Goal: Task Accomplishment & Management: Use online tool/utility

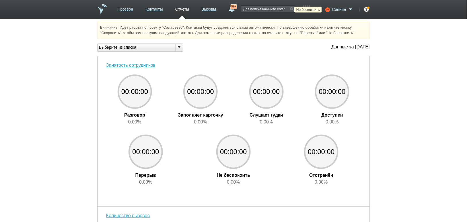
click at [328, 9] on icon at bounding box center [327, 10] width 8 height 6
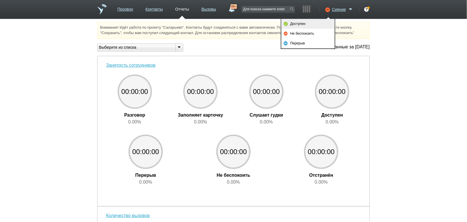
click at [319, 26] on link "Доступен" at bounding box center [307, 24] width 53 height 10
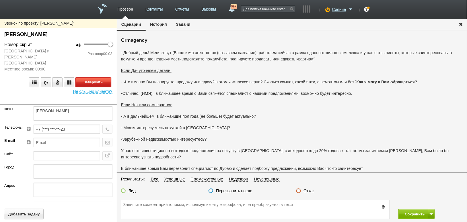
click at [104, 82] on button "Завершить" at bounding box center [93, 82] width 36 height 10
click at [310, 187] on fieldset "Результаты: Все Успешные Промежуточные Недозвон Неуспешные Лид Перезвонить позж…" at bounding box center [292, 187] width 350 height 22
click at [310, 190] on label "Отказ" at bounding box center [309, 190] width 11 height 5
click at [0, 0] on input "Отказ" at bounding box center [0, 0] width 0 height 0
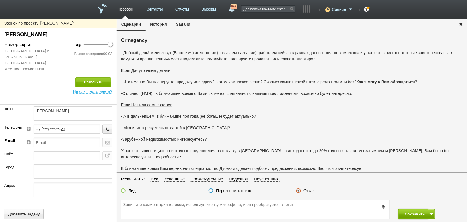
click at [413, 212] on button "Сохранить" at bounding box center [413, 214] width 30 height 10
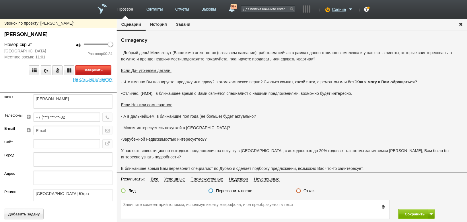
click at [95, 75] on button "Завершить" at bounding box center [93, 70] width 36 height 10
click at [309, 189] on label "Отказ" at bounding box center [309, 190] width 11 height 5
click at [0, 0] on input "Отказ" at bounding box center [0, 0] width 0 height 0
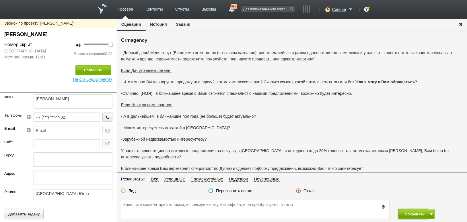
click at [406, 214] on button "Сохранить" at bounding box center [413, 214] width 30 height 10
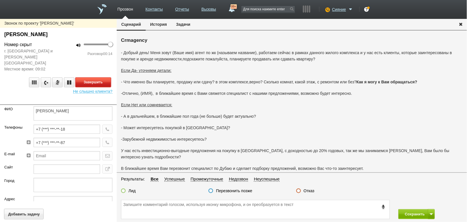
click at [100, 77] on button "Завершить" at bounding box center [93, 82] width 36 height 10
click at [310, 192] on label "Отказ" at bounding box center [309, 190] width 11 height 5
click at [0, 0] on input "Отказ" at bounding box center [0, 0] width 0 height 0
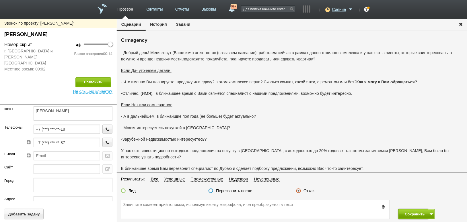
click at [413, 216] on button "Сохранить" at bounding box center [413, 214] width 30 height 10
click at [308, 193] on label "Отказ" at bounding box center [309, 190] width 11 height 5
click at [0, 0] on input "Отказ" at bounding box center [0, 0] width 0 height 0
click at [409, 211] on button "Сохранить" at bounding box center [413, 214] width 30 height 10
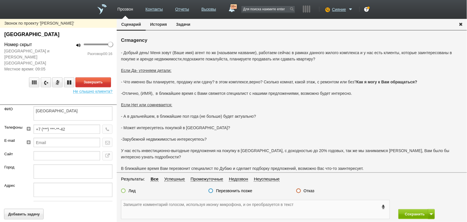
click at [186, 211] on textarea at bounding box center [255, 209] width 268 height 19
drag, startPoint x: 215, startPoint y: 95, endPoint x: 251, endPoint y: 95, distance: 35.9
click at [251, 95] on p "-Отлично, (ИМЯ), в ближайшее время с Вами свяжется специалист с нашими предложе…" at bounding box center [292, 93] width 342 height 6
click at [264, 114] on p "- А в дальнейшем, в ближайшие пол года (не больше) будет актуально?" at bounding box center [292, 116] width 342 height 6
click at [95, 77] on button "Завершить" at bounding box center [93, 82] width 36 height 10
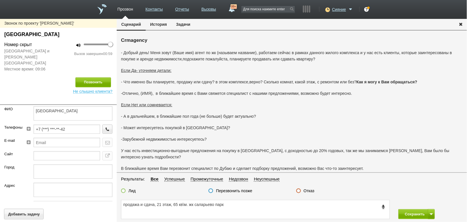
click at [131, 191] on label "Лид" at bounding box center [131, 190] width 7 height 5
click at [0, 0] on input "Лид" at bounding box center [0, 0] width 0 height 0
click at [142, 203] on textarea "продажа и сдача, 21 этаж, 65 кв\м. жк саларьево парк" at bounding box center [255, 209] width 268 height 19
click at [234, 206] on textarea "продажа или сдача, 21 этаж, 65 кв\м. жк саларьево парк" at bounding box center [255, 209] width 268 height 19
type textarea "продажа или сдача, 21 этаж, 65 кв\м. жк саларьево парк"
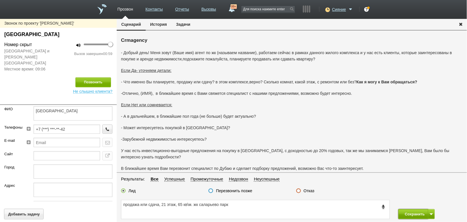
click at [408, 213] on button "Сохранить" at bounding box center [413, 214] width 30 height 10
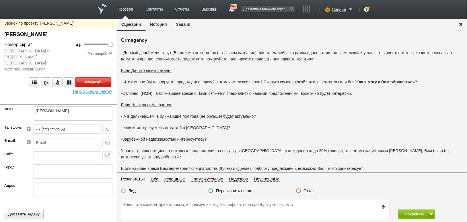
click at [87, 77] on button "Завершить" at bounding box center [93, 82] width 36 height 10
click at [305, 191] on label "Отказ" at bounding box center [309, 190] width 11 height 5
click at [0, 0] on input "Отказ" at bounding box center [0, 0] width 0 height 0
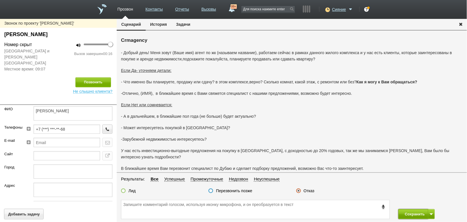
click at [404, 211] on button "Сохранить" at bounding box center [413, 214] width 30 height 10
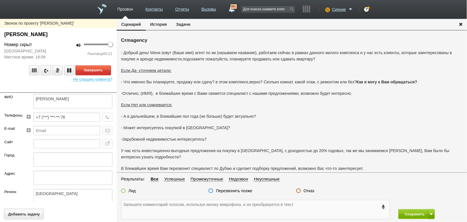
click at [257, 209] on textarea at bounding box center [255, 209] width 268 height 19
click at [224, 211] on textarea at bounding box center [255, 209] width 268 height 19
click at [97, 66] on button "Завершить" at bounding box center [93, 70] width 36 height 10
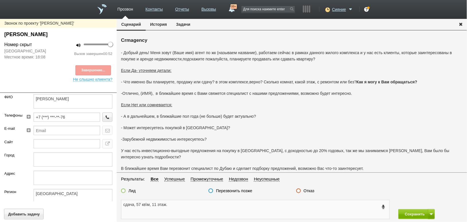
click at [172, 206] on textarea "сдача, 57 кв\м, 11 этаж." at bounding box center [255, 209] width 268 height 19
click at [132, 190] on label "Лид" at bounding box center [131, 190] width 7 height 5
click at [0, 0] on input "Лид" at bounding box center [0, 0] width 0 height 0
click at [183, 208] on textarea "сдача, 57 кв\м, 11 этаж." at bounding box center [255, 209] width 268 height 19
type textarea "сдача, 57 кв\м, 11 этаж. планирует через пол года, попросил связаться через пол…"
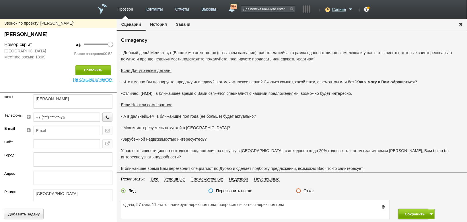
click at [407, 213] on button "Сохранить" at bounding box center [413, 214] width 30 height 10
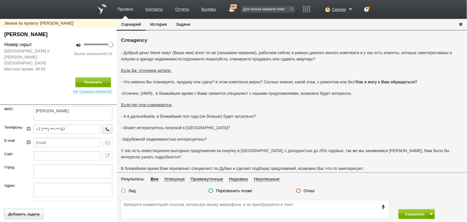
click at [310, 193] on label "Отказ" at bounding box center [309, 190] width 11 height 5
click at [0, 0] on input "Отказ" at bounding box center [0, 0] width 0 height 0
click at [409, 214] on button "Сохранить" at bounding box center [413, 214] width 30 height 10
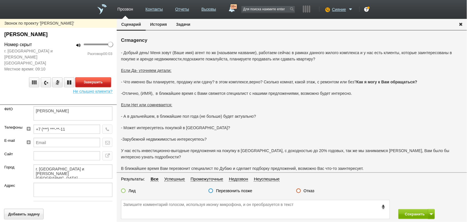
click at [105, 80] on button "Завершить" at bounding box center [93, 82] width 36 height 10
click at [311, 191] on label "Отказ" at bounding box center [309, 190] width 11 height 5
click at [0, 0] on input "Отказ" at bounding box center [0, 0] width 0 height 0
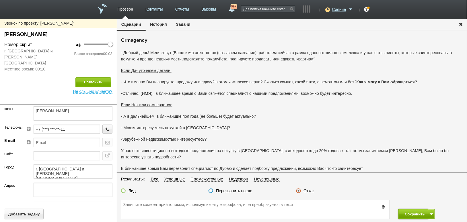
click at [409, 216] on button "Сохранить" at bounding box center [413, 214] width 30 height 10
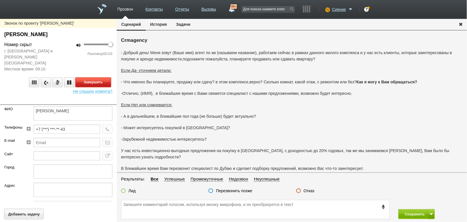
click at [108, 77] on button "Завершить" at bounding box center [93, 82] width 36 height 10
click at [310, 193] on label "Отказ" at bounding box center [309, 190] width 11 height 5
click at [0, 0] on input "Отказ" at bounding box center [0, 0] width 0 height 0
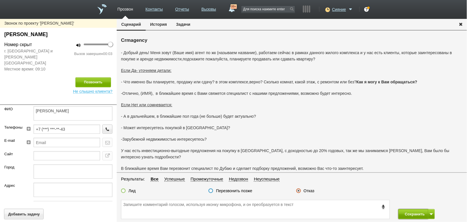
click at [415, 211] on button "Сохранить" at bounding box center [413, 214] width 30 height 10
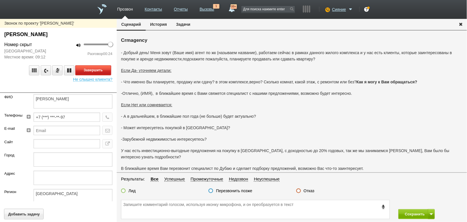
click at [102, 66] on button "Завершить" at bounding box center [93, 70] width 36 height 10
click at [309, 189] on label "Отказ" at bounding box center [309, 190] width 11 height 5
click at [0, 0] on input "Отказ" at bounding box center [0, 0] width 0 height 0
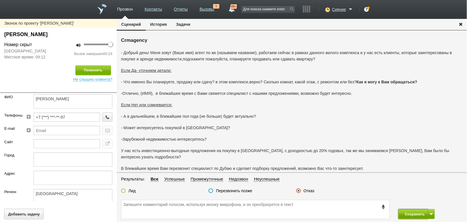
click at [420, 214] on button "Сохранить" at bounding box center [413, 214] width 30 height 10
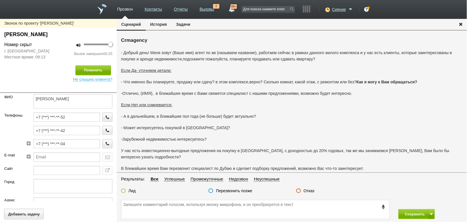
click at [307, 189] on label "Отказ" at bounding box center [309, 190] width 11 height 5
click at [0, 0] on input "Отказ" at bounding box center [0, 0] width 0 height 0
click at [401, 213] on button "Сохранить" at bounding box center [413, 214] width 30 height 10
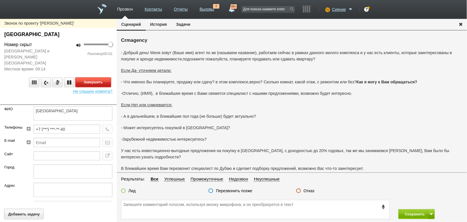
click at [100, 77] on button "Завершить" at bounding box center [93, 82] width 36 height 10
click at [307, 193] on label "Отказ" at bounding box center [309, 190] width 11 height 5
click at [0, 0] on input "Отказ" at bounding box center [0, 0] width 0 height 0
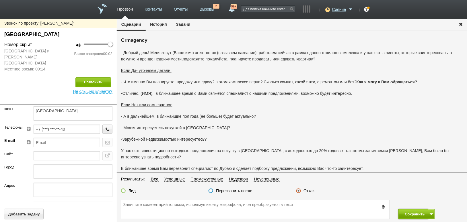
click at [411, 214] on button "Сохранить" at bounding box center [413, 214] width 30 height 10
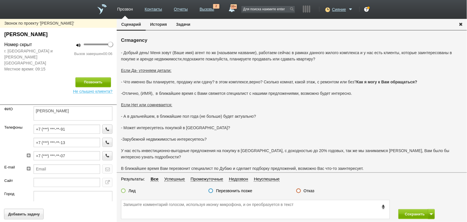
click at [306, 190] on label "Отказ" at bounding box center [309, 190] width 11 height 5
click at [0, 0] on input "Отказ" at bounding box center [0, 0] width 0 height 0
click at [405, 212] on button "Сохранить" at bounding box center [413, 214] width 30 height 10
click at [307, 191] on label "Отказ" at bounding box center [309, 190] width 11 height 5
click at [0, 0] on input "Отказ" at bounding box center [0, 0] width 0 height 0
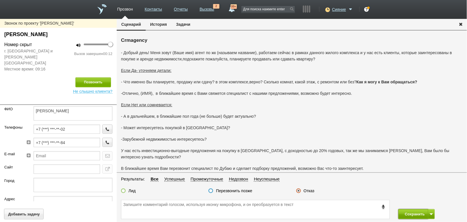
click at [411, 217] on button "Сохранить" at bounding box center [413, 214] width 30 height 10
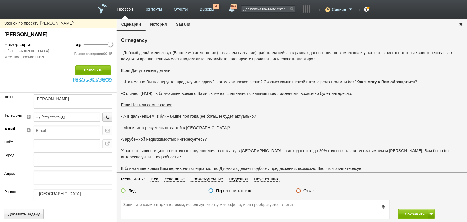
click at [313, 188] on label "Отказ" at bounding box center [309, 190] width 11 height 5
click at [0, 0] on input "Отказ" at bounding box center [0, 0] width 0 height 0
click at [411, 214] on button "Сохранить" at bounding box center [413, 214] width 30 height 10
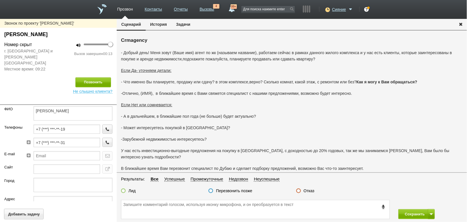
click at [310, 194] on div "Лид Перезвонить позже Отказ" at bounding box center [292, 192] width 350 height 8
click at [311, 192] on label "Отказ" at bounding box center [309, 190] width 11 height 5
click at [0, 0] on input "Отказ" at bounding box center [0, 0] width 0 height 0
click at [413, 212] on button "Сохранить" at bounding box center [413, 214] width 30 height 10
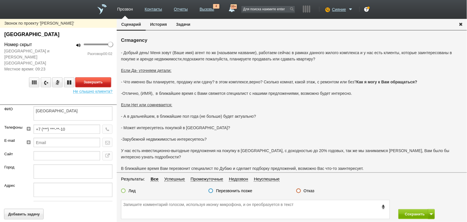
click at [110, 77] on button "Завершить" at bounding box center [93, 82] width 36 height 10
click at [309, 192] on label "Отказ" at bounding box center [309, 190] width 11 height 5
click at [0, 0] on input "Отказ" at bounding box center [0, 0] width 0 height 0
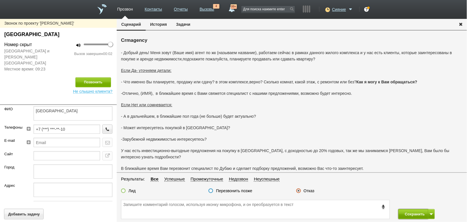
click at [403, 211] on button "Сохранить" at bounding box center [413, 214] width 30 height 10
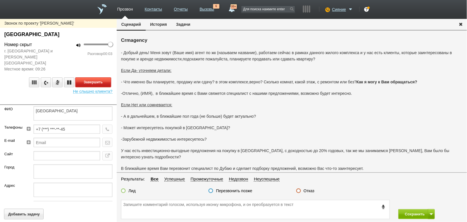
click at [95, 79] on button "Завершить" at bounding box center [93, 82] width 36 height 10
click at [304, 190] on label "Отказ" at bounding box center [309, 190] width 11 height 5
click at [0, 0] on input "Отказ" at bounding box center [0, 0] width 0 height 0
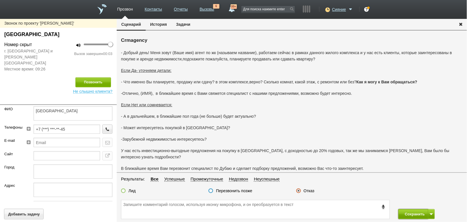
click at [409, 211] on button "Сохранить" at bounding box center [413, 214] width 30 height 10
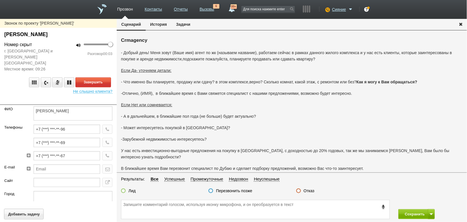
click at [94, 72] on div "Завершить Не слышно клиента?" at bounding box center [58, 83] width 117 height 22
click at [95, 77] on button "Завершить" at bounding box center [93, 82] width 36 height 10
click at [307, 189] on label "Отказ" at bounding box center [309, 190] width 11 height 5
click at [0, 0] on input "Отказ" at bounding box center [0, 0] width 0 height 0
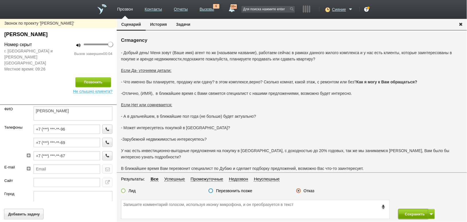
click at [407, 214] on button "Сохранить" at bounding box center [413, 214] width 30 height 10
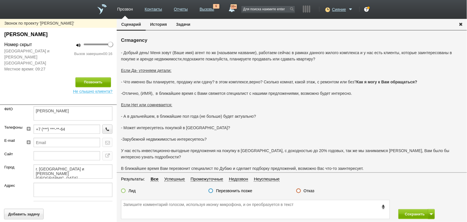
click at [307, 192] on label "Отказ" at bounding box center [309, 190] width 11 height 5
click at [0, 0] on input "Отказ" at bounding box center [0, 0] width 0 height 0
click at [405, 212] on button "Сохранить" at bounding box center [413, 214] width 30 height 10
click at [311, 192] on label "Отказ" at bounding box center [309, 190] width 11 height 5
click at [0, 0] on input "Отказ" at bounding box center [0, 0] width 0 height 0
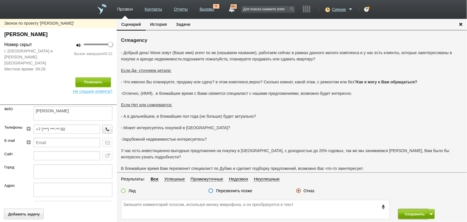
click at [412, 218] on button "Сохранить" at bounding box center [413, 214] width 30 height 10
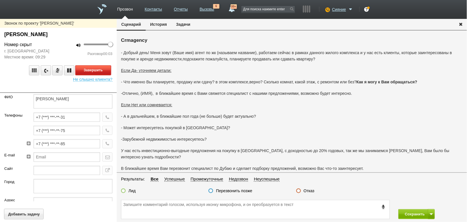
click at [106, 74] on button "Завершить" at bounding box center [93, 70] width 36 height 10
click at [308, 188] on label "Отказ" at bounding box center [309, 190] width 11 height 5
click at [0, 0] on input "Отказ" at bounding box center [0, 0] width 0 height 0
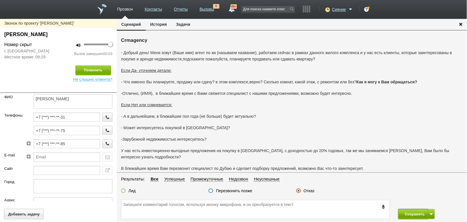
click at [416, 214] on button "Сохранить" at bounding box center [413, 214] width 30 height 10
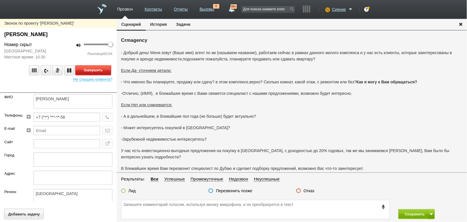
click at [99, 70] on button "Завершить" at bounding box center [93, 70] width 36 height 10
click at [309, 191] on label "Отказ" at bounding box center [309, 190] width 11 height 5
click at [0, 0] on input "Отказ" at bounding box center [0, 0] width 0 height 0
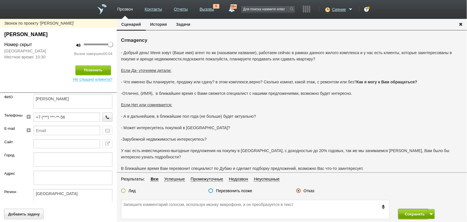
click at [410, 215] on button "Сохранить" at bounding box center [413, 214] width 30 height 10
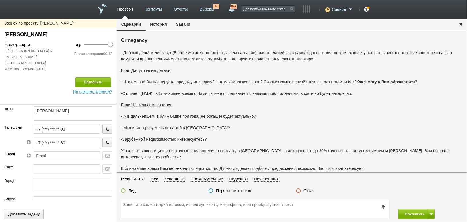
click at [311, 191] on label "Отказ" at bounding box center [309, 190] width 11 height 5
click at [0, 0] on input "Отказ" at bounding box center [0, 0] width 0 height 0
click at [407, 211] on button "Сохранить" at bounding box center [413, 214] width 30 height 10
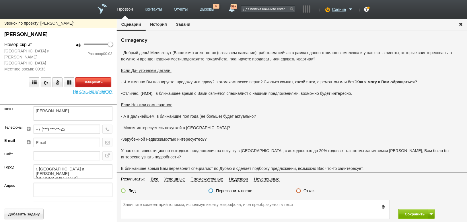
click at [102, 78] on button "Завершить" at bounding box center [93, 82] width 36 height 10
click at [311, 189] on label "Отказ" at bounding box center [309, 190] width 11 height 5
click at [0, 0] on input "Отказ" at bounding box center [0, 0] width 0 height 0
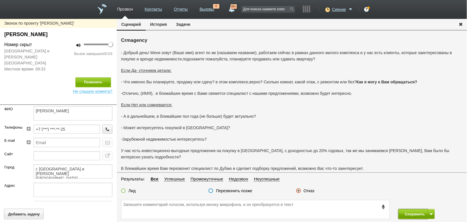
click at [410, 215] on button "Сохранить" at bounding box center [413, 214] width 30 height 10
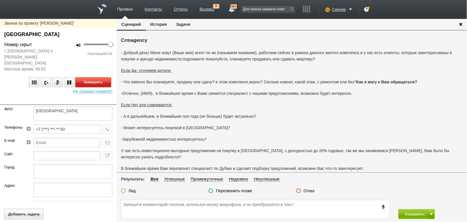
click at [83, 79] on button "Завершить" at bounding box center [93, 82] width 36 height 10
click at [306, 193] on label "Отказ" at bounding box center [309, 190] width 11 height 5
click at [0, 0] on input "Отказ" at bounding box center [0, 0] width 0 height 0
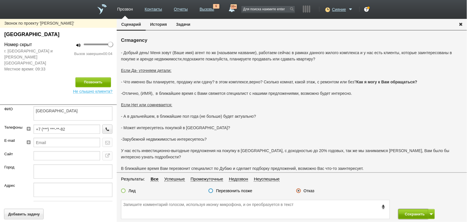
click at [406, 216] on button "Сохранить" at bounding box center [413, 214] width 30 height 10
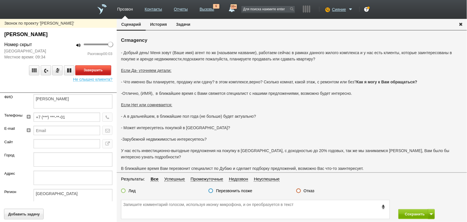
click at [101, 73] on button "Завершить" at bounding box center [93, 70] width 36 height 10
click at [306, 192] on label "Отказ" at bounding box center [309, 190] width 11 height 5
click at [0, 0] on input "Отказ" at bounding box center [0, 0] width 0 height 0
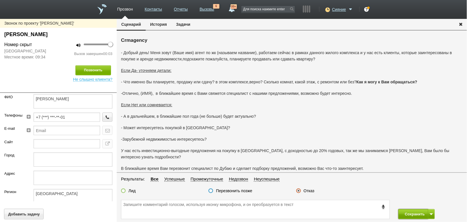
click at [420, 212] on button "Сохранить" at bounding box center [413, 214] width 30 height 10
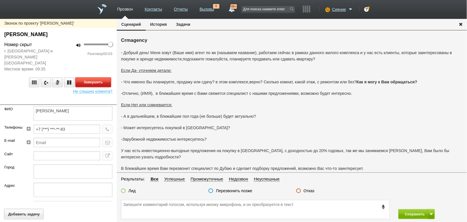
click at [92, 77] on button "Завершить" at bounding box center [93, 82] width 36 height 10
click at [304, 191] on label "Отказ" at bounding box center [309, 190] width 11 height 5
click at [0, 0] on input "Отказ" at bounding box center [0, 0] width 0 height 0
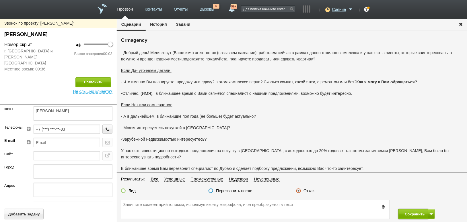
drag, startPoint x: 408, startPoint y: 217, endPoint x: 384, endPoint y: 198, distance: 31.0
click at [408, 217] on button "Сохранить" at bounding box center [413, 214] width 30 height 10
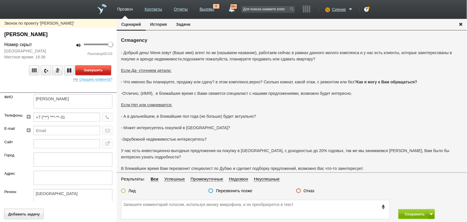
click at [100, 67] on button "Завершить" at bounding box center [93, 70] width 36 height 10
click at [309, 187] on fieldset "Результаты: Все Успешные Промежуточные Недозвон Неуспешные Лид Перезвонить позж…" at bounding box center [292, 187] width 350 height 22
click at [311, 190] on label "Отказ" at bounding box center [309, 190] width 11 height 5
click at [0, 0] on input "Отказ" at bounding box center [0, 0] width 0 height 0
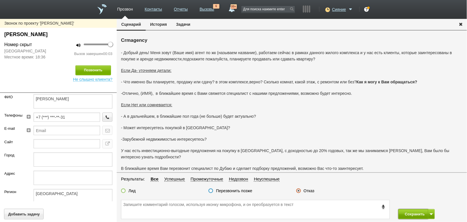
click at [411, 213] on button "Сохранить" at bounding box center [413, 214] width 30 height 10
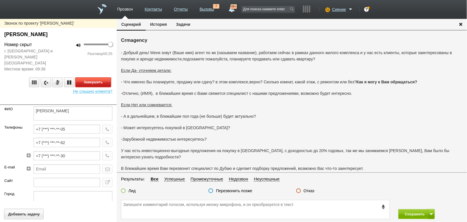
click at [102, 77] on button "Завершить" at bounding box center [93, 82] width 36 height 10
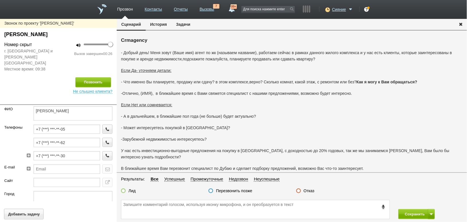
click at [311, 190] on label "Отказ" at bounding box center [309, 190] width 11 height 5
click at [0, 0] on input "Отказ" at bounding box center [0, 0] width 0 height 0
drag, startPoint x: 213, startPoint y: 117, endPoint x: 242, endPoint y: 116, distance: 29.5
click at [242, 116] on p "- А в дальнейшем, в ближайшие пол года (не больше) будет актуально?" at bounding box center [292, 116] width 342 height 6
click at [278, 135] on div "- Добрый день! Меня зовут (Ваше имя) агент по жк (называем название), работаем …" at bounding box center [292, 128] width 342 height 157
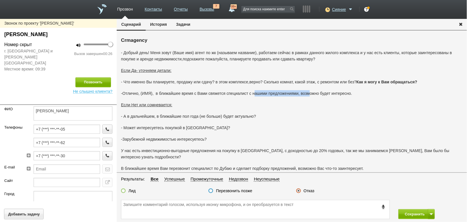
drag, startPoint x: 255, startPoint y: 91, endPoint x: 309, endPoint y: 95, distance: 54.3
click at [309, 95] on p "-Отлично, (ИМЯ), в ближайшее время с Вами свяжется специалист с нашими предложе…" at bounding box center [292, 93] width 342 height 6
click at [306, 116] on p "- А в дальнейшем, в ближайшие пол года (не больше) будет актуально?" at bounding box center [292, 116] width 342 height 6
drag, startPoint x: 265, startPoint y: 92, endPoint x: 310, endPoint y: 94, distance: 44.8
click at [310, 94] on p "-Отлично, (ИМЯ), в ближайшее время с Вами свяжется специалист с нашими предложе…" at bounding box center [292, 93] width 342 height 6
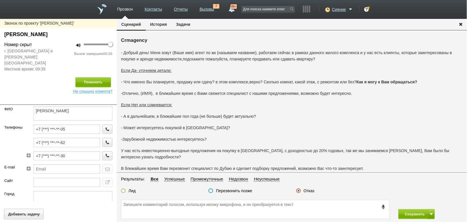
click at [308, 115] on p "- А в дальнейшем, в ближайшие пол года (не больше) будет актуально?" at bounding box center [292, 116] width 342 height 6
drag, startPoint x: 317, startPoint y: 150, endPoint x: 333, endPoint y: 150, distance: 15.8
click at [333, 150] on p "У нас есть инвестиционно-выгодные предложения на покупку в [GEOGRAPHIC_DATA], с…" at bounding box center [292, 154] width 342 height 13
click at [334, 123] on div "- Добрый день! Меня зовут (Ваше имя) агент по жк (называем название), работаем …" at bounding box center [292, 128] width 342 height 157
click at [310, 190] on label "Отказ" at bounding box center [309, 190] width 11 height 5
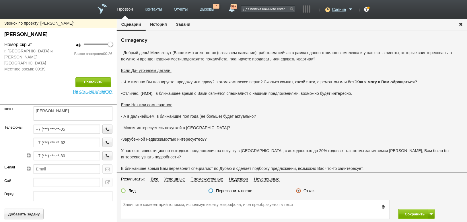
click at [0, 0] on input "Отказ" at bounding box center [0, 0] width 0 height 0
click at [408, 214] on button "Сохранить" at bounding box center [413, 214] width 30 height 10
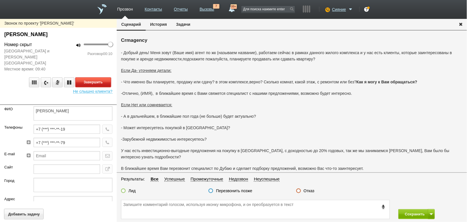
click at [103, 77] on button "Завершить" at bounding box center [93, 82] width 36 height 10
click at [310, 193] on label "Отказ" at bounding box center [309, 190] width 11 height 5
click at [0, 0] on input "Отказ" at bounding box center [0, 0] width 0 height 0
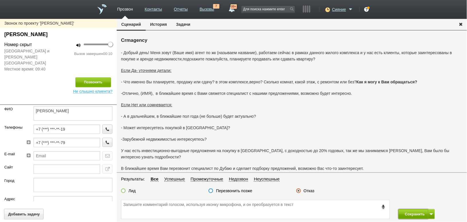
click at [419, 218] on button "Сохранить" at bounding box center [413, 214] width 30 height 10
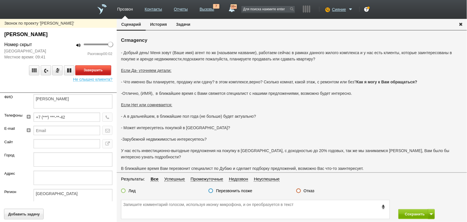
click at [97, 75] on button "Завершить" at bounding box center [93, 70] width 36 height 10
click at [309, 192] on label "Отказ" at bounding box center [309, 190] width 11 height 5
click at [0, 0] on input "Отказ" at bounding box center [0, 0] width 0 height 0
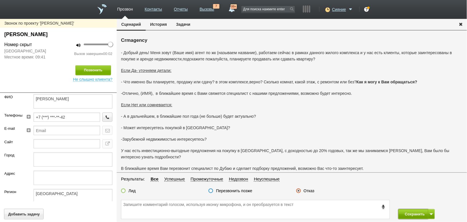
click at [409, 213] on button "Сохранить" at bounding box center [413, 214] width 30 height 10
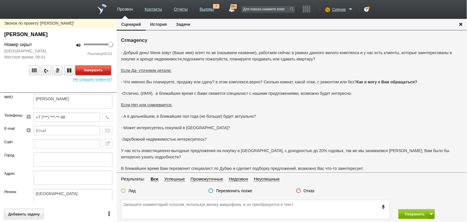
click at [104, 66] on button "Завершить" at bounding box center [93, 70] width 36 height 10
click at [312, 191] on label "Отказ" at bounding box center [309, 190] width 11 height 5
click at [0, 0] on input "Отказ" at bounding box center [0, 0] width 0 height 0
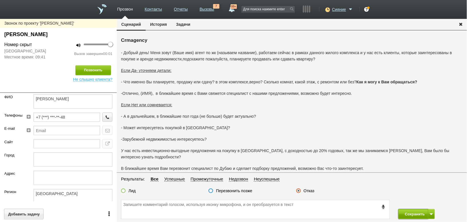
click at [412, 213] on button "Сохранить" at bounding box center [413, 214] width 30 height 10
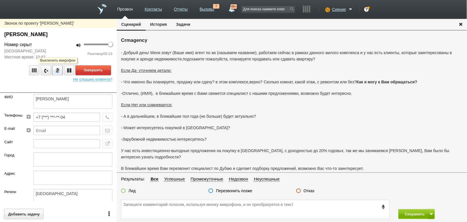
click at [54, 67] on button at bounding box center [57, 70] width 10 height 10
click at [56, 68] on icon at bounding box center [57, 70] width 7 height 5
click at [184, 205] on textarea at bounding box center [255, 209] width 268 height 19
click at [100, 69] on button "Завершить" at bounding box center [93, 70] width 36 height 10
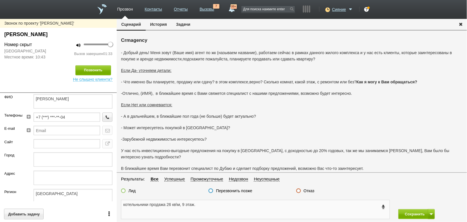
click at [122, 207] on textarea "котельньники продажа 26 кв\м, 9 этаж." at bounding box center [255, 209] width 268 height 19
click at [144, 206] on textarea "жк котельньники продажа 26 кв\м, 9 этаж." at bounding box center [255, 209] width 268 height 19
click at [145, 206] on textarea "жк котельньники продажа 26 кв\м, 9 этаж." at bounding box center [255, 209] width 268 height 19
click at [156, 206] on textarea "жк котельники продажа 26 кв\м, 9 этаж." at bounding box center [255, 209] width 268 height 19
type textarea "жк котельники продажа 26 кв\м, 9 этаж."
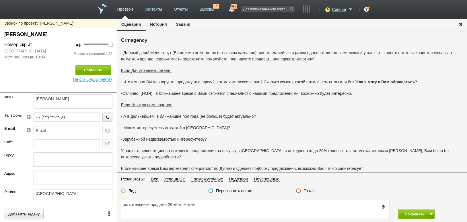
click at [133, 191] on label "Лид" at bounding box center [131, 190] width 7 height 5
click at [0, 0] on input "Лид" at bounding box center [0, 0] width 0 height 0
click at [415, 213] on button "Сохранить" at bounding box center [413, 214] width 30 height 10
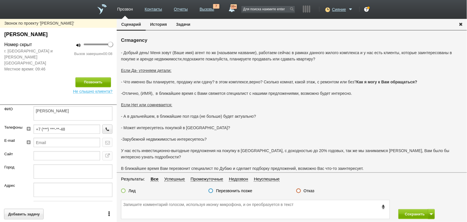
click at [307, 191] on label "Отказ" at bounding box center [309, 190] width 11 height 5
click at [0, 0] on input "Отказ" at bounding box center [0, 0] width 0 height 0
click at [409, 215] on button "Сохранить" at bounding box center [413, 214] width 30 height 10
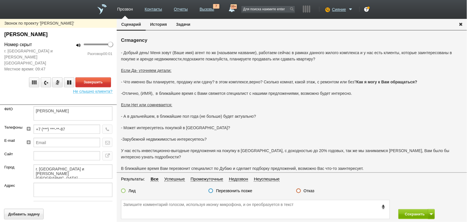
click at [91, 72] on div "Завершить Не слышно клиента?" at bounding box center [58, 83] width 117 height 22
click at [91, 77] on button "Завершить" at bounding box center [93, 82] width 36 height 10
click at [311, 190] on label "Отказ" at bounding box center [309, 190] width 11 height 5
click at [0, 0] on input "Отказ" at bounding box center [0, 0] width 0 height 0
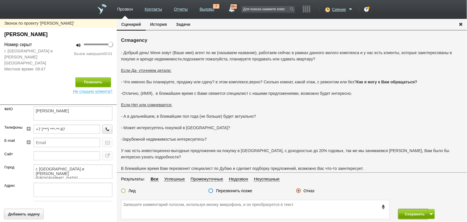
click at [406, 214] on button "Сохранить" at bounding box center [413, 214] width 30 height 10
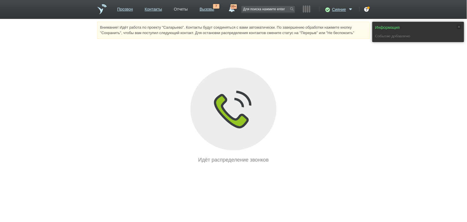
click at [181, 7] on link "Отчеты" at bounding box center [181, 8] width 14 height 8
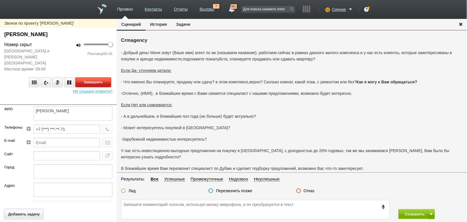
click at [96, 77] on button "Завершить" at bounding box center [93, 82] width 36 height 10
click at [304, 192] on label "Отказ" at bounding box center [309, 190] width 11 height 5
click at [0, 0] on input "Отказ" at bounding box center [0, 0] width 0 height 0
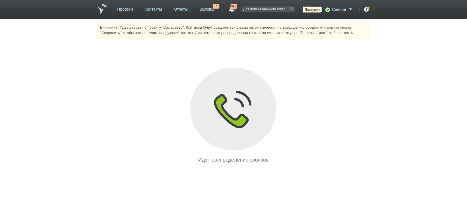
click at [328, 9] on icon at bounding box center [327, 10] width 8 height 6
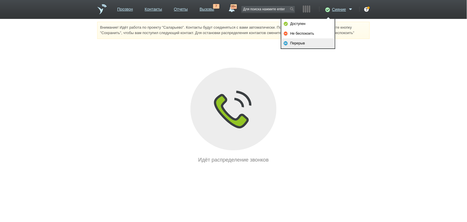
click at [303, 46] on link "Перерыв" at bounding box center [307, 43] width 53 height 10
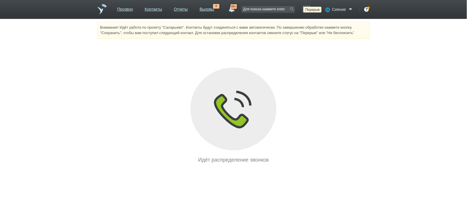
click at [326, 10] on icon at bounding box center [327, 10] width 8 height 6
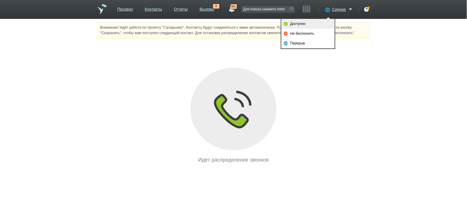
click at [312, 24] on link "Доступен" at bounding box center [307, 24] width 53 height 10
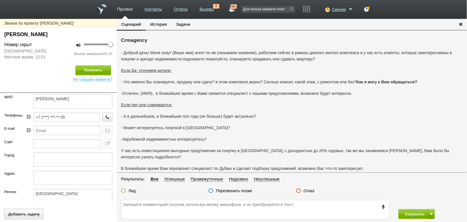
click at [312, 191] on label "Отказ" at bounding box center [309, 190] width 11 height 5
click at [0, 0] on input "Отказ" at bounding box center [0, 0] width 0 height 0
click at [406, 212] on button "Сохранить" at bounding box center [413, 214] width 30 height 10
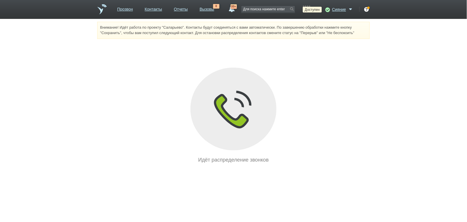
click at [327, 14] on div "Сияние Доступен Не беспокоить Перерыв ID аккаунта: 22168 Профиль Интеграции Нас…" at bounding box center [338, 12] width 31 height 13
click at [327, 11] on icon at bounding box center [327, 10] width 8 height 6
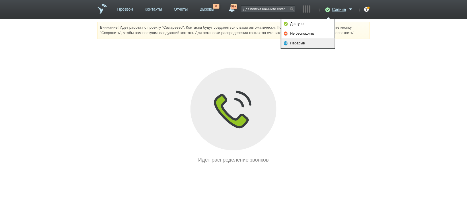
click at [313, 45] on link "Перерыв" at bounding box center [307, 43] width 53 height 10
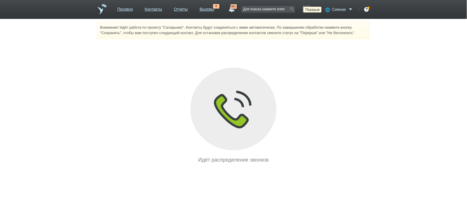
click at [326, 10] on icon at bounding box center [327, 10] width 8 height 6
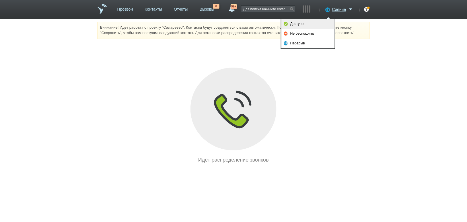
click at [323, 25] on link "Доступен" at bounding box center [307, 24] width 53 height 10
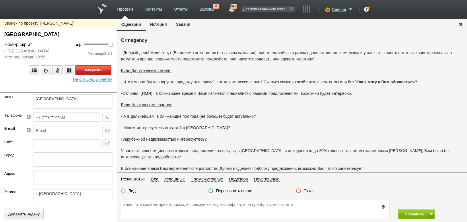
click at [108, 70] on button "Завершить" at bounding box center [93, 70] width 36 height 10
drag, startPoint x: 312, startPoint y: 186, endPoint x: 313, endPoint y: 191, distance: 5.0
click at [313, 187] on fieldset "Результаты: Все Успешные Промежуточные Недозвон Неуспешные Лид Перезвонить позж…" at bounding box center [292, 187] width 350 height 22
click at [313, 192] on label "Отказ" at bounding box center [309, 190] width 11 height 5
click at [0, 0] on input "Отказ" at bounding box center [0, 0] width 0 height 0
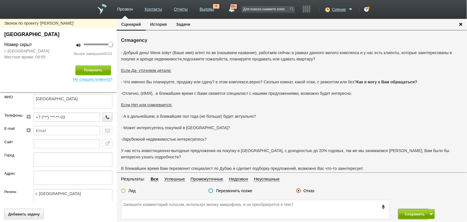
click at [409, 212] on button "Сохранить" at bounding box center [413, 214] width 30 height 10
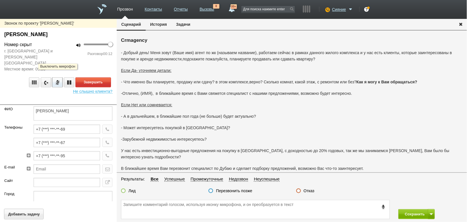
click at [55, 77] on button at bounding box center [57, 82] width 10 height 10
click at [91, 77] on button "Завершить" at bounding box center [93, 82] width 36 height 10
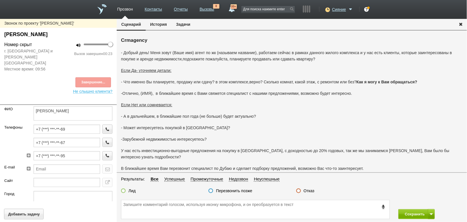
click at [309, 189] on label "Отказ" at bounding box center [309, 190] width 11 height 5
click at [0, 0] on input "Отказ" at bounding box center [0, 0] width 0 height 0
click at [412, 217] on button "Сохранить" at bounding box center [413, 214] width 30 height 10
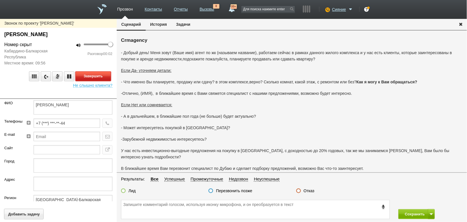
click at [101, 76] on button "Завершить" at bounding box center [93, 76] width 36 height 10
click at [310, 193] on label "Отказ" at bounding box center [309, 190] width 11 height 5
click at [0, 0] on input "Отказ" at bounding box center [0, 0] width 0 height 0
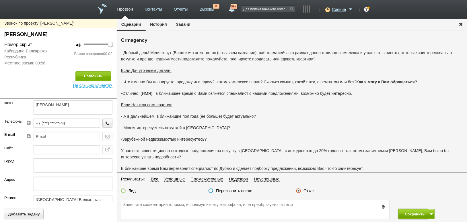
click at [405, 215] on button "Сохранить" at bounding box center [413, 214] width 30 height 10
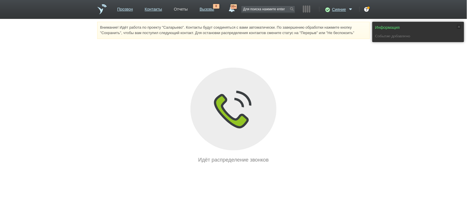
click at [174, 8] on link "Отчеты" at bounding box center [181, 8] width 14 height 8
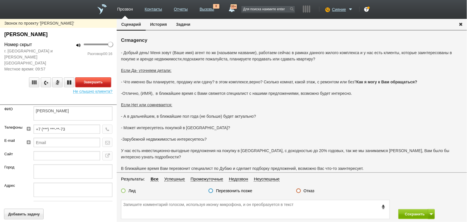
click at [88, 77] on button "Завершить" at bounding box center [93, 82] width 36 height 10
drag, startPoint x: 311, startPoint y: 192, endPoint x: 309, endPoint y: 190, distance: 3.0
click at [310, 192] on label "Отказ" at bounding box center [309, 190] width 11 height 5
click at [0, 0] on input "Отказ" at bounding box center [0, 0] width 0 height 0
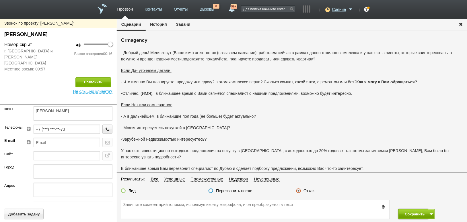
click at [416, 212] on button "Сохранить" at bounding box center [413, 214] width 30 height 10
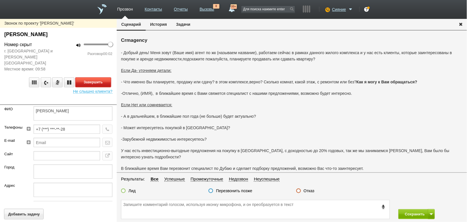
click at [102, 79] on button "Завершить" at bounding box center [93, 82] width 36 height 10
click at [308, 192] on label "Отказ" at bounding box center [309, 190] width 11 height 5
click at [0, 0] on input "Отказ" at bounding box center [0, 0] width 0 height 0
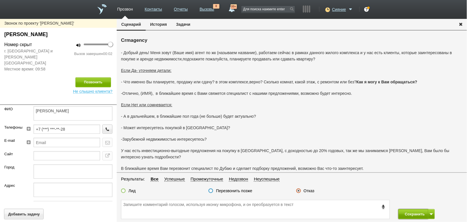
click at [409, 211] on button "Сохранить" at bounding box center [413, 214] width 30 height 10
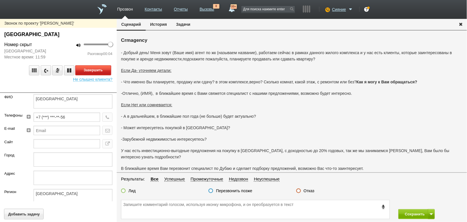
click at [91, 65] on button "Завершить" at bounding box center [93, 70] width 36 height 10
click at [309, 191] on label "Отказ" at bounding box center [309, 190] width 11 height 5
click at [303, 191] on div "Отказ" at bounding box center [305, 191] width 18 height 6
click at [307, 191] on label "Отказ" at bounding box center [309, 190] width 11 height 5
click at [0, 0] on input "Отказ" at bounding box center [0, 0] width 0 height 0
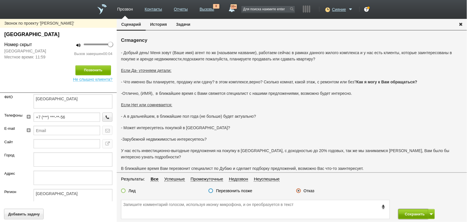
click at [409, 216] on button "Сохранить" at bounding box center [413, 214] width 30 height 10
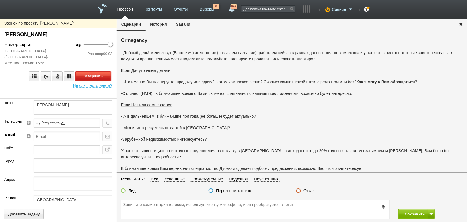
click at [108, 71] on button "Завершить" at bounding box center [93, 76] width 36 height 10
click at [308, 191] on label "Отказ" at bounding box center [309, 190] width 11 height 5
click at [0, 0] on input "Отказ" at bounding box center [0, 0] width 0 height 0
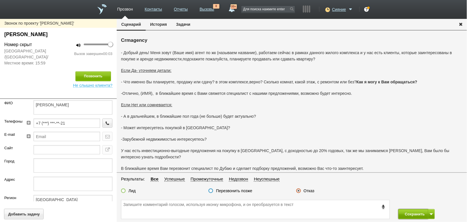
click at [401, 214] on button "Сохранить" at bounding box center [413, 214] width 30 height 10
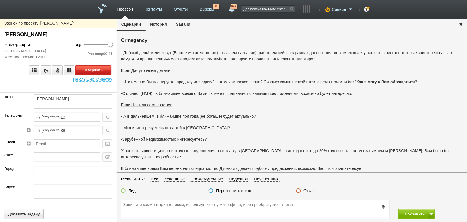
click at [96, 69] on button "Завершить" at bounding box center [93, 70] width 36 height 10
click at [311, 189] on label "Отказ" at bounding box center [309, 190] width 11 height 5
click at [0, 0] on input "Отказ" at bounding box center [0, 0] width 0 height 0
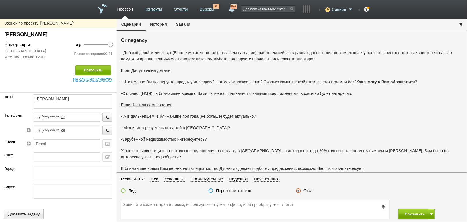
click at [403, 214] on button "Сохранить" at bounding box center [413, 214] width 30 height 10
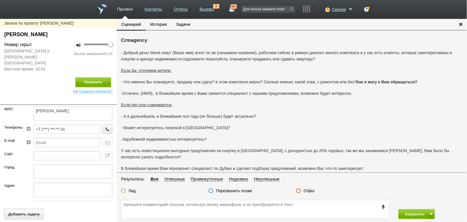
click at [309, 194] on div "Отказ" at bounding box center [305, 191] width 18 height 6
click at [309, 193] on label "Отказ" at bounding box center [309, 190] width 11 height 5
click at [0, 0] on input "Отказ" at bounding box center [0, 0] width 0 height 0
click at [415, 212] on button "Сохранить" at bounding box center [413, 214] width 30 height 10
click at [306, 189] on label "Отказ" at bounding box center [309, 190] width 11 height 5
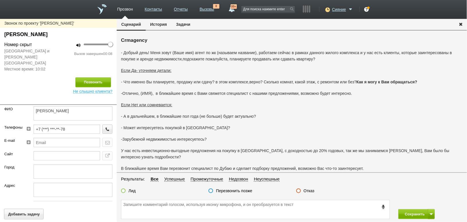
click at [0, 0] on input "Отказ" at bounding box center [0, 0] width 0 height 0
click at [407, 212] on button "Сохранить" at bounding box center [413, 214] width 30 height 10
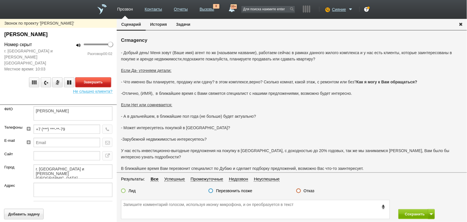
click at [99, 77] on button "Завершить" at bounding box center [93, 82] width 36 height 10
click at [308, 191] on label "Отказ" at bounding box center [309, 190] width 11 height 5
click at [0, 0] on input "Отказ" at bounding box center [0, 0] width 0 height 0
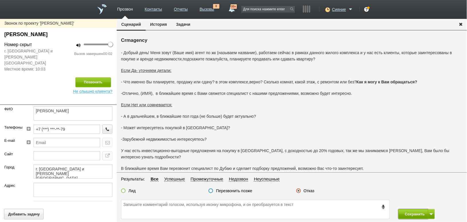
click at [399, 212] on button "Сохранить" at bounding box center [413, 214] width 30 height 10
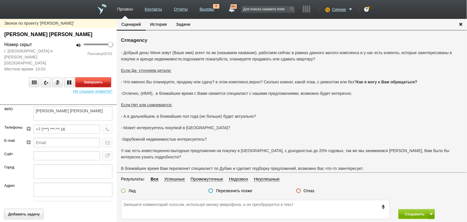
click at [102, 77] on button "Завершить" at bounding box center [93, 82] width 36 height 10
click at [305, 191] on label "Отказ" at bounding box center [309, 190] width 11 height 5
click at [0, 0] on input "Отказ" at bounding box center [0, 0] width 0 height 0
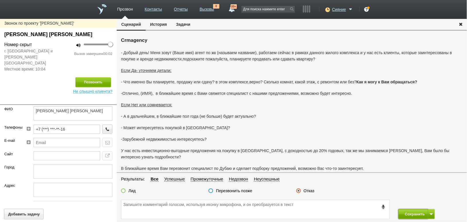
click at [406, 217] on button "Сохранить" at bounding box center [413, 214] width 30 height 10
click at [308, 194] on label "Отказ" at bounding box center [309, 190] width 11 height 5
click at [0, 0] on input "Отказ" at bounding box center [0, 0] width 0 height 0
click at [405, 212] on button "Сохранить" at bounding box center [413, 214] width 30 height 10
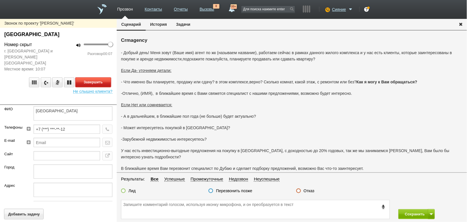
click at [92, 77] on button "Завершить" at bounding box center [93, 82] width 36 height 10
click at [306, 190] on label "Отказ" at bounding box center [309, 190] width 11 height 5
click at [0, 0] on input "Отказ" at bounding box center [0, 0] width 0 height 0
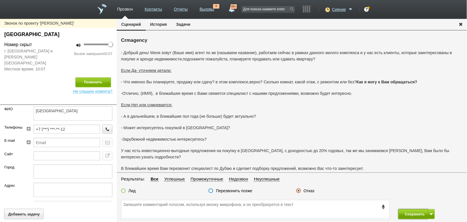
click at [407, 214] on button "Сохранить" at bounding box center [413, 214] width 30 height 10
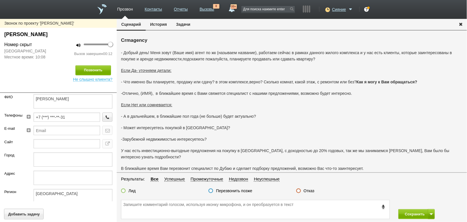
click at [307, 190] on label "Отказ" at bounding box center [309, 190] width 11 height 5
click at [0, 0] on input "Отказ" at bounding box center [0, 0] width 0 height 0
click at [405, 211] on button "Сохранить" at bounding box center [413, 214] width 30 height 10
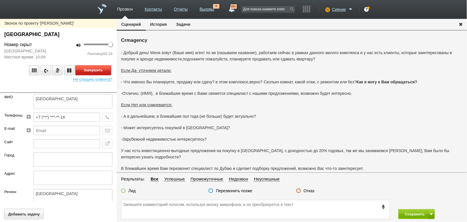
click at [102, 69] on button "Завершить" at bounding box center [93, 70] width 36 height 10
click at [301, 191] on div "Отказ" at bounding box center [305, 191] width 18 height 6
click at [311, 190] on label "Отказ" at bounding box center [309, 190] width 11 height 5
click at [311, 191] on label "Отказ" at bounding box center [309, 190] width 11 height 5
click at [0, 0] on input "Отказ" at bounding box center [0, 0] width 0 height 0
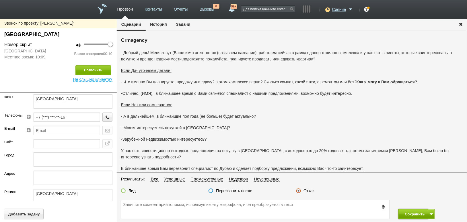
click at [402, 212] on button "Сохранить" at bounding box center [413, 214] width 30 height 10
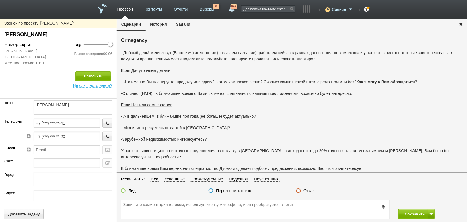
click at [309, 192] on label "Отказ" at bounding box center [309, 190] width 11 height 5
click at [0, 0] on input "Отказ" at bounding box center [0, 0] width 0 height 0
click at [405, 213] on button "Сохранить" at bounding box center [413, 214] width 30 height 10
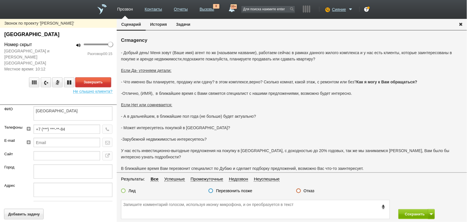
click at [95, 77] on button "Завершить" at bounding box center [93, 82] width 36 height 10
click at [307, 190] on label "Отказ" at bounding box center [309, 190] width 11 height 5
click at [0, 0] on input "Отказ" at bounding box center [0, 0] width 0 height 0
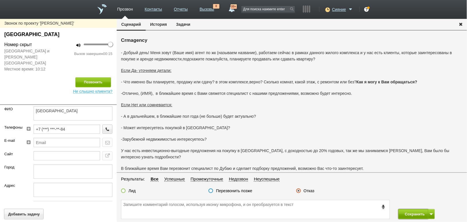
click at [417, 215] on button "Сохранить" at bounding box center [413, 214] width 30 height 10
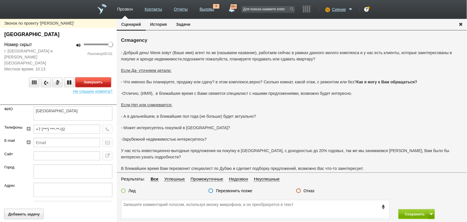
click at [107, 77] on button "Завершить" at bounding box center [93, 82] width 36 height 10
click at [307, 190] on label "Отказ" at bounding box center [309, 190] width 11 height 5
click at [0, 0] on input "Отказ" at bounding box center [0, 0] width 0 height 0
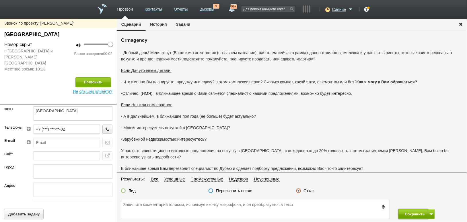
click at [404, 216] on button "Сохранить" at bounding box center [413, 214] width 30 height 10
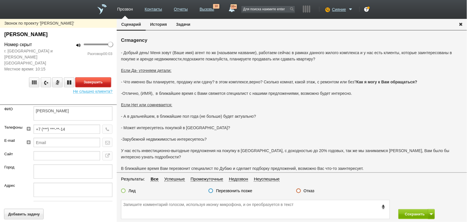
click at [106, 77] on button "Завершить" at bounding box center [93, 82] width 36 height 10
click at [306, 191] on label "Отказ" at bounding box center [309, 190] width 11 height 5
click at [0, 0] on input "Отказ" at bounding box center [0, 0] width 0 height 0
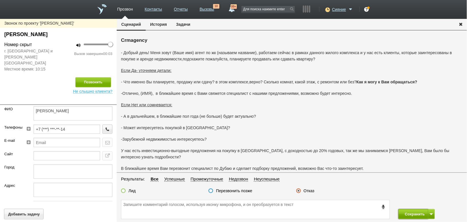
click at [411, 216] on button "Сохранить" at bounding box center [413, 214] width 30 height 10
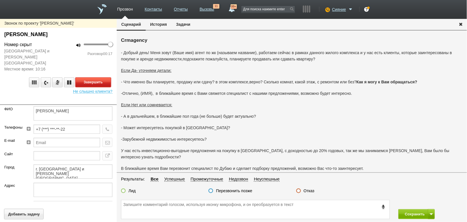
click at [95, 77] on button "Завершить" at bounding box center [93, 82] width 36 height 10
click at [312, 192] on label "Отказ" at bounding box center [309, 190] width 11 height 5
click at [0, 0] on input "Отказ" at bounding box center [0, 0] width 0 height 0
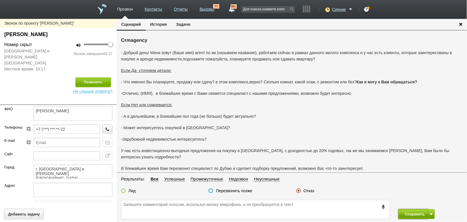
drag, startPoint x: 407, startPoint y: 214, endPoint x: 395, endPoint y: 196, distance: 22.5
click at [408, 214] on button "Сохранить" at bounding box center [413, 214] width 30 height 10
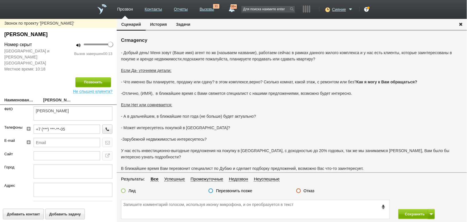
click at [310, 192] on label "Отказ" at bounding box center [309, 190] width 11 height 5
click at [0, 0] on input "Отказ" at bounding box center [0, 0] width 0 height 0
click at [412, 214] on button "Сохранить" at bounding box center [413, 214] width 30 height 10
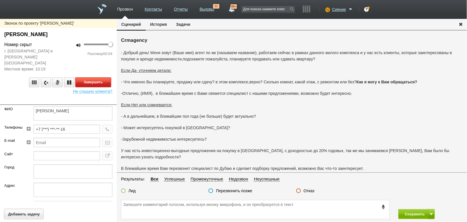
click at [96, 77] on button "Завершить" at bounding box center [93, 82] width 36 height 10
click at [312, 193] on label "Отказ" at bounding box center [309, 190] width 11 height 5
click at [0, 0] on input "Отказ" at bounding box center [0, 0] width 0 height 0
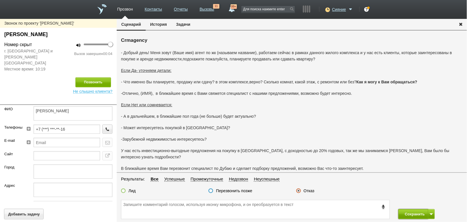
click at [416, 212] on button "Сохранить" at bounding box center [413, 214] width 30 height 10
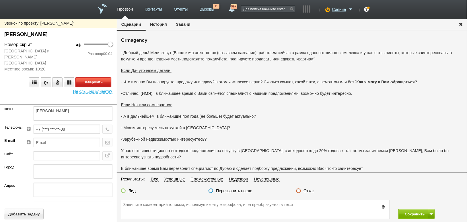
click at [108, 77] on button "Завершить" at bounding box center [93, 82] width 36 height 10
click at [312, 191] on label "Отказ" at bounding box center [309, 190] width 11 height 5
click at [0, 0] on input "Отказ" at bounding box center [0, 0] width 0 height 0
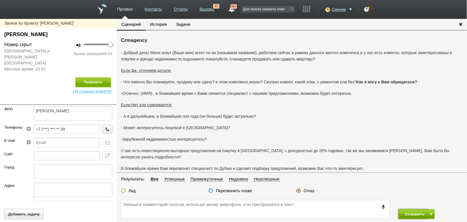
click at [414, 210] on button "Сохранить" at bounding box center [413, 214] width 30 height 10
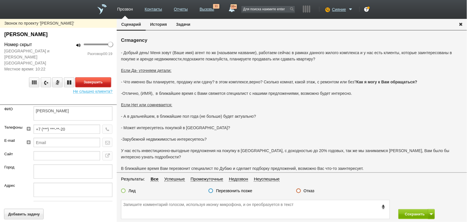
click at [102, 77] on button "Завершить" at bounding box center [93, 82] width 36 height 10
click at [310, 190] on label "Отказ" at bounding box center [309, 190] width 11 height 5
click at [0, 0] on input "Отказ" at bounding box center [0, 0] width 0 height 0
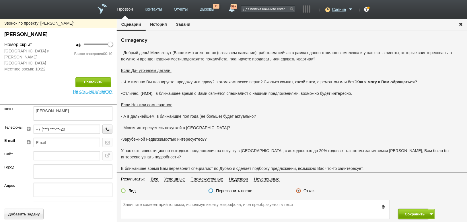
click at [421, 211] on button "Сохранить" at bounding box center [413, 214] width 30 height 10
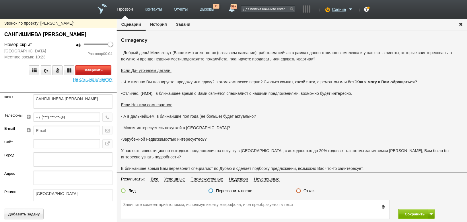
click at [101, 66] on button "Завершить" at bounding box center [93, 70] width 36 height 10
click at [310, 192] on label "Отказ" at bounding box center [309, 190] width 11 height 5
click at [0, 0] on input "Отказ" at bounding box center [0, 0] width 0 height 0
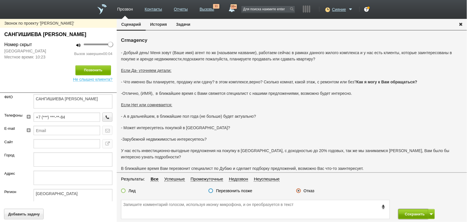
click at [425, 212] on button "Сохранить" at bounding box center [413, 214] width 30 height 10
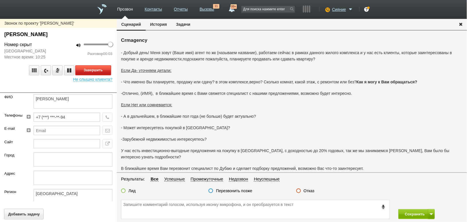
click at [93, 69] on button "Завершить" at bounding box center [93, 70] width 36 height 10
click at [313, 192] on label "Отказ" at bounding box center [309, 190] width 11 height 5
click at [0, 0] on input "Отказ" at bounding box center [0, 0] width 0 height 0
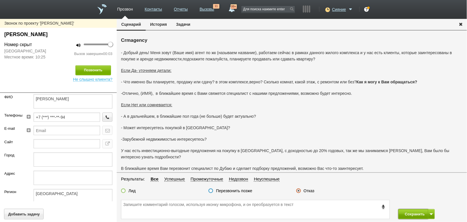
click at [407, 212] on button "Сохранить" at bounding box center [413, 214] width 30 height 10
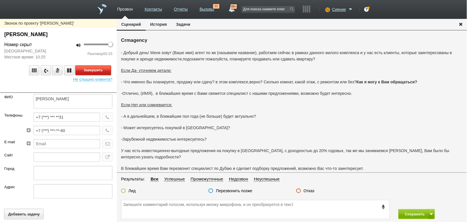
click at [98, 68] on button "Завершить" at bounding box center [93, 70] width 36 height 10
click at [310, 191] on label "Отказ" at bounding box center [309, 190] width 11 height 5
click at [0, 0] on input "Отказ" at bounding box center [0, 0] width 0 height 0
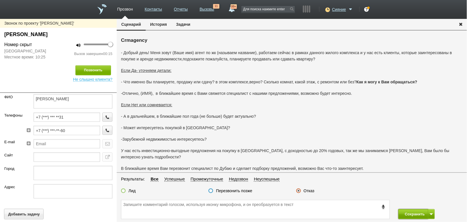
click at [406, 212] on button "Сохранить" at bounding box center [413, 214] width 30 height 10
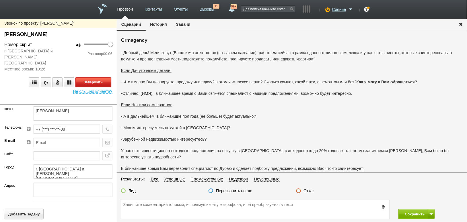
click at [102, 77] on button "Завершить" at bounding box center [93, 82] width 36 height 10
click at [309, 191] on label "Отказ" at bounding box center [309, 190] width 11 height 5
click at [0, 0] on input "Отказ" at bounding box center [0, 0] width 0 height 0
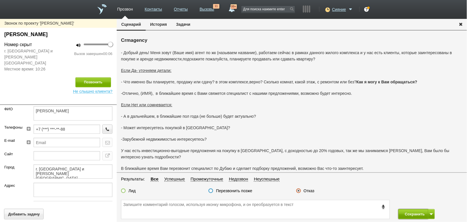
click at [403, 211] on button "Сохранить" at bounding box center [413, 214] width 30 height 10
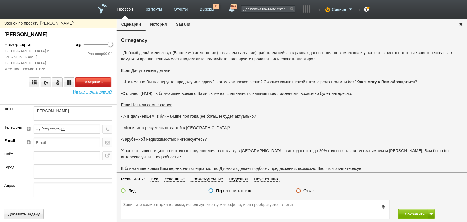
click at [101, 77] on button "Завершить" at bounding box center [93, 82] width 36 height 10
click at [310, 191] on label "Отказ" at bounding box center [309, 190] width 11 height 5
click at [0, 0] on input "Отказ" at bounding box center [0, 0] width 0 height 0
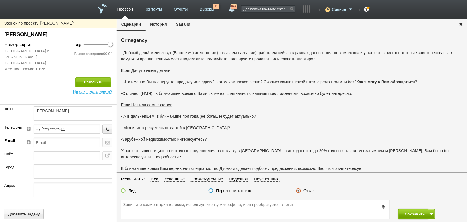
click at [420, 211] on button "Сохранить" at bounding box center [413, 214] width 30 height 10
click at [308, 190] on label "Отказ" at bounding box center [309, 190] width 11 height 5
click at [0, 0] on input "Отказ" at bounding box center [0, 0] width 0 height 0
click at [411, 215] on button "Сохранить" at bounding box center [413, 214] width 30 height 10
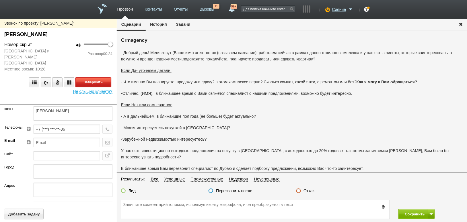
click at [103, 77] on button "Завершить" at bounding box center [93, 82] width 36 height 10
click at [309, 189] on label "Отказ" at bounding box center [309, 190] width 11 height 5
click at [0, 0] on input "Отказ" at bounding box center [0, 0] width 0 height 0
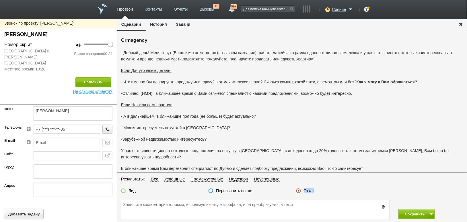
click at [309, 189] on label "Отказ" at bounding box center [309, 190] width 11 height 5
click at [0, 0] on input "Отказ" at bounding box center [0, 0] width 0 height 0
drag, startPoint x: 403, startPoint y: 214, endPoint x: 398, endPoint y: 212, distance: 5.4
click at [403, 214] on button "Сохранить" at bounding box center [413, 214] width 30 height 10
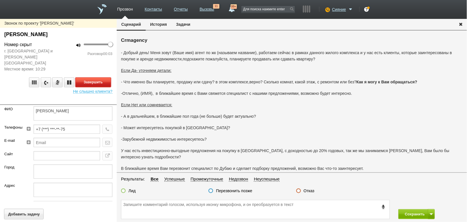
click at [91, 77] on button "Завершить" at bounding box center [93, 82] width 36 height 10
click at [311, 187] on fieldset "Результаты: Все Успешные Промежуточные Недозвон Неуспешные Лид Перезвонить позж…" at bounding box center [292, 187] width 350 height 22
click at [311, 194] on div "Отказ" at bounding box center [305, 191] width 18 height 6
click at [312, 192] on label "Отказ" at bounding box center [309, 190] width 11 height 5
click at [0, 0] on input "Отказ" at bounding box center [0, 0] width 0 height 0
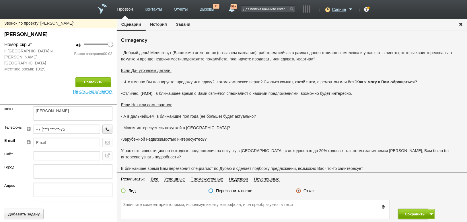
click at [406, 210] on button "Сохранить" at bounding box center [413, 214] width 30 height 10
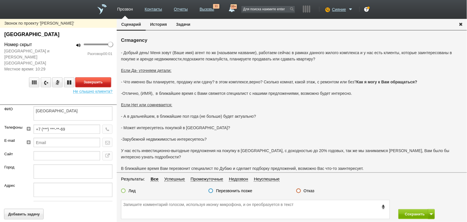
drag, startPoint x: 109, startPoint y: 76, endPoint x: 131, endPoint y: 81, distance: 22.3
click at [108, 77] on button "Завершить" at bounding box center [93, 82] width 36 height 10
click at [302, 189] on div "Отказ" at bounding box center [305, 191] width 18 height 6
click at [304, 189] on div "Отказ" at bounding box center [305, 191] width 18 height 6
click at [308, 189] on label "Отказ" at bounding box center [309, 190] width 11 height 5
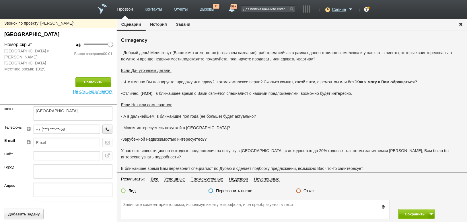
click at [0, 0] on input "Отказ" at bounding box center [0, 0] width 0 height 0
click at [405, 210] on button "Сохранить" at bounding box center [413, 214] width 30 height 10
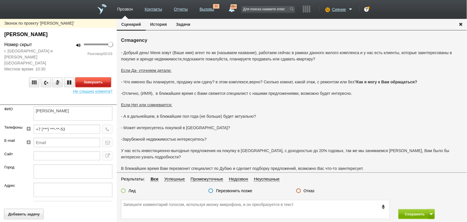
click at [108, 77] on button "Завершить" at bounding box center [93, 82] width 36 height 10
click at [311, 189] on label "Отказ" at bounding box center [309, 190] width 11 height 5
click at [0, 0] on input "Отказ" at bounding box center [0, 0] width 0 height 0
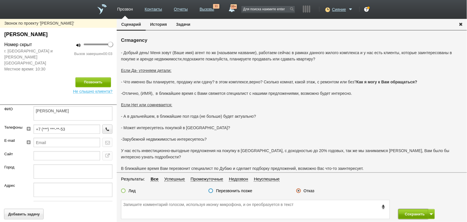
click at [406, 216] on button "Сохранить" at bounding box center [413, 214] width 30 height 10
click at [305, 190] on label "Отказ" at bounding box center [309, 190] width 11 height 5
click at [0, 0] on input "Отказ" at bounding box center [0, 0] width 0 height 0
click at [416, 212] on button "Сохранить" at bounding box center [413, 214] width 30 height 10
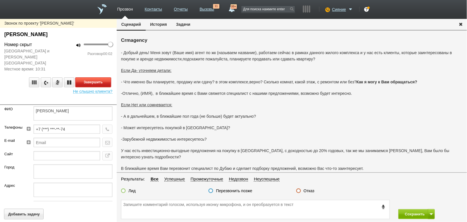
click at [93, 77] on button "Завершить" at bounding box center [93, 82] width 36 height 10
click at [306, 191] on label "Отказ" at bounding box center [309, 190] width 11 height 5
click at [0, 0] on input "Отказ" at bounding box center [0, 0] width 0 height 0
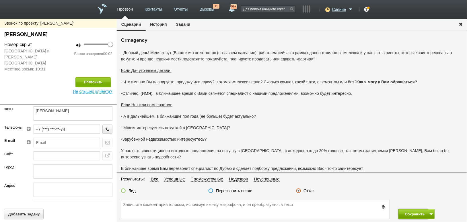
click at [413, 212] on button "Сохранить" at bounding box center [413, 214] width 30 height 10
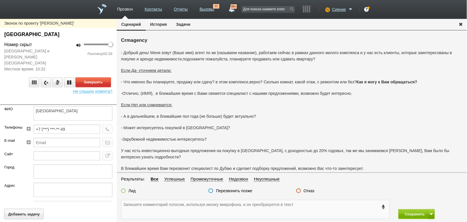
click at [154, 213] on textarea at bounding box center [255, 209] width 268 height 19
click at [310, 190] on label "Отказ" at bounding box center [309, 190] width 11 height 5
click at [0, 0] on input "Отказ" at bounding box center [0, 0] width 0 height 0
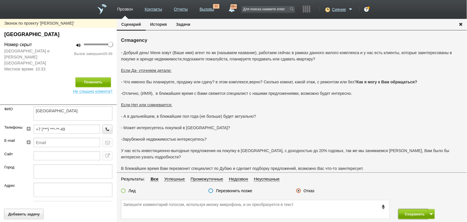
click at [402, 212] on button "Сохранить" at bounding box center [413, 214] width 30 height 10
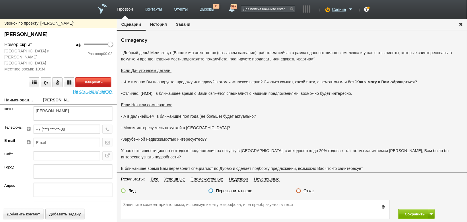
click at [93, 77] on button "Завершить" at bounding box center [93, 82] width 36 height 10
click at [306, 191] on label "Отказ" at bounding box center [309, 190] width 11 height 5
click at [0, 0] on input "Отказ" at bounding box center [0, 0] width 0 height 0
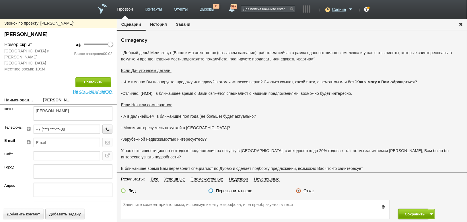
click at [407, 215] on button "Сохранить" at bounding box center [413, 214] width 30 height 10
click at [313, 190] on label "Отказ" at bounding box center [309, 190] width 11 height 5
click at [0, 0] on input "Отказ" at bounding box center [0, 0] width 0 height 0
click at [405, 214] on button "Сохранить" at bounding box center [413, 214] width 30 height 10
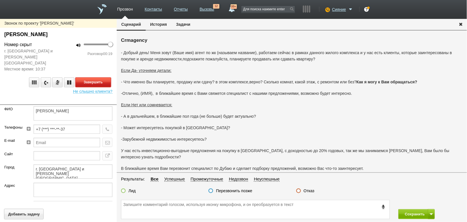
click at [95, 77] on button "Завершить" at bounding box center [93, 82] width 36 height 10
click at [310, 191] on label "Отказ" at bounding box center [309, 190] width 11 height 5
click at [0, 0] on input "Отказ" at bounding box center [0, 0] width 0 height 0
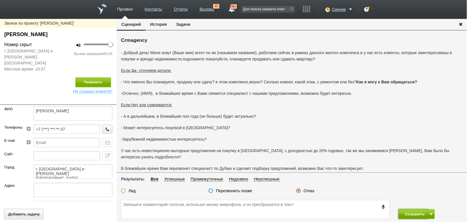
click at [411, 210] on button "Сохранить" at bounding box center [413, 214] width 30 height 10
click at [310, 192] on label "Отказ" at bounding box center [309, 190] width 11 height 5
click at [0, 0] on input "Отказ" at bounding box center [0, 0] width 0 height 0
click at [415, 212] on button "Сохранить" at bounding box center [413, 214] width 30 height 10
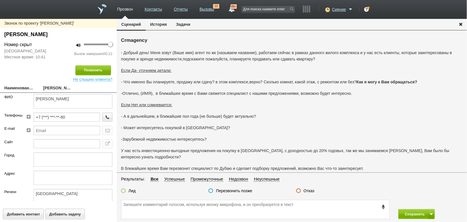
click at [312, 192] on label "Отказ" at bounding box center [309, 190] width 11 height 5
click at [0, 0] on input "Отказ" at bounding box center [0, 0] width 0 height 0
click at [405, 211] on button "Сохранить" at bounding box center [413, 214] width 30 height 10
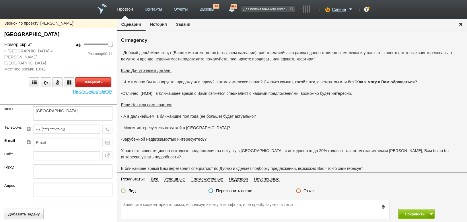
click at [101, 77] on button "Завершить" at bounding box center [93, 82] width 36 height 10
click at [314, 192] on label "Отказ" at bounding box center [309, 190] width 11 height 5
click at [0, 0] on input "Отказ" at bounding box center [0, 0] width 0 height 0
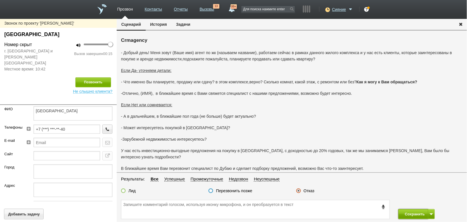
click at [405, 214] on button "Сохранить" at bounding box center [413, 214] width 30 height 10
click at [306, 192] on label "Отказ" at bounding box center [309, 190] width 11 height 5
click at [0, 0] on input "Отказ" at bounding box center [0, 0] width 0 height 0
click at [410, 211] on button "Сохранить" at bounding box center [413, 214] width 30 height 10
click at [311, 190] on label "Отказ" at bounding box center [309, 190] width 11 height 5
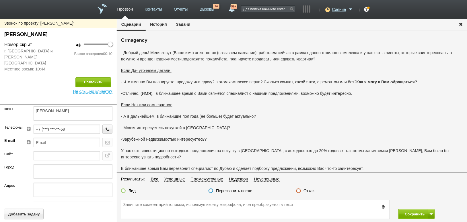
click at [0, 0] on input "Отказ" at bounding box center [0, 0] width 0 height 0
click at [409, 214] on button "Сохранить" at bounding box center [413, 214] width 30 height 10
click at [270, 210] on textarea at bounding box center [255, 209] width 268 height 19
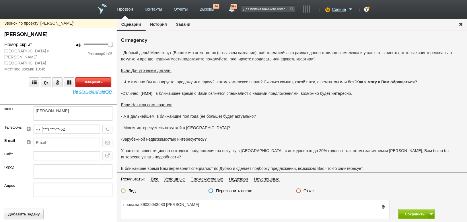
click at [92, 77] on button "Завершить" at bounding box center [93, 82] width 36 height 10
click at [203, 207] on textarea "продажа 89035043083 Инна Арменовна" at bounding box center [255, 209] width 268 height 19
type textarea "продажа 89035043083 Инна Арменовна риэлтор"
click at [133, 189] on label "Лид" at bounding box center [131, 190] width 7 height 5
click at [0, 0] on input "Лид" at bounding box center [0, 0] width 0 height 0
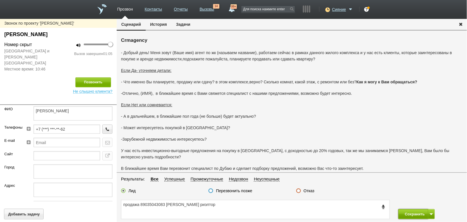
click at [405, 212] on button "Сохранить" at bounding box center [413, 214] width 30 height 10
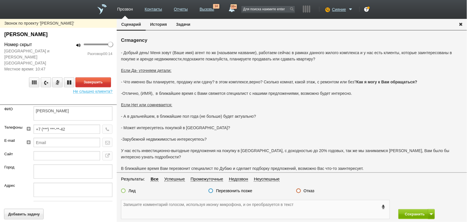
click at [214, 206] on textarea at bounding box center [255, 209] width 268 height 19
click at [99, 77] on button "Завершить" at bounding box center [93, 82] width 36 height 10
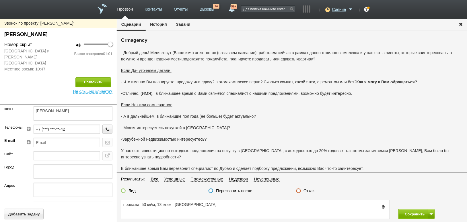
click at [132, 190] on label "Лид" at bounding box center [131, 190] width 7 height 5
click at [0, 0] on input "Лид" at bounding box center [0, 0] width 0 height 0
click at [175, 206] on textarea "продажа, 53 кв\м, 13 этаж . саларьево парк" at bounding box center [255, 209] width 268 height 19
type textarea "продажа, 53 кв\м, 13 этаж . жк саларьево парк"
click at [413, 212] on button "Сохранить" at bounding box center [413, 214] width 30 height 10
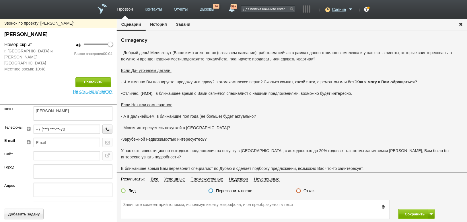
click at [309, 192] on label "Отказ" at bounding box center [309, 190] width 11 height 5
click at [0, 0] on input "Отказ" at bounding box center [0, 0] width 0 height 0
click at [410, 211] on button "Сохранить" at bounding box center [413, 214] width 30 height 10
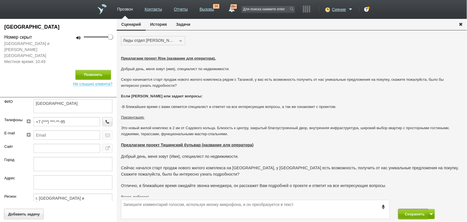
drag, startPoint x: 411, startPoint y: 215, endPoint x: 387, endPoint y: 190, distance: 35.5
click at [411, 215] on button "Сохранить" at bounding box center [413, 214] width 30 height 10
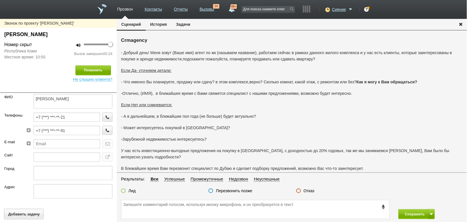
click at [307, 192] on label "Отказ" at bounding box center [309, 190] width 11 height 5
click at [0, 0] on input "Отказ" at bounding box center [0, 0] width 0 height 0
click at [413, 212] on button "Сохранить" at bounding box center [413, 214] width 30 height 10
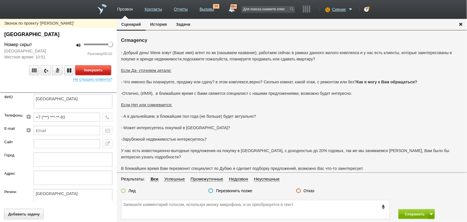
click at [97, 70] on button "Завершить" at bounding box center [93, 70] width 36 height 10
click at [308, 190] on label "Отказ" at bounding box center [309, 190] width 11 height 5
click at [0, 0] on input "Отказ" at bounding box center [0, 0] width 0 height 0
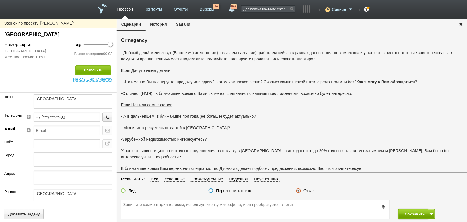
click at [407, 214] on button "Сохранить" at bounding box center [413, 214] width 30 height 10
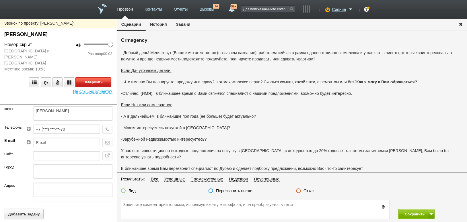
click at [102, 78] on button "Завершить" at bounding box center [93, 82] width 36 height 10
click at [309, 187] on fieldset "Результаты: Все Успешные Промежуточные Недозвон Неуспешные Лид Перезвонить позж…" at bounding box center [292, 187] width 350 height 22
click at [309, 190] on label "Отказ" at bounding box center [309, 190] width 11 height 5
click at [0, 0] on input "Отказ" at bounding box center [0, 0] width 0 height 0
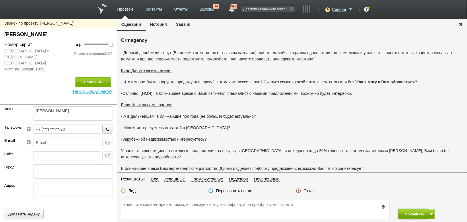
click at [418, 213] on button "Сохранить" at bounding box center [413, 214] width 30 height 10
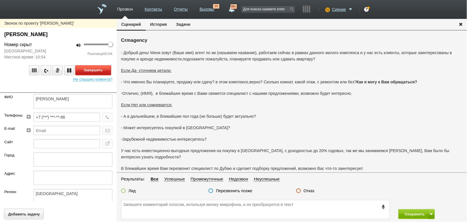
click at [102, 68] on button "Завершить" at bounding box center [93, 70] width 36 height 10
click at [309, 190] on label "Отказ" at bounding box center [309, 190] width 11 height 5
click at [0, 0] on input "Отказ" at bounding box center [0, 0] width 0 height 0
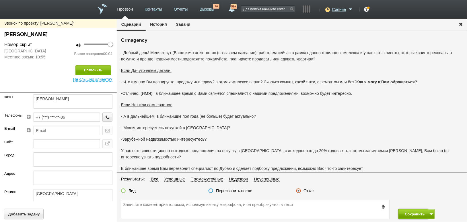
click at [413, 215] on button "Сохранить" at bounding box center [413, 214] width 30 height 10
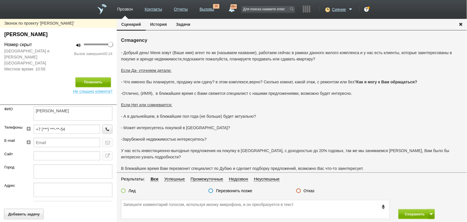
click at [316, 190] on div "Отказ" at bounding box center [335, 191] width 87 height 6
click at [309, 192] on label "Отказ" at bounding box center [309, 190] width 11 height 5
click at [307, 190] on label "Отказ" at bounding box center [309, 190] width 11 height 5
click at [0, 0] on input "Отказ" at bounding box center [0, 0] width 0 height 0
click at [405, 214] on button "Сохранить" at bounding box center [413, 214] width 30 height 10
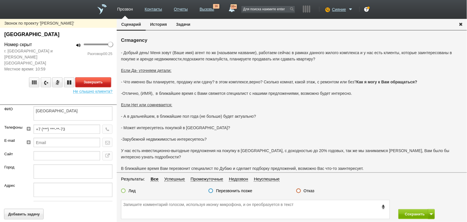
click at [98, 77] on button "Завершить" at bounding box center [93, 82] width 36 height 10
click at [311, 190] on label "Отказ" at bounding box center [309, 190] width 11 height 5
click at [0, 0] on input "Отказ" at bounding box center [0, 0] width 0 height 0
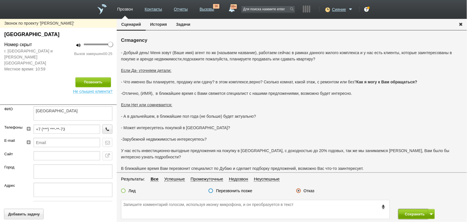
drag, startPoint x: 416, startPoint y: 217, endPoint x: 407, endPoint y: 213, distance: 10.0
click at [415, 217] on button "Сохранить" at bounding box center [413, 214] width 30 height 10
click at [309, 191] on label "Отказ" at bounding box center [309, 190] width 11 height 5
click at [0, 0] on input "Отказ" at bounding box center [0, 0] width 0 height 0
click at [417, 216] on button "Сохранить" at bounding box center [413, 214] width 30 height 10
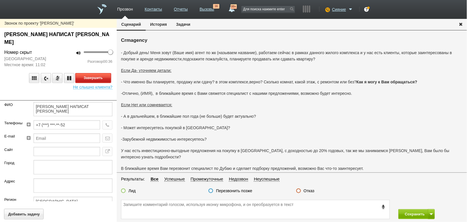
click at [101, 73] on button "Завершить" at bounding box center [93, 78] width 36 height 10
click at [306, 190] on label "Отказ" at bounding box center [309, 190] width 11 height 5
click at [0, 0] on input "Отказ" at bounding box center [0, 0] width 0 height 0
click at [406, 213] on button "Сохранить" at bounding box center [413, 214] width 30 height 10
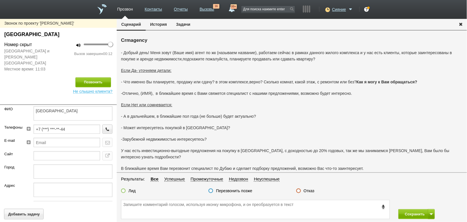
click at [308, 191] on label "Отказ" at bounding box center [309, 190] width 11 height 5
click at [0, 0] on input "Отказ" at bounding box center [0, 0] width 0 height 0
click at [405, 212] on button "Сохранить" at bounding box center [413, 214] width 30 height 10
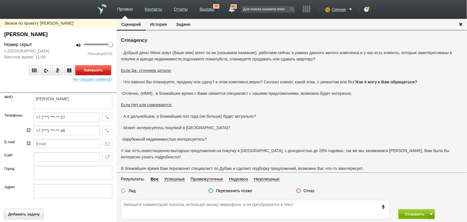
click at [95, 69] on button "Завершить" at bounding box center [93, 70] width 36 height 10
click at [311, 191] on label "Отказ" at bounding box center [309, 190] width 11 height 5
click at [0, 0] on input "Отказ" at bounding box center [0, 0] width 0 height 0
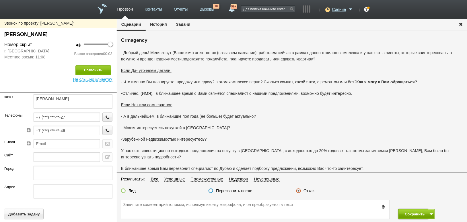
click at [416, 211] on button "Сохранить" at bounding box center [413, 214] width 30 height 10
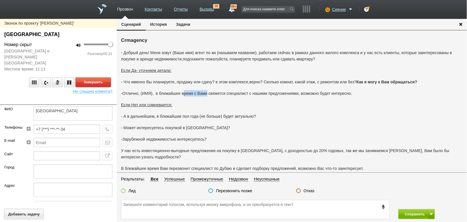
drag, startPoint x: 184, startPoint y: 92, endPoint x: 206, endPoint y: 92, distance: 22.9
click at [206, 92] on p "-Отлично, (ИМЯ), в ближайшее время с Вами свяжется специалист с нашими предложе…" at bounding box center [292, 93] width 342 height 6
click at [215, 104] on p "Если Нет или сомневается:" at bounding box center [292, 105] width 342 height 6
click at [97, 77] on button "Завершить" at bounding box center [93, 82] width 36 height 10
click at [307, 194] on label "Отказ" at bounding box center [309, 190] width 11 height 5
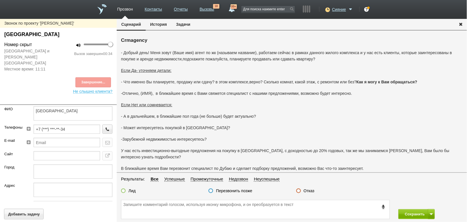
click at [0, 0] on input "Отказ" at bounding box center [0, 0] width 0 height 0
click at [417, 211] on button "Сохранить" at bounding box center [413, 214] width 30 height 10
click at [310, 192] on label "Отказ" at bounding box center [309, 190] width 11 height 5
click at [0, 0] on input "Отказ" at bounding box center [0, 0] width 0 height 0
click at [414, 214] on button "Сохранить" at bounding box center [413, 214] width 30 height 10
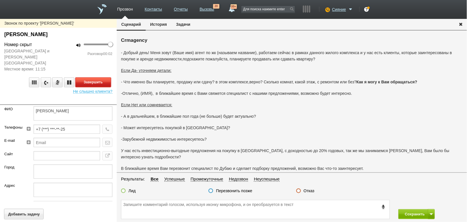
click at [90, 77] on button "Завершить" at bounding box center [93, 82] width 36 height 10
click at [308, 190] on label "Отказ" at bounding box center [309, 190] width 11 height 5
click at [311, 191] on label "Отказ" at bounding box center [309, 190] width 11 height 5
click at [0, 0] on input "Отказ" at bounding box center [0, 0] width 0 height 0
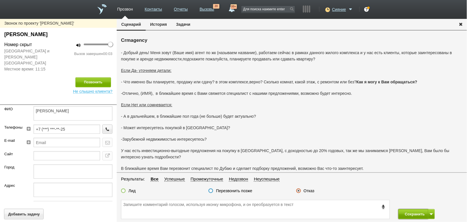
click at [404, 213] on button "Сохранить" at bounding box center [413, 214] width 30 height 10
click at [309, 190] on label "Отказ" at bounding box center [309, 190] width 11 height 5
click at [0, 0] on input "Отказ" at bounding box center [0, 0] width 0 height 0
click at [402, 214] on button "Сохранить" at bounding box center [413, 214] width 30 height 10
click at [310, 189] on label "Отказ" at bounding box center [309, 190] width 11 height 5
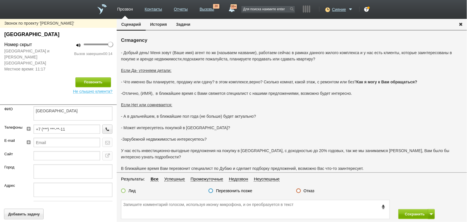
click at [0, 0] on input "Отказ" at bounding box center [0, 0] width 0 height 0
click at [407, 208] on div "Сохранить" at bounding box center [292, 209] width 350 height 25
click at [407, 211] on button "Сохранить" at bounding box center [413, 214] width 30 height 10
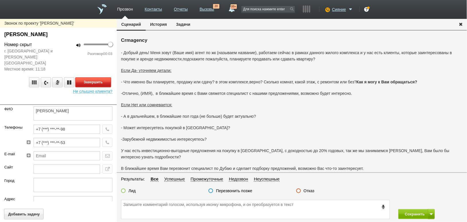
click at [100, 77] on button "Завершить" at bounding box center [93, 82] width 36 height 10
click at [312, 192] on label "Отказ" at bounding box center [309, 190] width 11 height 5
click at [0, 0] on input "Отказ" at bounding box center [0, 0] width 0 height 0
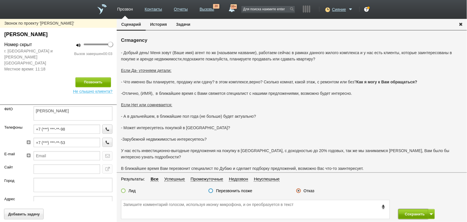
click at [407, 216] on button "Сохранить" at bounding box center [413, 214] width 30 height 10
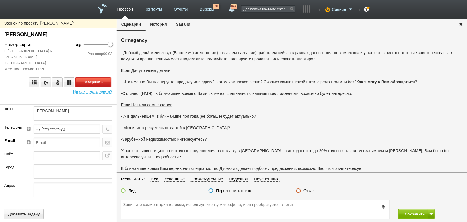
click at [97, 77] on button "Завершить" at bounding box center [93, 82] width 36 height 10
click at [313, 193] on label "Отказ" at bounding box center [309, 190] width 11 height 5
click at [0, 0] on input "Отказ" at bounding box center [0, 0] width 0 height 0
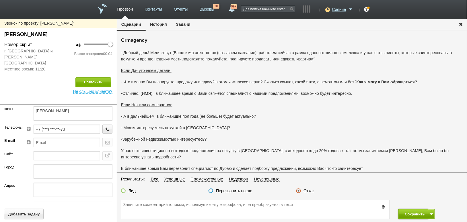
click at [416, 213] on button "Сохранить" at bounding box center [413, 214] width 30 height 10
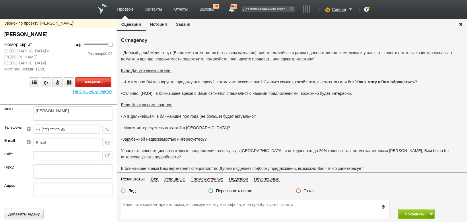
click at [104, 77] on button "Завершить" at bounding box center [93, 82] width 36 height 10
click at [305, 191] on label "Отказ" at bounding box center [309, 190] width 11 height 5
click at [306, 191] on label "Отказ" at bounding box center [309, 190] width 11 height 5
click at [0, 0] on input "Отказ" at bounding box center [0, 0] width 0 height 0
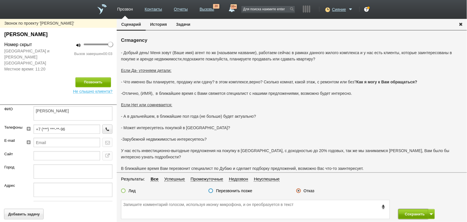
click at [406, 211] on button "Сохранить" at bounding box center [413, 214] width 30 height 10
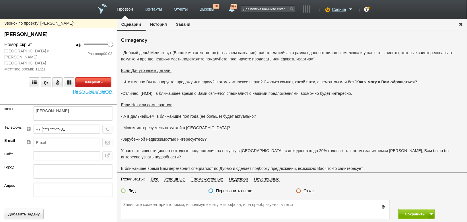
click at [102, 79] on button "Завершить" at bounding box center [93, 82] width 36 height 10
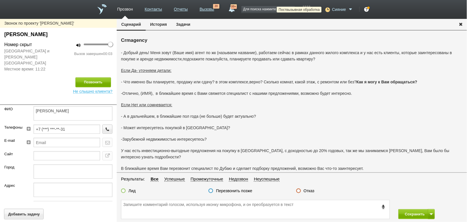
click at [328, 10] on icon at bounding box center [327, 10] width 8 height 6
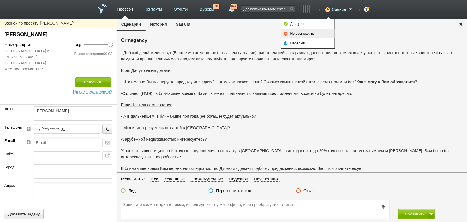
click at [321, 31] on link "Не беспокоить" at bounding box center [307, 34] width 53 height 10
click at [309, 191] on label "Отказ" at bounding box center [309, 190] width 11 height 5
click at [0, 0] on input "Отказ" at bounding box center [0, 0] width 0 height 0
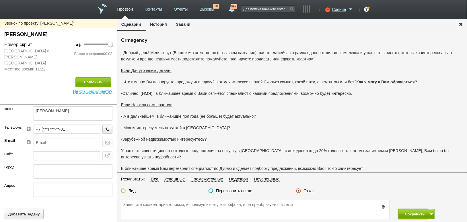
click at [409, 212] on button "Сохранить" at bounding box center [413, 214] width 30 height 10
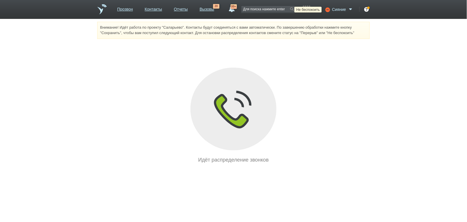
click at [329, 9] on icon at bounding box center [327, 10] width 8 height 6
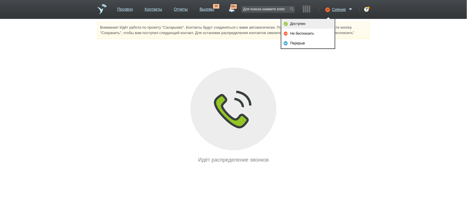
click at [304, 23] on link "Доступен" at bounding box center [307, 24] width 53 height 10
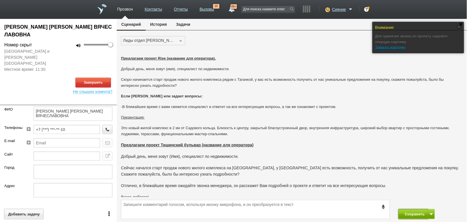
click at [405, 216] on button "Сохранить" at bounding box center [413, 214] width 30 height 10
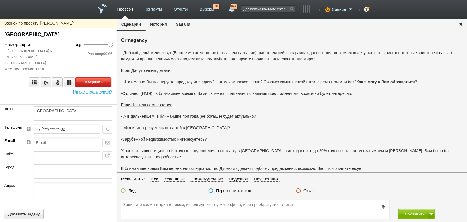
click at [93, 77] on button "Завершить" at bounding box center [93, 82] width 36 height 10
click at [307, 192] on label "Отказ" at bounding box center [309, 190] width 11 height 5
click at [0, 0] on input "Отказ" at bounding box center [0, 0] width 0 height 0
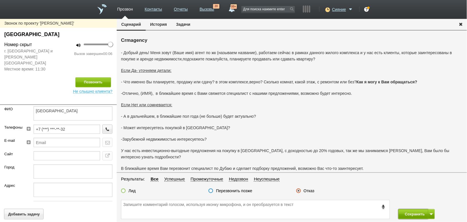
click at [407, 214] on button "Сохранить" at bounding box center [413, 214] width 30 height 10
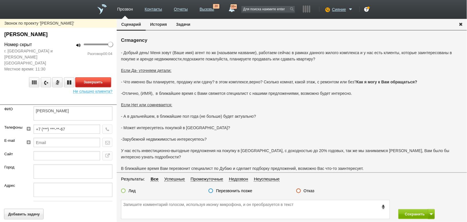
click at [102, 79] on button "Завершить" at bounding box center [93, 82] width 36 height 10
click at [307, 192] on label "Отказ" at bounding box center [309, 190] width 11 height 5
click at [0, 0] on input "Отказ" at bounding box center [0, 0] width 0 height 0
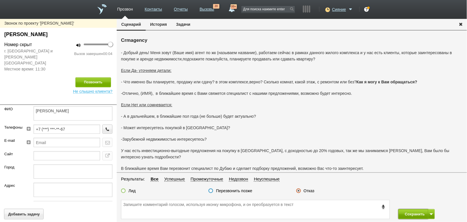
click at [409, 218] on button "Сохранить" at bounding box center [413, 214] width 30 height 10
click at [309, 194] on label "Отказ" at bounding box center [309, 190] width 11 height 5
click at [0, 0] on input "Отказ" at bounding box center [0, 0] width 0 height 0
drag, startPoint x: 210, startPoint y: 117, endPoint x: 257, endPoint y: 132, distance: 49.4
click at [253, 119] on p "- А в дальнейшем, в ближайшие пол года (не больше) будет актуально?" at bounding box center [292, 116] width 342 height 6
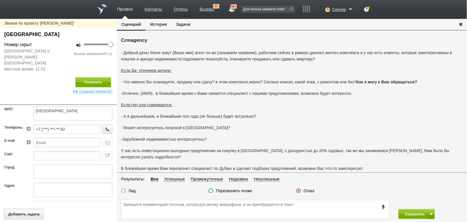
click at [258, 134] on div "- Добрый день! Меня зовут (Ваше имя) агент по жк (называем название), работаем …" at bounding box center [292, 128] width 342 height 157
drag, startPoint x: 289, startPoint y: 92, endPoint x: 327, endPoint y: 94, distance: 38.7
click at [327, 94] on p "-Отлично, (ИМЯ), в ближайшее время с Вами свяжется специалист с нашими предложе…" at bounding box center [292, 93] width 342 height 6
click at [329, 125] on p "- Может интересуетесь покупкой в [GEOGRAPHIC_DATA]?" at bounding box center [292, 128] width 342 height 6
drag, startPoint x: 317, startPoint y: 151, endPoint x: 333, endPoint y: 149, distance: 15.8
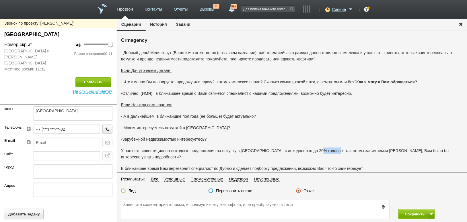
click at [333, 149] on p "У нас есть инвестиционно-выгодные предложения на покупку в [GEOGRAPHIC_DATA], с…" at bounding box center [292, 154] width 342 height 13
click at [327, 122] on div "- Добрый день! Меня зовут (Ваше имя) агент по жк (называем название), работаем …" at bounding box center [292, 128] width 342 height 157
drag, startPoint x: 414, startPoint y: 214, endPoint x: 408, endPoint y: 205, distance: 11.3
click at [414, 214] on button "Сохранить" at bounding box center [413, 214] width 30 height 10
click at [311, 191] on label "Отказ" at bounding box center [309, 190] width 11 height 5
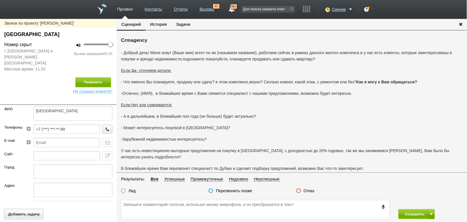
click at [0, 0] on input "Отказ" at bounding box center [0, 0] width 0 height 0
click at [412, 215] on button "Сохранить" at bounding box center [413, 214] width 30 height 10
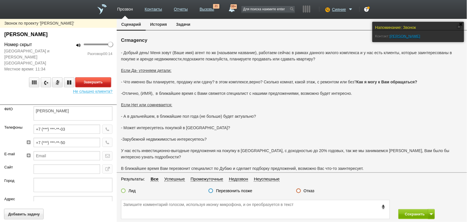
click at [96, 77] on button "Завершить" at bounding box center [93, 82] width 36 height 10
click at [312, 191] on label "Отказ" at bounding box center [309, 190] width 11 height 5
click at [0, 0] on input "Отказ" at bounding box center [0, 0] width 0 height 0
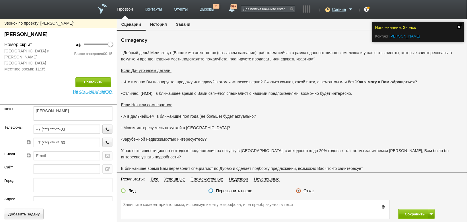
click at [459, 25] on link at bounding box center [459, 27] width 4 height 4
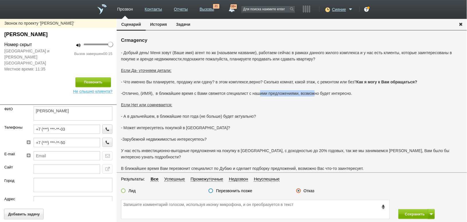
drag, startPoint x: 259, startPoint y: 96, endPoint x: 314, endPoint y: 94, distance: 55.4
click at [314, 92] on p "-Отлично, (ИМЯ), в ближайшее время с Вами свяжется специалист с нашими предложе…" at bounding box center [292, 93] width 342 height 6
click at [313, 106] on p "Если Нет или сомневается:" at bounding box center [292, 105] width 342 height 6
click at [412, 213] on button "Сохранить" at bounding box center [413, 214] width 30 height 10
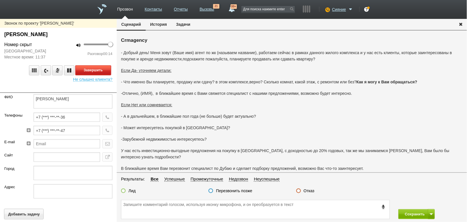
click at [91, 68] on button "Завершить" at bounding box center [93, 70] width 36 height 10
click at [311, 190] on label "Отказ" at bounding box center [309, 190] width 11 height 5
click at [0, 0] on input "Отказ" at bounding box center [0, 0] width 0 height 0
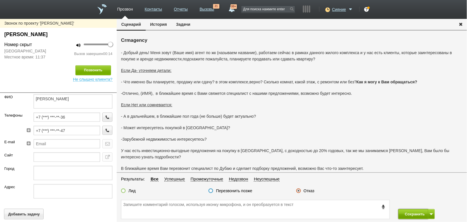
click at [412, 211] on button "Сохранить" at bounding box center [413, 214] width 30 height 10
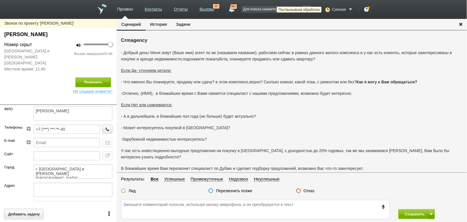
click at [326, 9] on icon at bounding box center [327, 10] width 8 height 6
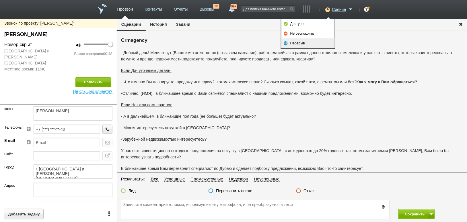
click at [322, 41] on link "Перерыв" at bounding box center [307, 43] width 53 height 10
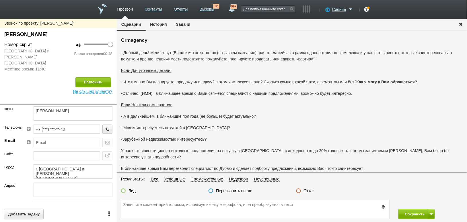
click at [312, 191] on label "Отказ" at bounding box center [309, 190] width 11 height 5
click at [0, 0] on input "Отказ" at bounding box center [0, 0] width 0 height 0
drag, startPoint x: 419, startPoint y: 215, endPoint x: 403, endPoint y: 173, distance: 44.7
click at [417, 214] on button "Сохранить" at bounding box center [413, 214] width 30 height 10
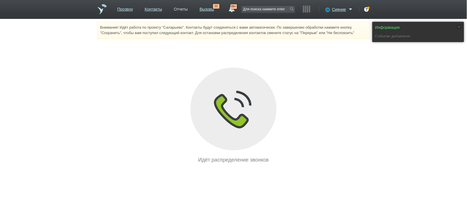
click at [178, 11] on link "Отчеты" at bounding box center [181, 8] width 14 height 8
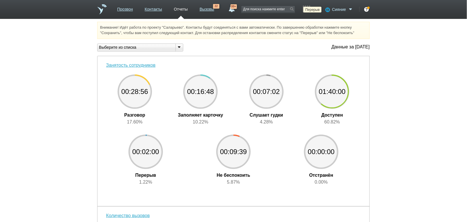
click at [326, 11] on icon at bounding box center [327, 10] width 8 height 6
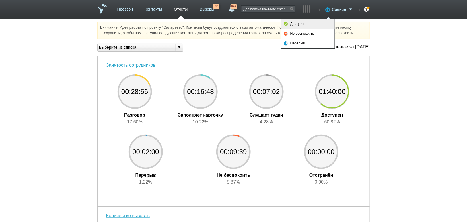
click at [326, 20] on link "Доступен" at bounding box center [307, 24] width 53 height 10
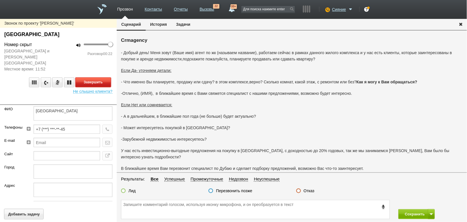
click at [95, 77] on button "Завершить" at bounding box center [93, 82] width 36 height 10
click at [309, 189] on label "Отказ" at bounding box center [309, 190] width 11 height 5
click at [0, 0] on input "Отказ" at bounding box center [0, 0] width 0 height 0
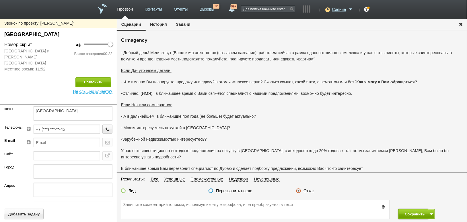
click at [403, 214] on button "Сохранить" at bounding box center [413, 214] width 30 height 10
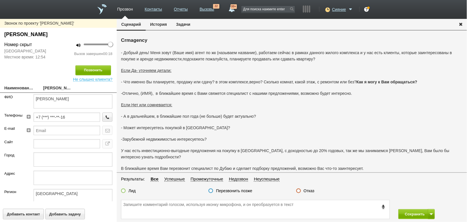
click at [311, 193] on label "Отказ" at bounding box center [309, 190] width 11 height 5
click at [0, 0] on input "Отказ" at bounding box center [0, 0] width 0 height 0
click at [411, 215] on button "Сохранить" at bounding box center [413, 214] width 30 height 10
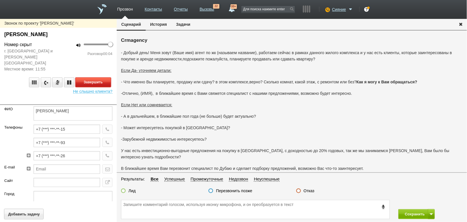
click at [101, 77] on button "Завершить" at bounding box center [93, 82] width 36 height 10
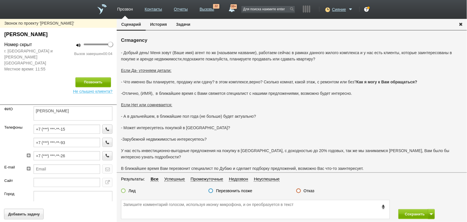
click at [303, 195] on div "Лид Перезвонить позже Отказ" at bounding box center [292, 192] width 350 height 8
click at [309, 191] on label "Отказ" at bounding box center [309, 190] width 11 height 5
click at [0, 0] on input "Отказ" at bounding box center [0, 0] width 0 height 0
click at [413, 214] on button "Сохранить" at bounding box center [413, 214] width 30 height 10
drag, startPoint x: 306, startPoint y: 188, endPoint x: 307, endPoint y: 191, distance: 3.0
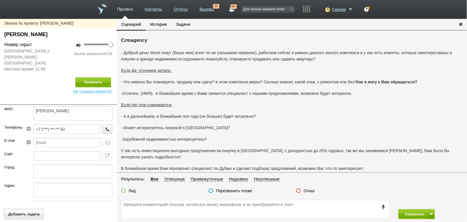
click at [306, 188] on label "Отказ" at bounding box center [309, 190] width 11 height 5
click at [0, 0] on input "Отказ" at bounding box center [0, 0] width 0 height 0
click at [309, 191] on label "Отказ" at bounding box center [309, 190] width 11 height 5
click at [0, 0] on input "Отказ" at bounding box center [0, 0] width 0 height 0
drag, startPoint x: 313, startPoint y: 151, endPoint x: 335, endPoint y: 151, distance: 21.2
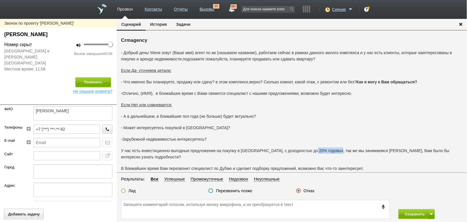
click at [335, 151] on p "У нас есть инвестиционно-выгодные предложения на покупку в [GEOGRAPHIC_DATA], с…" at bounding box center [292, 154] width 342 height 13
click at [357, 121] on div "- Добрый день! Меня зовут (Ваше имя) агент по жк (называем название), работаем …" at bounding box center [292, 128] width 342 height 157
drag, startPoint x: 342, startPoint y: 92, endPoint x: 310, endPoint y: 93, distance: 31.8
click at [310, 93] on p "-Отлично, (ИМЯ), в ближайшее время с Вами свяжется специалист с нашими предложе…" at bounding box center [292, 93] width 342 height 6
click at [321, 125] on p "- Может интересуетесь покупкой в [GEOGRAPHIC_DATA]?" at bounding box center [292, 128] width 342 height 6
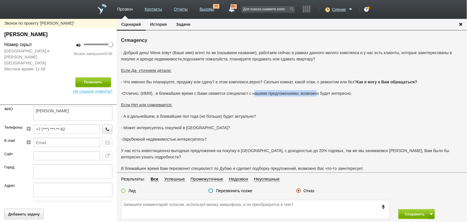
drag, startPoint x: 254, startPoint y: 93, endPoint x: 319, endPoint y: 99, distance: 65.0
click at [317, 93] on p "-Отлично, (ИМЯ), в ближайшее время с Вами свяжется специалист с нашими предложе…" at bounding box center [292, 93] width 342 height 6
click at [322, 121] on div "- Добрый день! Меня зовут (Ваше имя) агент по жк (называем название), работаем …" at bounding box center [292, 128] width 342 height 157
click at [408, 211] on button "Сохранить" at bounding box center [413, 214] width 30 height 10
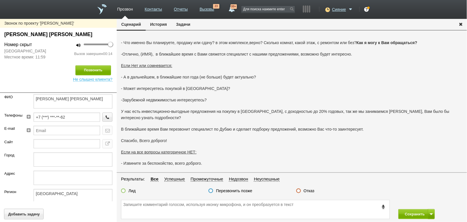
scroll to position [40, 0]
click at [306, 191] on label "Отказ" at bounding box center [309, 190] width 11 height 5
click at [0, 0] on input "Отказ" at bounding box center [0, 0] width 0 height 0
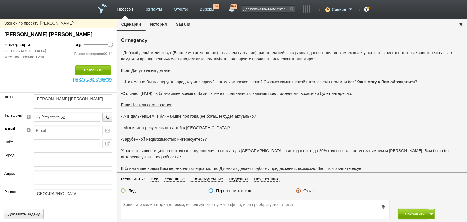
click at [405, 211] on button "Сохранить" at bounding box center [413, 214] width 30 height 10
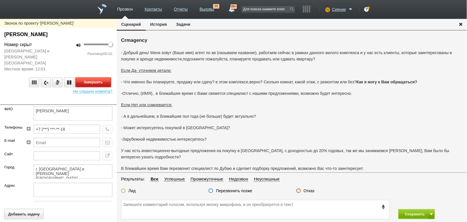
click at [101, 77] on button "Завершить" at bounding box center [93, 82] width 36 height 10
click at [311, 189] on label "Отказ" at bounding box center [309, 190] width 11 height 5
click at [0, 0] on input "Отказ" at bounding box center [0, 0] width 0 height 0
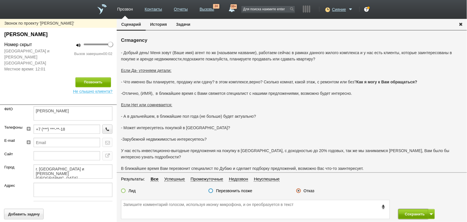
click at [416, 214] on button "Сохранить" at bounding box center [413, 214] width 30 height 10
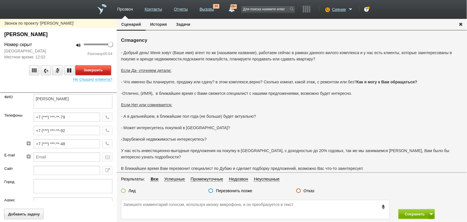
click at [95, 68] on button "Завершить" at bounding box center [93, 70] width 36 height 10
click at [313, 193] on label "Отказ" at bounding box center [309, 190] width 11 height 5
click at [0, 0] on input "Отказ" at bounding box center [0, 0] width 0 height 0
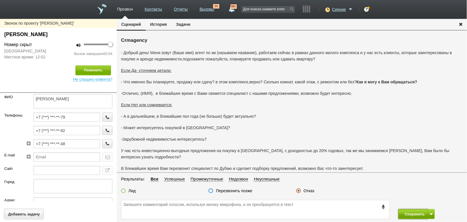
click at [404, 213] on button "Сохранить" at bounding box center [413, 214] width 30 height 10
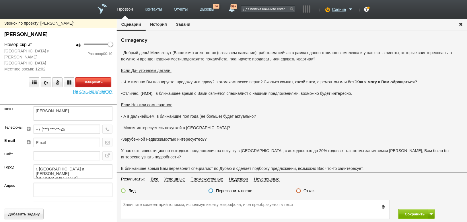
click at [101, 77] on button "Завершить" at bounding box center [93, 82] width 36 height 10
click at [309, 191] on label "Отказ" at bounding box center [309, 190] width 11 height 5
click at [0, 0] on input "Отказ" at bounding box center [0, 0] width 0 height 0
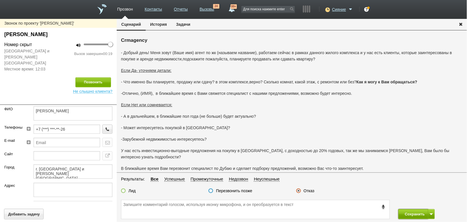
click at [413, 211] on button "Сохранить" at bounding box center [413, 214] width 30 height 10
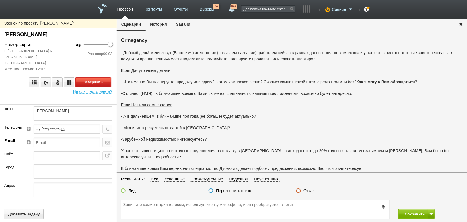
click at [89, 77] on button "Завершить" at bounding box center [93, 82] width 36 height 10
click at [312, 192] on label "Отказ" at bounding box center [309, 190] width 11 height 5
click at [0, 0] on input "Отказ" at bounding box center [0, 0] width 0 height 0
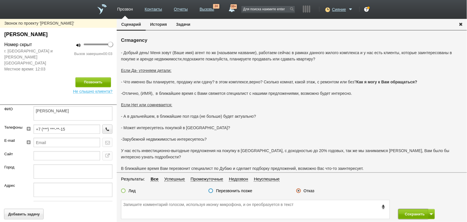
drag, startPoint x: 411, startPoint y: 212, endPoint x: 413, endPoint y: 221, distance: 9.1
click at [411, 214] on button "Сохранить" at bounding box center [413, 214] width 30 height 10
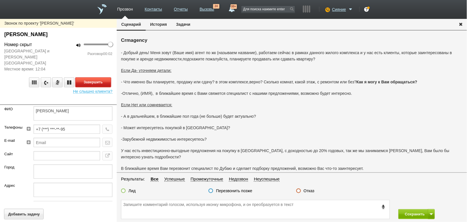
click at [92, 77] on button "Завершить" at bounding box center [93, 82] width 36 height 10
click at [306, 192] on label "Отказ" at bounding box center [309, 190] width 11 height 5
click at [0, 0] on input "Отказ" at bounding box center [0, 0] width 0 height 0
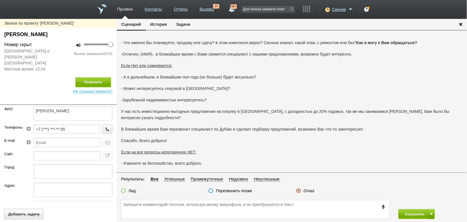
scroll to position [40, 0]
click at [413, 211] on button "Сохранить" at bounding box center [413, 214] width 30 height 10
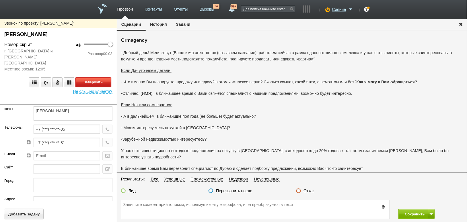
click at [100, 77] on button "Завершить" at bounding box center [93, 82] width 36 height 10
click at [311, 189] on label "Отказ" at bounding box center [309, 190] width 11 height 5
click at [0, 0] on input "Отказ" at bounding box center [0, 0] width 0 height 0
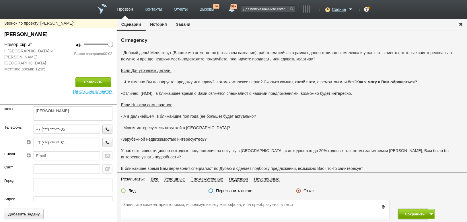
click at [412, 216] on button "Сохранить" at bounding box center [413, 214] width 30 height 10
click at [311, 190] on label "Отказ" at bounding box center [309, 190] width 11 height 5
click at [0, 0] on input "Отказ" at bounding box center [0, 0] width 0 height 0
click at [404, 211] on button "Сохранить" at bounding box center [413, 214] width 30 height 10
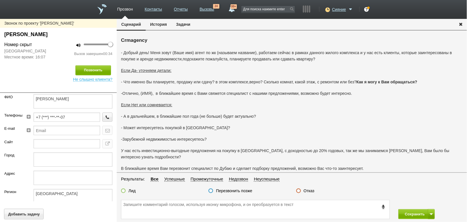
click at [311, 190] on label "Отказ" at bounding box center [309, 190] width 11 height 5
click at [0, 0] on input "Отказ" at bounding box center [0, 0] width 0 height 0
click at [411, 214] on button "Сохранить" at bounding box center [413, 214] width 30 height 10
click at [98, 69] on button "Завершить" at bounding box center [93, 70] width 36 height 10
click at [310, 190] on label "Отказ" at bounding box center [309, 190] width 11 height 5
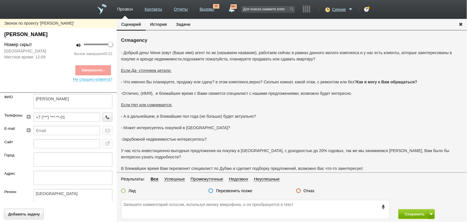
click at [0, 0] on input "Отказ" at bounding box center [0, 0] width 0 height 0
drag, startPoint x: 405, startPoint y: 218, endPoint x: 401, endPoint y: 212, distance: 7.4
click at [405, 218] on button "Сохранить" at bounding box center [413, 214] width 30 height 10
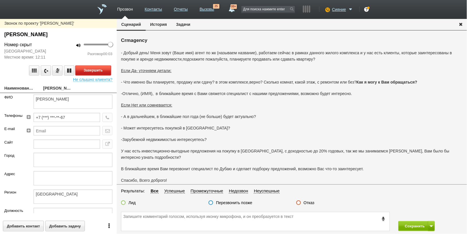
click at [99, 67] on button "Завершить" at bounding box center [93, 70] width 36 height 10
click at [313, 203] on label "Отказ" at bounding box center [309, 202] width 11 height 5
click at [0, 0] on input "Отказ" at bounding box center [0, 0] width 0 height 0
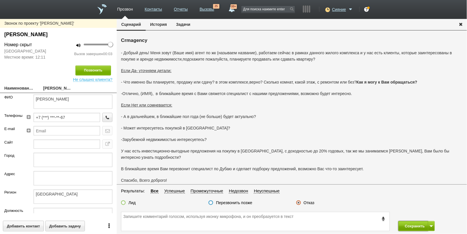
click at [413, 222] on button "Сохранить" at bounding box center [413, 226] width 30 height 10
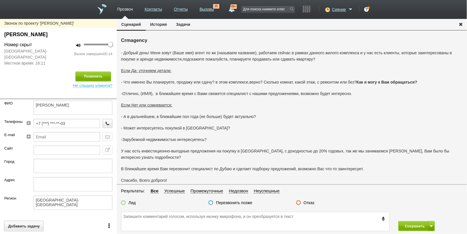
click at [310, 202] on label "Отказ" at bounding box center [309, 202] width 11 height 5
click at [0, 0] on input "Отказ" at bounding box center [0, 0] width 0 height 0
click at [411, 222] on button "Сохранить" at bounding box center [413, 226] width 30 height 10
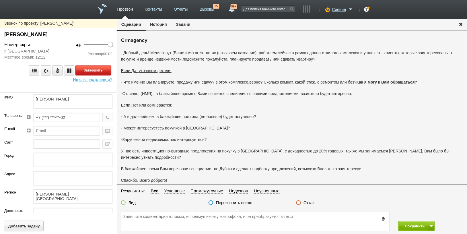
click at [103, 67] on button "Завершить" at bounding box center [93, 70] width 36 height 10
click at [307, 202] on label "Отказ" at bounding box center [309, 202] width 11 height 5
click at [0, 0] on input "Отказ" at bounding box center [0, 0] width 0 height 0
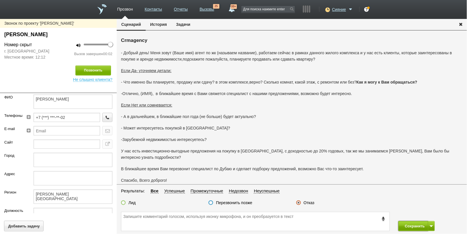
click at [409, 221] on button "Сохранить" at bounding box center [413, 226] width 30 height 10
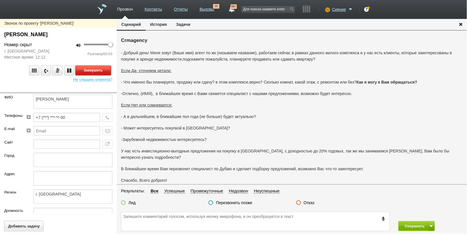
click at [103, 72] on button "Завершить" at bounding box center [93, 70] width 36 height 10
click at [311, 201] on label "Отказ" at bounding box center [309, 202] width 11 height 5
click at [0, 0] on input "Отказ" at bounding box center [0, 0] width 0 height 0
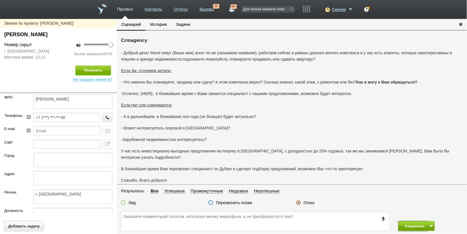
click at [416, 221] on button "Сохранить" at bounding box center [413, 226] width 30 height 10
click at [312, 203] on label "Отказ" at bounding box center [309, 202] width 11 height 5
click at [0, 0] on input "Отказ" at bounding box center [0, 0] width 0 height 0
click at [413, 222] on button "Сохранить" at bounding box center [413, 226] width 30 height 10
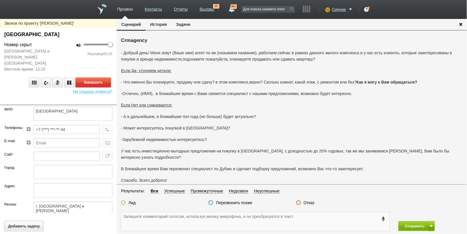
drag, startPoint x: 149, startPoint y: 218, endPoint x: 145, endPoint y: 201, distance: 17.8
click at [148, 218] on textarea at bounding box center [255, 221] width 268 height 19
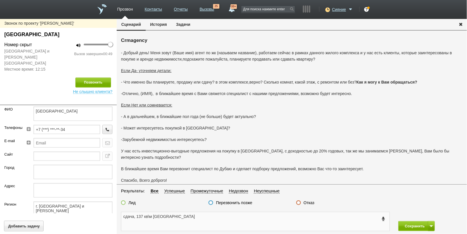
type textarea "сдача, 137 кв\м саларьево парк"
click at [133, 204] on label "Лид" at bounding box center [131, 202] width 7 height 5
click at [0, 0] on input "Лид" at bounding box center [0, 0] width 0 height 0
click at [421, 222] on button "Сохранить" at bounding box center [413, 226] width 30 height 10
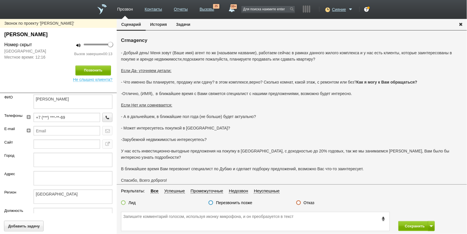
click at [306, 205] on label "Отказ" at bounding box center [309, 202] width 11 height 5
click at [0, 0] on input "Отказ" at bounding box center [0, 0] width 0 height 0
click at [416, 222] on button "Сохранить" at bounding box center [413, 226] width 30 height 10
click at [312, 202] on label "Отказ" at bounding box center [309, 202] width 11 height 5
click at [0, 0] on input "Отказ" at bounding box center [0, 0] width 0 height 0
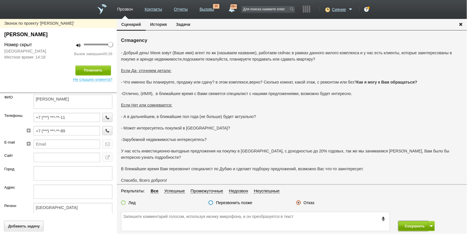
click at [418, 222] on button "Сохранить" at bounding box center [413, 226] width 30 height 10
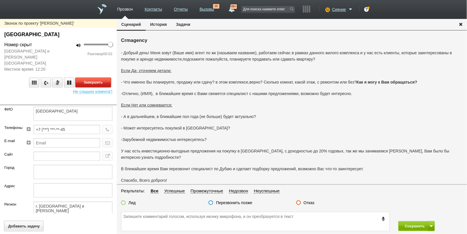
click at [88, 77] on button "Завершить" at bounding box center [93, 82] width 36 height 10
click at [311, 204] on label "Отказ" at bounding box center [309, 202] width 11 height 5
click at [307, 203] on label "Отказ" at bounding box center [309, 202] width 11 height 5
click at [0, 0] on input "Отказ" at bounding box center [0, 0] width 0 height 0
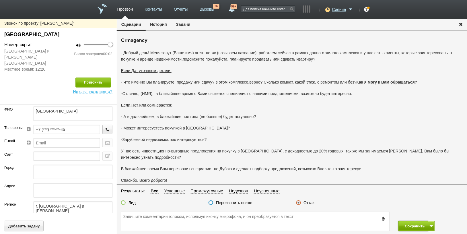
click at [412, 222] on button "Сохранить" at bounding box center [413, 226] width 30 height 10
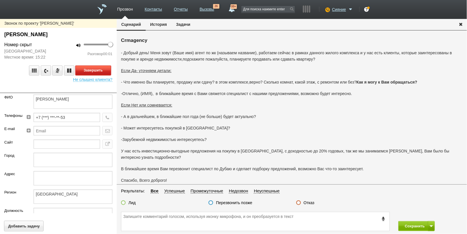
click at [88, 71] on button "Завершить" at bounding box center [93, 70] width 36 height 10
click at [313, 204] on label "Отказ" at bounding box center [309, 202] width 11 height 5
click at [0, 0] on input "Отказ" at bounding box center [0, 0] width 0 height 0
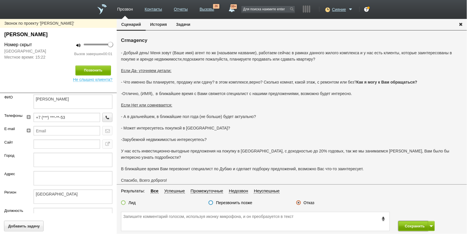
click at [417, 222] on button "Сохранить" at bounding box center [413, 226] width 30 height 10
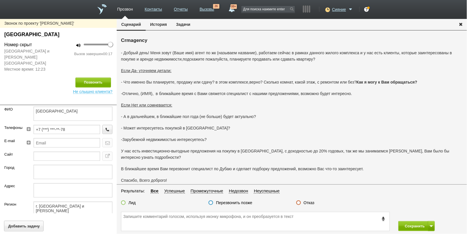
click at [311, 200] on label "Отказ" at bounding box center [309, 202] width 11 height 5
click at [0, 0] on input "Отказ" at bounding box center [0, 0] width 0 height 0
drag, startPoint x: 421, startPoint y: 227, endPoint x: 388, endPoint y: 194, distance: 47.0
click at [420, 222] on button "Сохранить" at bounding box center [413, 226] width 30 height 10
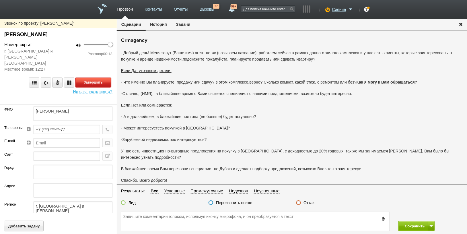
click at [94, 77] on button "Завершить" at bounding box center [93, 82] width 36 height 10
click at [311, 204] on label "Отказ" at bounding box center [309, 202] width 11 height 5
click at [0, 0] on input "Отказ" at bounding box center [0, 0] width 0 height 0
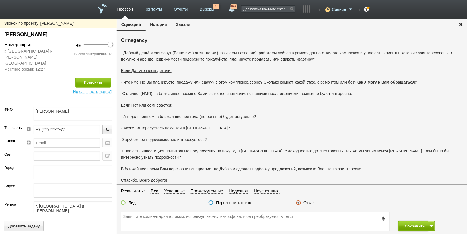
click at [414, 222] on button "Сохранить" at bounding box center [413, 226] width 30 height 10
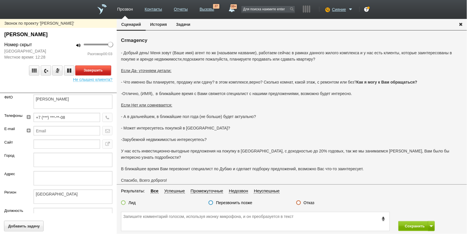
click at [97, 67] on button "Завершить" at bounding box center [93, 70] width 36 height 10
click at [309, 204] on label "Отказ" at bounding box center [309, 202] width 11 height 5
click at [0, 0] on input "Отказ" at bounding box center [0, 0] width 0 height 0
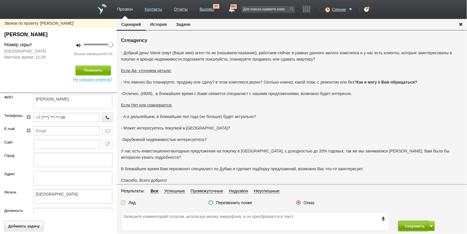
click at [400, 222] on button "Сохранить" at bounding box center [413, 226] width 30 height 10
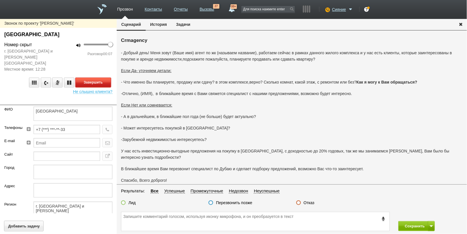
click at [92, 77] on button "Завершить" at bounding box center [93, 82] width 36 height 10
click at [310, 201] on label "Отказ" at bounding box center [309, 202] width 11 height 5
click at [0, 0] on input "Отказ" at bounding box center [0, 0] width 0 height 0
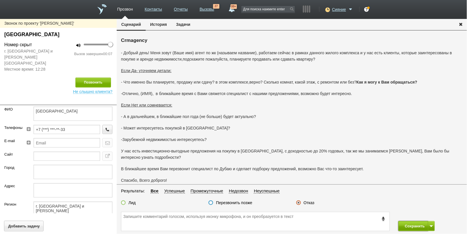
click at [402, 222] on button "Сохранить" at bounding box center [413, 226] width 30 height 10
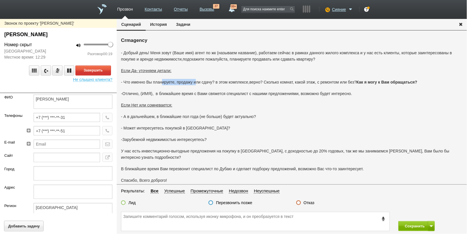
drag, startPoint x: 163, startPoint y: 82, endPoint x: 196, endPoint y: 82, distance: 32.7
click at [196, 82] on p "- Что именно Вы планируете, продажу или сдачу? в этом комплексе,верно? Сколько …" at bounding box center [292, 82] width 342 height 6
click at [237, 92] on p "-Отлично, (ИМЯ), в ближайшее время с Вами свяжется специалист с нашими предложе…" at bounding box center [292, 93] width 342 height 6
click at [101, 68] on button "Завершить" at bounding box center [93, 70] width 36 height 10
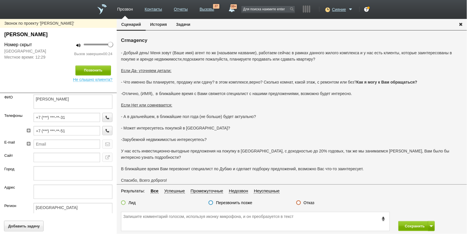
click at [309, 199] on fieldset "Результаты: Все Успешные Промежуточные Недозвон Неуспешные Лид Перезвонить позж…" at bounding box center [292, 198] width 350 height 22
click at [309, 202] on label "Отказ" at bounding box center [309, 202] width 11 height 5
click at [0, 0] on input "Отказ" at bounding box center [0, 0] width 0 height 0
drag, startPoint x: 413, startPoint y: 229, endPoint x: 414, endPoint y: 226, distance: 2.9
click at [414, 222] on button "Сохранить" at bounding box center [413, 226] width 30 height 10
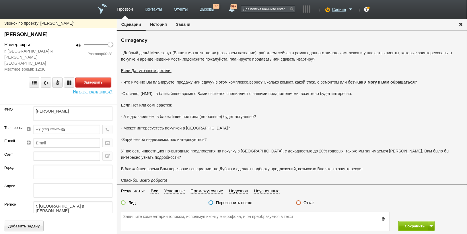
click at [98, 77] on button "Завершить" at bounding box center [93, 82] width 36 height 10
click at [27, 222] on button "Добавить задачу" at bounding box center [24, 226] width 40 height 11
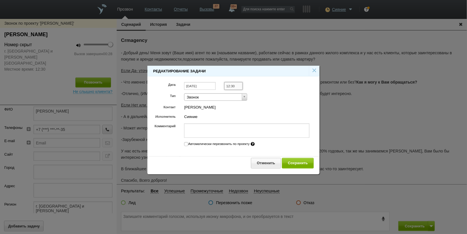
click at [229, 87] on input "12:30" at bounding box center [233, 86] width 18 height 8
click at [231, 101] on li "13:00" at bounding box center [240, 100] width 30 height 7
type input "13:00"
click at [297, 160] on button "Сохранить" at bounding box center [298, 163] width 32 height 11
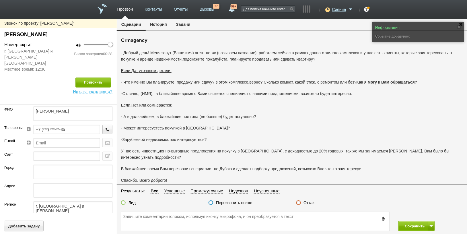
click at [230, 202] on label "Перезвонить позже" at bounding box center [234, 202] width 36 height 5
click at [0, 0] on input "Перезвонить позже" at bounding box center [0, 0] width 0 height 0
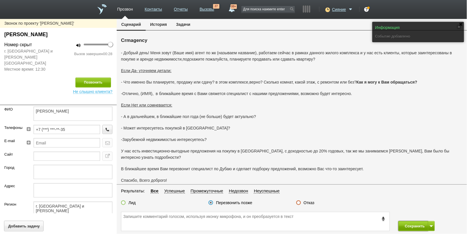
click at [407, 222] on button "Сохранить" at bounding box center [413, 226] width 30 height 10
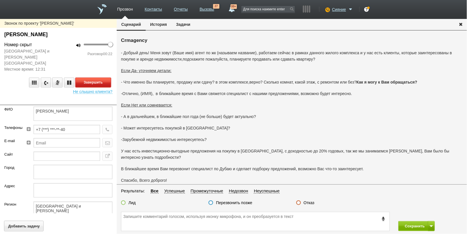
click at [96, 77] on button "Завершить" at bounding box center [93, 82] width 36 height 10
click at [306, 201] on label "Отказ" at bounding box center [309, 202] width 11 height 5
click at [0, 0] on input "Отказ" at bounding box center [0, 0] width 0 height 0
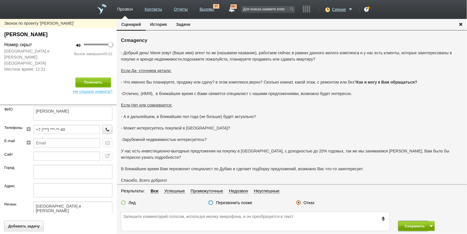
click at [406, 222] on button "Сохранить" at bounding box center [413, 226] width 30 height 10
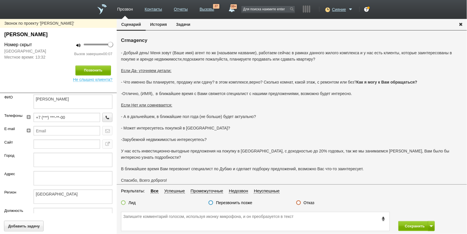
click at [308, 202] on label "Отказ" at bounding box center [309, 202] width 11 height 5
click at [0, 0] on input "Отказ" at bounding box center [0, 0] width 0 height 0
click at [411, 222] on button "Сохранить" at bounding box center [413, 226] width 30 height 10
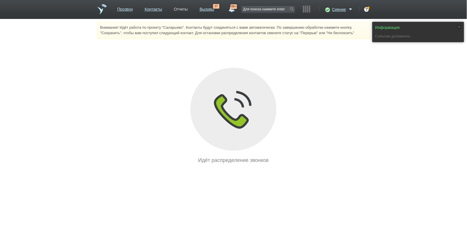
click at [180, 10] on link "Отчеты" at bounding box center [181, 8] width 14 height 8
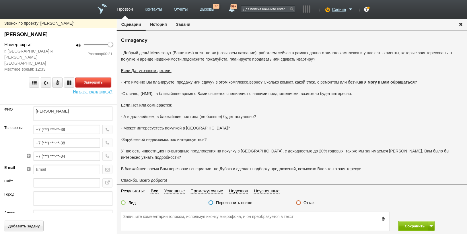
click at [92, 77] on button "Завершить" at bounding box center [93, 82] width 36 height 10
click at [309, 202] on label "Отказ" at bounding box center [309, 202] width 11 height 5
click at [0, 0] on input "Отказ" at bounding box center [0, 0] width 0 height 0
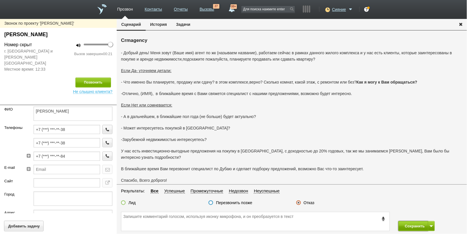
click at [403, 222] on button "Сохранить" at bounding box center [413, 226] width 30 height 10
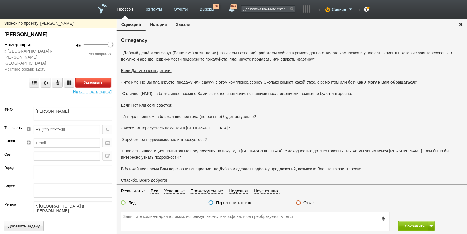
click at [97, 77] on button "Завершить" at bounding box center [93, 82] width 36 height 10
click at [310, 202] on label "Отказ" at bounding box center [309, 202] width 11 height 5
click at [0, 0] on input "Отказ" at bounding box center [0, 0] width 0 height 0
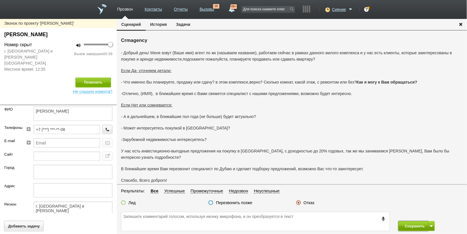
click at [413, 222] on button "Сохранить" at bounding box center [413, 226] width 30 height 10
click at [307, 202] on label "Отказ" at bounding box center [309, 202] width 11 height 5
click at [0, 0] on input "Отказ" at bounding box center [0, 0] width 0 height 0
click at [407, 222] on button "Сохранить" at bounding box center [413, 226] width 30 height 10
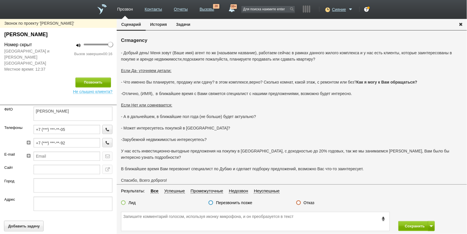
click at [306, 203] on label "Отказ" at bounding box center [309, 202] width 11 height 5
click at [0, 0] on input "Отказ" at bounding box center [0, 0] width 0 height 0
click at [414, 222] on button "Сохранить" at bounding box center [413, 226] width 30 height 10
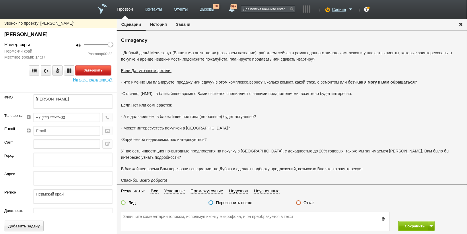
click at [100, 69] on button "Завершить" at bounding box center [93, 70] width 36 height 10
click at [309, 201] on label "Отказ" at bounding box center [309, 202] width 11 height 5
click at [0, 0] on input "Отказ" at bounding box center [0, 0] width 0 height 0
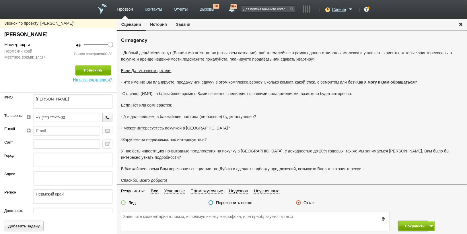
click at [410, 222] on button "Сохранить" at bounding box center [413, 226] width 30 height 10
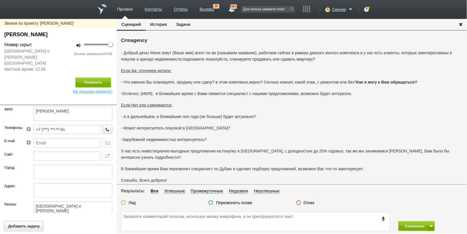
click at [307, 204] on label "Отказ" at bounding box center [309, 202] width 11 height 5
click at [0, 0] on input "Отказ" at bounding box center [0, 0] width 0 height 0
click at [419, 222] on button "Сохранить" at bounding box center [413, 226] width 30 height 10
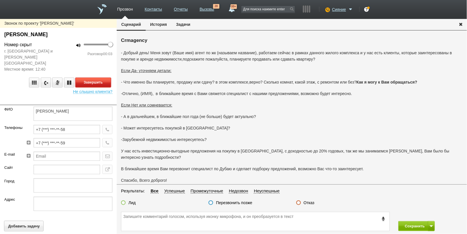
click at [104, 77] on button "Завершить" at bounding box center [93, 82] width 36 height 10
click at [307, 202] on label "Отказ" at bounding box center [309, 202] width 11 height 5
click at [0, 0] on input "Отказ" at bounding box center [0, 0] width 0 height 0
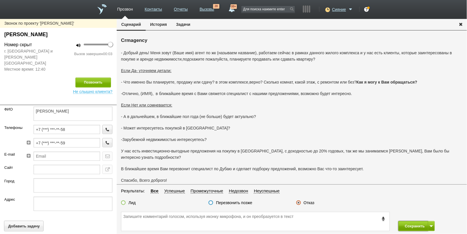
drag, startPoint x: 415, startPoint y: 228, endPoint x: 412, endPoint y: 225, distance: 4.5
click at [414, 222] on button "Сохранить" at bounding box center [413, 226] width 30 height 10
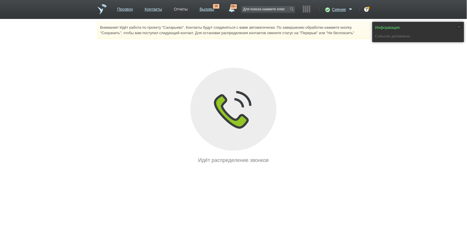
click at [180, 12] on link "Отчеты" at bounding box center [181, 8] width 14 height 8
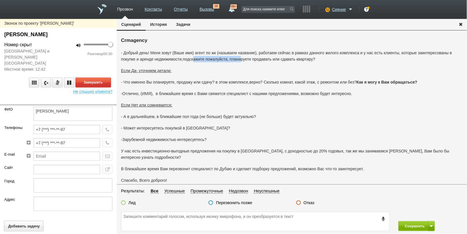
drag, startPoint x: 194, startPoint y: 60, endPoint x: 241, endPoint y: 67, distance: 47.5
click at [241, 61] on p "- Добрый день! Меня зовут (Ваше имя) агент по жк (называем название), работаем …" at bounding box center [292, 56] width 342 height 13
click at [242, 75] on div "- Добрый день! Меня зовут (Ваше имя) агент по жк (называем название), работаем …" at bounding box center [292, 128] width 342 height 157
click at [98, 77] on button "Завершить" at bounding box center [93, 82] width 36 height 10
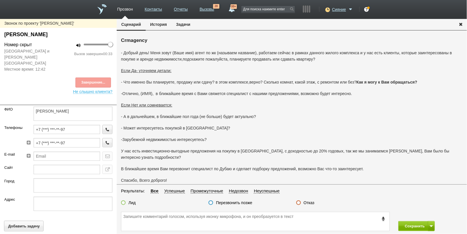
click at [304, 202] on label "Отказ" at bounding box center [309, 202] width 11 height 5
click at [0, 0] on input "Отказ" at bounding box center [0, 0] width 0 height 0
click at [411, 222] on button "Сохранить" at bounding box center [413, 226] width 30 height 10
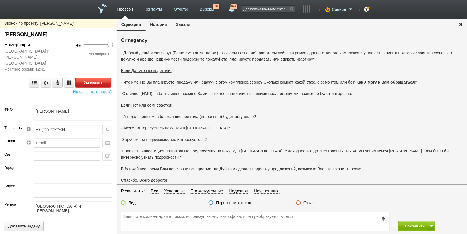
click at [98, 84] on button "Завершить" at bounding box center [93, 82] width 36 height 10
click at [308, 204] on label "Отказ" at bounding box center [309, 202] width 11 height 5
click at [0, 0] on input "Отказ" at bounding box center [0, 0] width 0 height 0
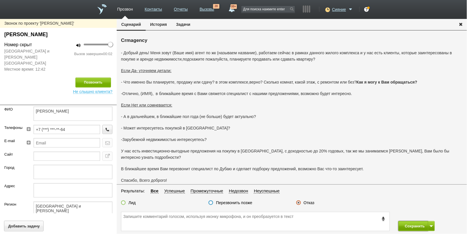
click at [408, 222] on button "Сохранить" at bounding box center [413, 226] width 30 height 10
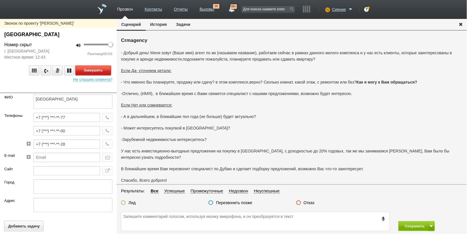
click at [101, 65] on button "Завершить" at bounding box center [93, 70] width 36 height 10
click at [305, 201] on label "Отказ" at bounding box center [309, 202] width 11 height 5
click at [0, 0] on input "Отказ" at bounding box center [0, 0] width 0 height 0
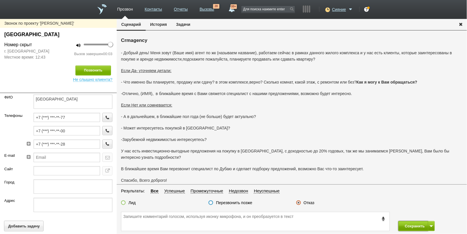
click at [420, 222] on button "Сохранить" at bounding box center [413, 226] width 30 height 10
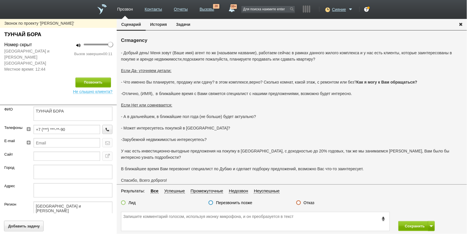
click at [309, 204] on label "Отказ" at bounding box center [309, 202] width 11 height 5
click at [0, 0] on input "Отказ" at bounding box center [0, 0] width 0 height 0
click at [408, 222] on button "Сохранить" at bounding box center [413, 226] width 30 height 10
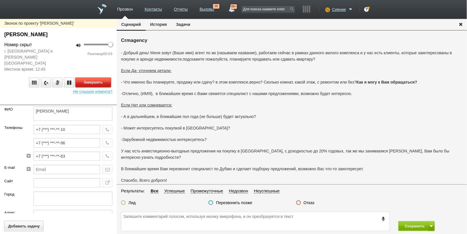
click at [94, 77] on button "Завершить" at bounding box center [93, 82] width 36 height 10
click at [308, 203] on label "Отказ" at bounding box center [309, 202] width 11 height 5
click at [0, 0] on input "Отказ" at bounding box center [0, 0] width 0 height 0
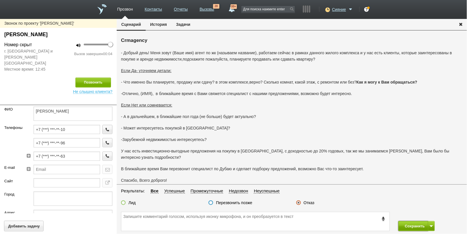
click at [419, 222] on button "Сохранить" at bounding box center [413, 226] width 30 height 10
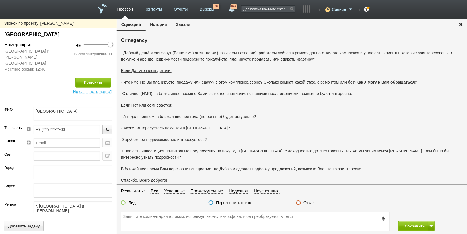
click at [315, 204] on div "Отказ" at bounding box center [335, 203] width 87 height 6
drag, startPoint x: 304, startPoint y: 201, endPoint x: 307, endPoint y: 203, distance: 3.3
click at [304, 201] on label "Отказ" at bounding box center [309, 202] width 11 height 5
click at [0, 0] on input "Отказ" at bounding box center [0, 0] width 0 height 0
drag, startPoint x: 412, startPoint y: 227, endPoint x: 389, endPoint y: 200, distance: 35.2
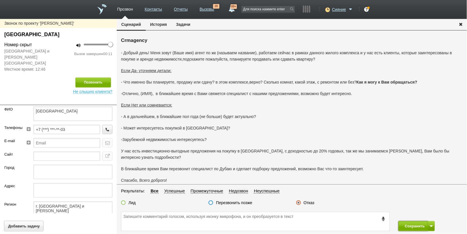
click at [412, 222] on button "Сохранить" at bounding box center [413, 226] width 30 height 10
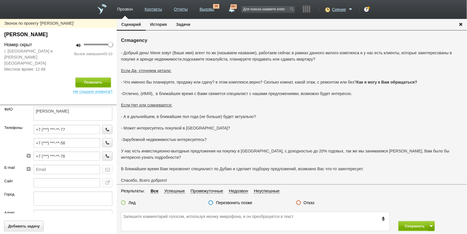
click at [313, 203] on label "Отказ" at bounding box center [309, 202] width 11 height 5
click at [0, 0] on input "Отказ" at bounding box center [0, 0] width 0 height 0
click at [402, 222] on button "Сохранить" at bounding box center [413, 226] width 30 height 10
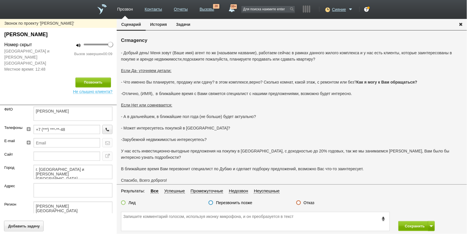
drag, startPoint x: 309, startPoint y: 201, endPoint x: 311, endPoint y: 201, distance: 2.9
click at [309, 201] on label "Отказ" at bounding box center [309, 202] width 11 height 5
click at [0, 0] on input "Отказ" at bounding box center [0, 0] width 0 height 0
click at [423, 222] on button "Сохранить" at bounding box center [413, 226] width 30 height 10
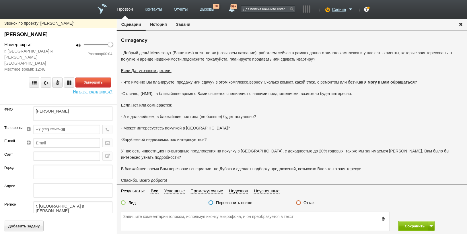
click at [100, 65] on div "100 Разговор 00:04" at bounding box center [87, 56] width 58 height 31
click at [100, 77] on button "Завершить" at bounding box center [93, 82] width 36 height 10
click at [306, 202] on label "Отказ" at bounding box center [309, 202] width 11 height 5
click at [0, 0] on input "Отказ" at bounding box center [0, 0] width 0 height 0
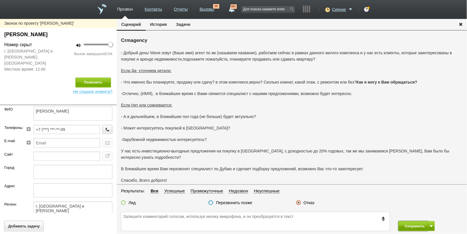
click at [410, 222] on button "Сохранить" at bounding box center [413, 226] width 30 height 10
click at [307, 200] on label "Отказ" at bounding box center [309, 202] width 11 height 5
click at [0, 0] on input "Отказ" at bounding box center [0, 0] width 0 height 0
drag, startPoint x: 399, startPoint y: 225, endPoint x: 405, endPoint y: 226, distance: 6.0
click at [405, 222] on button "Сохранить" at bounding box center [413, 226] width 30 height 10
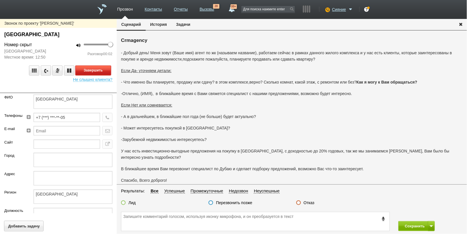
click at [103, 70] on button "Завершить" at bounding box center [93, 70] width 36 height 10
click at [313, 201] on label "Отказ" at bounding box center [309, 202] width 11 height 5
click at [0, 0] on input "Отказ" at bounding box center [0, 0] width 0 height 0
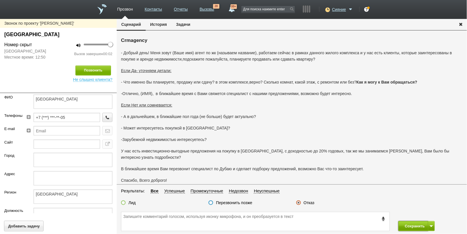
click at [419, 222] on button "Сохранить" at bounding box center [413, 226] width 30 height 10
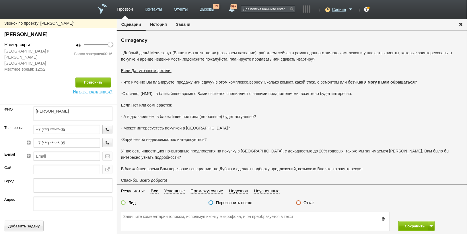
click at [307, 204] on label "Отказ" at bounding box center [309, 202] width 11 height 5
click at [0, 0] on input "Отказ" at bounding box center [0, 0] width 0 height 0
click at [413, 221] on button "Сохранить" at bounding box center [413, 226] width 30 height 10
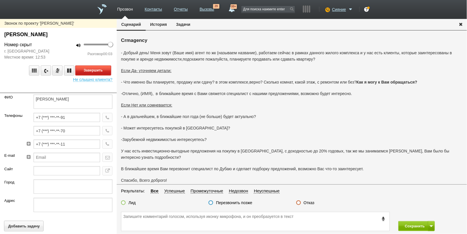
click at [88, 71] on button "Завершить" at bounding box center [93, 70] width 36 height 10
click at [309, 203] on label "Отказ" at bounding box center [309, 202] width 11 height 5
click at [0, 0] on input "Отказ" at bounding box center [0, 0] width 0 height 0
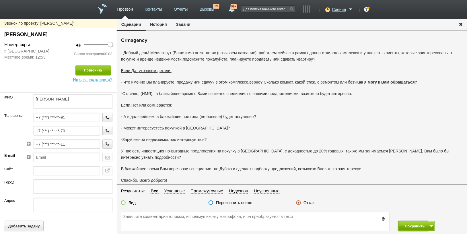
click at [408, 222] on button "Сохранить" at bounding box center [413, 226] width 30 height 10
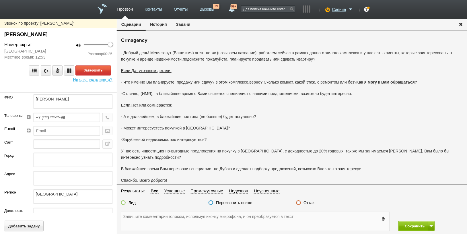
click at [186, 222] on textarea at bounding box center [255, 221] width 268 height 19
drag, startPoint x: 184, startPoint y: 220, endPoint x: 177, endPoint y: 219, distance: 7.0
click at [183, 220] on textarea at bounding box center [255, 221] width 268 height 19
drag, startPoint x: 245, startPoint y: 92, endPoint x: 263, endPoint y: 89, distance: 18.3
click at [263, 89] on div "- Добрый день! Меня зовут (Ваше имя) агент по жк (называем название), работаем …" at bounding box center [292, 128] width 342 height 157
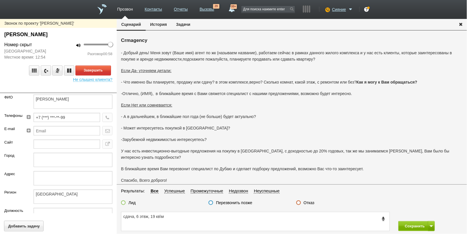
click at [272, 122] on div "- Добрый день! Меня зовут (Ваше имя) агент по жк (называем название), работаем …" at bounding box center [292, 128] width 342 height 157
click at [91, 67] on button "Завершить" at bounding box center [93, 70] width 36 height 10
click at [146, 217] on textarea "сдача, 6 этвж, 19 кв\м" at bounding box center [255, 221] width 268 height 19
click at [174, 219] on textarea "сдача, 6 этаж, 19 кв\м" at bounding box center [255, 221] width 268 height 19
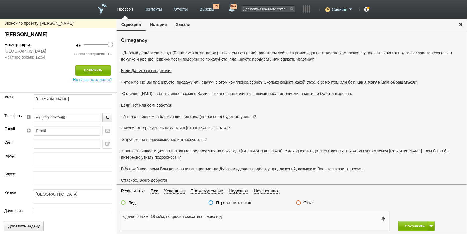
type textarea "сдача, 6 этаж, 19 кв\м, попросил связаться через год"
click at [132, 204] on label "Лид" at bounding box center [131, 202] width 7 height 5
click at [0, 0] on input "Лид" at bounding box center [0, 0] width 0 height 0
click at [408, 222] on button "Сохранить" at bounding box center [413, 226] width 30 height 10
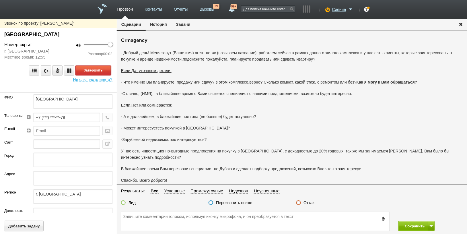
click at [102, 71] on button "Завершить" at bounding box center [93, 70] width 36 height 10
click at [307, 206] on div "Лид Перезвонить позже Отказ" at bounding box center [292, 204] width 350 height 8
click at [307, 204] on label "Отказ" at bounding box center [309, 202] width 11 height 5
click at [0, 0] on input "Отказ" at bounding box center [0, 0] width 0 height 0
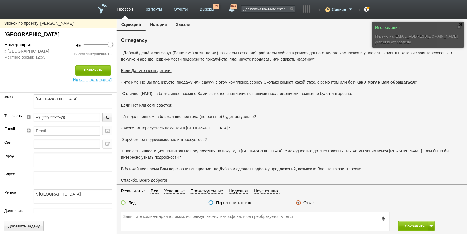
click at [400, 220] on div "Сохранить" at bounding box center [292, 221] width 350 height 25
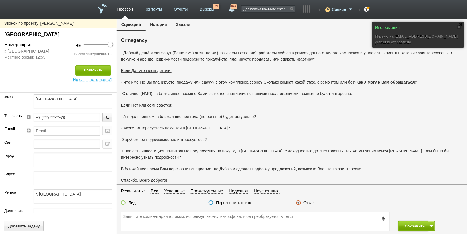
click at [403, 222] on button "Сохранить" at bounding box center [413, 226] width 30 height 10
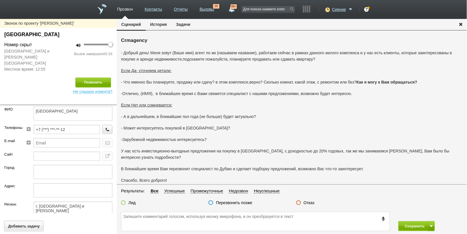
click at [309, 204] on label "Отказ" at bounding box center [309, 202] width 11 height 5
click at [0, 0] on input "Отказ" at bounding box center [0, 0] width 0 height 0
click at [403, 222] on button "Сохранить" at bounding box center [413, 226] width 30 height 10
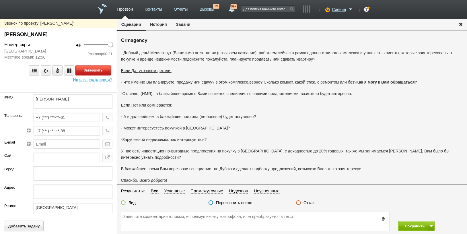
click at [95, 72] on button "Завершить" at bounding box center [93, 70] width 36 height 10
click at [312, 202] on label "Отказ" at bounding box center [309, 202] width 11 height 5
click at [0, 0] on input "Отказ" at bounding box center [0, 0] width 0 height 0
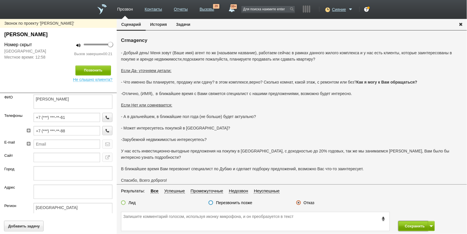
click at [408, 222] on button "Сохранить" at bounding box center [413, 226] width 30 height 10
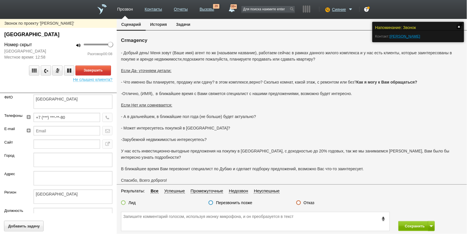
click at [459, 25] on link at bounding box center [459, 27] width 4 height 4
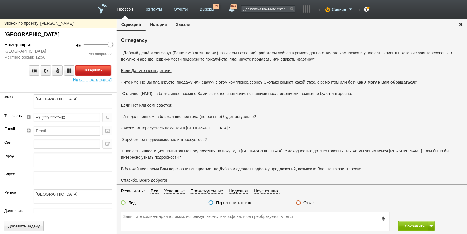
click at [91, 71] on button "Завершить" at bounding box center [93, 70] width 36 height 10
click at [311, 203] on label "Отказ" at bounding box center [309, 202] width 11 height 5
click at [0, 0] on input "Отказ" at bounding box center [0, 0] width 0 height 0
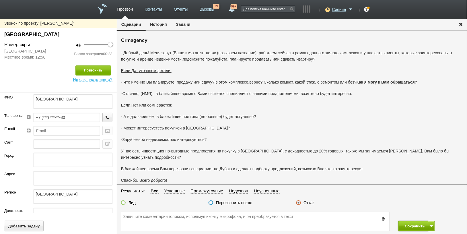
click at [402, 222] on button "Сохранить" at bounding box center [413, 226] width 30 height 10
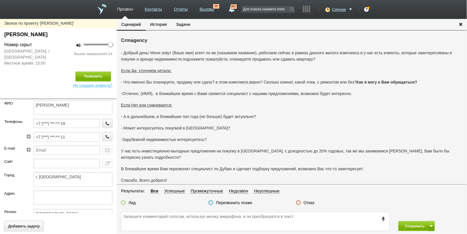
click at [310, 201] on label "Отказ" at bounding box center [309, 202] width 11 height 5
click at [0, 0] on input "Отказ" at bounding box center [0, 0] width 0 height 0
click at [404, 222] on button "Сохранить" at bounding box center [413, 226] width 30 height 10
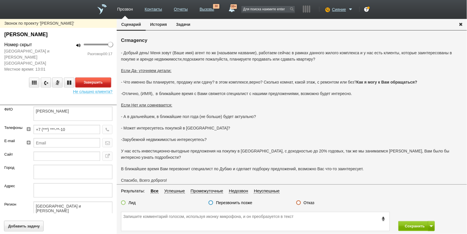
click at [97, 78] on button "Завершить" at bounding box center [93, 82] width 36 height 10
click at [307, 203] on label "Отказ" at bounding box center [309, 202] width 11 height 5
click at [0, 0] on input "Отказ" at bounding box center [0, 0] width 0 height 0
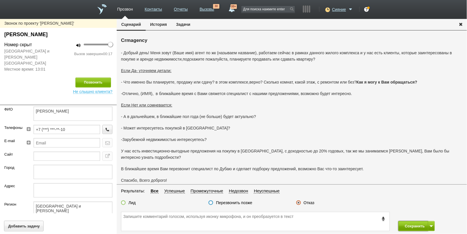
click at [411, 222] on button "Сохранить" at bounding box center [413, 226] width 30 height 10
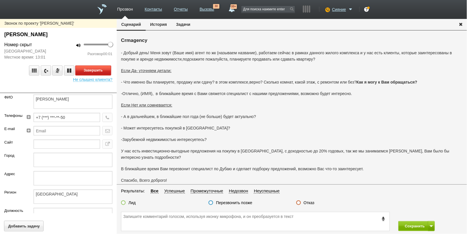
click at [100, 69] on button "Завершить" at bounding box center [93, 70] width 36 height 10
click at [306, 204] on label "Отказ" at bounding box center [309, 202] width 11 height 5
click at [0, 0] on input "Отказ" at bounding box center [0, 0] width 0 height 0
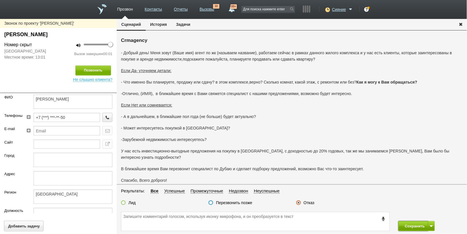
click at [412, 222] on button "Сохранить" at bounding box center [413, 226] width 30 height 10
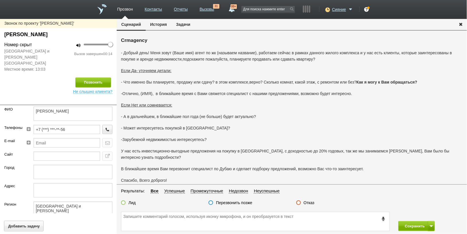
click at [309, 204] on label "Отказ" at bounding box center [309, 202] width 11 height 5
click at [0, 0] on input "Отказ" at bounding box center [0, 0] width 0 height 0
click at [403, 222] on button "Сохранить" at bounding box center [413, 226] width 30 height 10
click at [305, 201] on label "Отказ" at bounding box center [309, 202] width 11 height 5
click at [0, 0] on input "Отказ" at bounding box center [0, 0] width 0 height 0
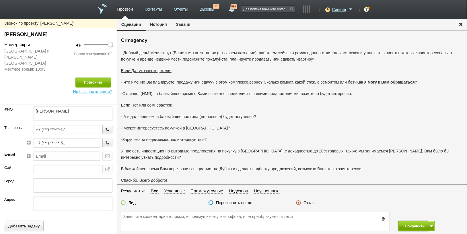
click at [406, 222] on button "Сохранить" at bounding box center [413, 226] width 30 height 10
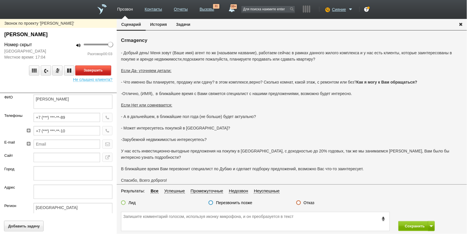
click at [102, 69] on button "Завершить" at bounding box center [93, 70] width 36 height 10
click at [308, 203] on label "Отказ" at bounding box center [309, 202] width 11 height 5
click at [0, 0] on input "Отказ" at bounding box center [0, 0] width 0 height 0
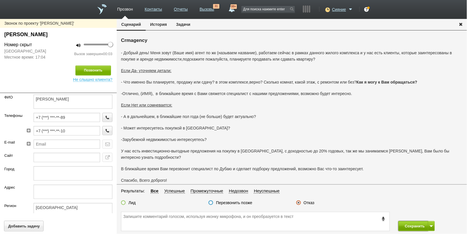
click at [405, 222] on button "Сохранить" at bounding box center [413, 226] width 30 height 10
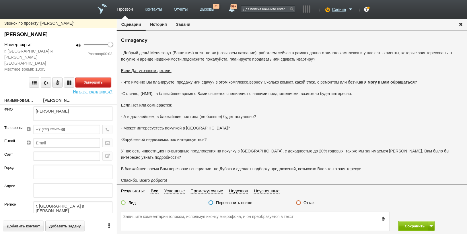
click at [83, 77] on button "Завершить" at bounding box center [93, 82] width 36 height 10
click at [305, 199] on fieldset "Результаты: Все Успешные Промежуточные Недозвон Неуспешные Лид Перезвонить позж…" at bounding box center [292, 198] width 350 height 22
click at [307, 201] on label "Отказ" at bounding box center [309, 202] width 11 height 5
click at [0, 0] on input "Отказ" at bounding box center [0, 0] width 0 height 0
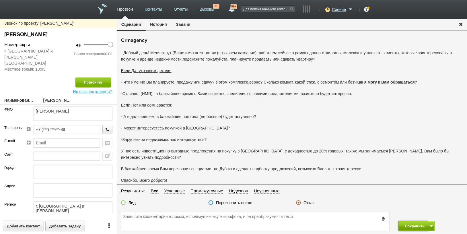
click at [413, 222] on button "Сохранить" at bounding box center [413, 226] width 30 height 10
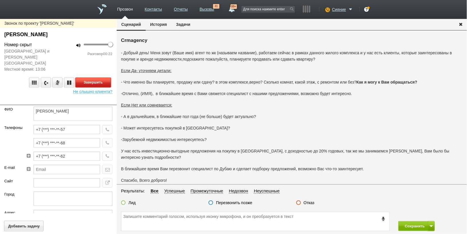
click at [89, 77] on button "Завершить" at bounding box center [93, 82] width 36 height 10
click at [311, 205] on div "Отказ" at bounding box center [305, 203] width 18 height 6
click at [307, 200] on label "Отказ" at bounding box center [309, 202] width 11 height 5
click at [0, 0] on input "Отказ" at bounding box center [0, 0] width 0 height 0
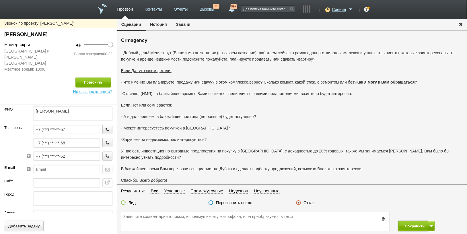
drag, startPoint x: 419, startPoint y: 226, endPoint x: 395, endPoint y: 211, distance: 28.2
click at [419, 222] on button "Сохранить" at bounding box center [413, 226] width 30 height 10
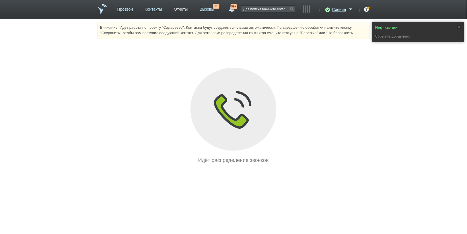
click at [179, 11] on link "Отчеты" at bounding box center [181, 8] width 14 height 8
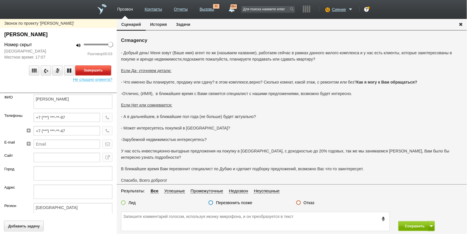
click at [93, 72] on button "Завершить" at bounding box center [93, 70] width 36 height 10
click at [307, 205] on div "Отказ" at bounding box center [305, 203] width 18 height 6
click at [308, 201] on label "Отказ" at bounding box center [309, 202] width 11 height 5
click at [0, 0] on input "Отказ" at bounding box center [0, 0] width 0 height 0
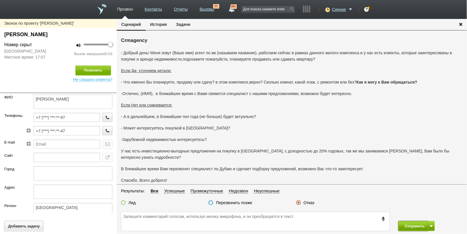
click at [401, 222] on button "Сохранить" at bounding box center [413, 226] width 30 height 10
click at [303, 200] on div "Отказ" at bounding box center [305, 203] width 18 height 6
click at [307, 201] on label "Отказ" at bounding box center [309, 202] width 11 height 5
click at [0, 0] on input "Отказ" at bounding box center [0, 0] width 0 height 0
click at [415, 222] on button "Сохранить" at bounding box center [413, 226] width 30 height 10
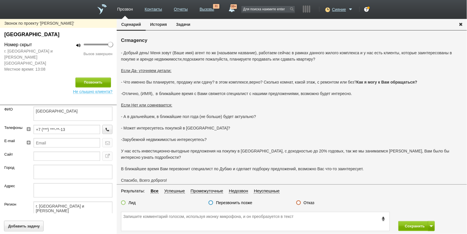
click at [312, 202] on label "Отказ" at bounding box center [309, 202] width 11 height 5
click at [0, 0] on input "Отказ" at bounding box center [0, 0] width 0 height 0
click at [412, 222] on button "Сохранить" at bounding box center [413, 226] width 30 height 10
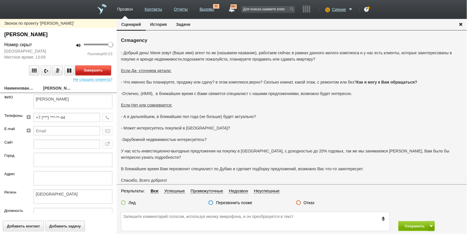
click at [101, 68] on button "Завершить" at bounding box center [93, 70] width 36 height 10
click at [310, 202] on label "Отказ" at bounding box center [309, 202] width 11 height 5
click at [0, 0] on input "Отказ" at bounding box center [0, 0] width 0 height 0
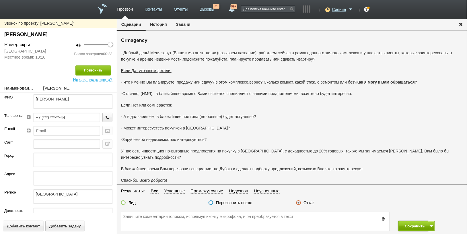
click at [401, 222] on button "Сохранить" at bounding box center [413, 226] width 30 height 10
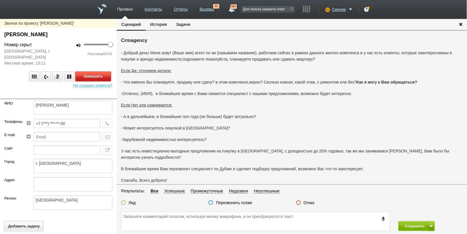
click at [95, 72] on button "Завершить" at bounding box center [93, 76] width 36 height 10
click at [311, 201] on label "Отказ" at bounding box center [309, 202] width 11 height 5
click at [0, 0] on input "Отказ" at bounding box center [0, 0] width 0 height 0
click at [405, 222] on button "Сохранить" at bounding box center [413, 226] width 30 height 10
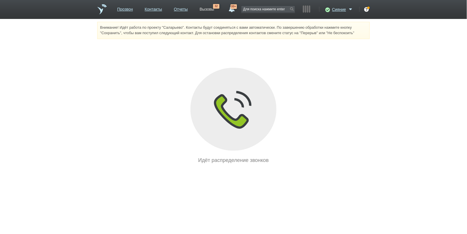
click at [211, 10] on link "Вызовы" at bounding box center [207, 8] width 15 height 8
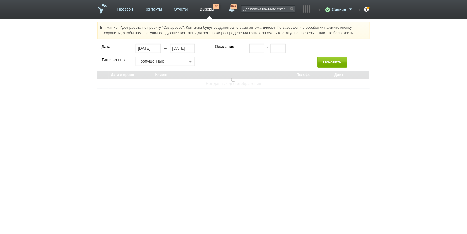
select select "30"
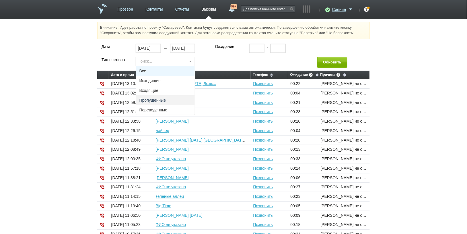
click at [174, 69] on span "Все" at bounding box center [165, 71] width 59 height 10
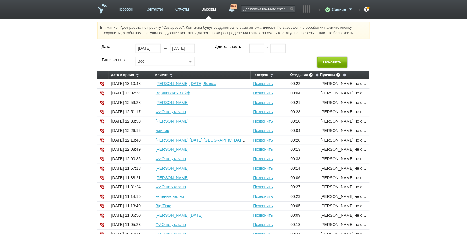
click at [330, 62] on button "Обновить" at bounding box center [332, 62] width 30 height 11
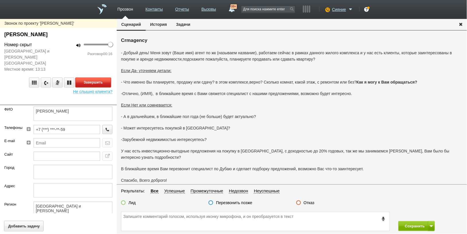
click at [102, 77] on button "Завершить" at bounding box center [93, 82] width 36 height 10
click at [310, 198] on fieldset "Результаты: Все Успешные Промежуточные Недозвон Неуспешные Лид Перезвонить позж…" at bounding box center [292, 198] width 350 height 22
click at [310, 201] on label "Отказ" at bounding box center [309, 202] width 11 height 5
click at [0, 0] on input "Отказ" at bounding box center [0, 0] width 0 height 0
click at [397, 222] on div "Сохранить" at bounding box center [430, 226] width 73 height 10
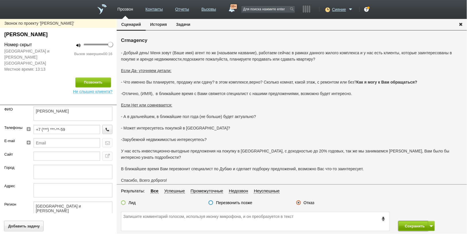
click at [401, 222] on button "Сохранить" at bounding box center [413, 226] width 30 height 10
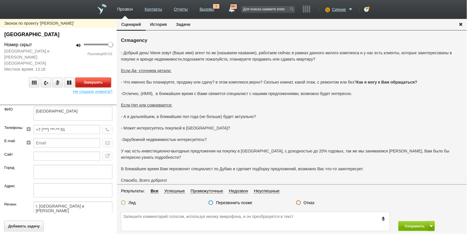
click at [107, 78] on button "Завершить" at bounding box center [93, 82] width 36 height 10
click at [308, 202] on label "Отказ" at bounding box center [309, 202] width 11 height 5
click at [0, 0] on input "Отказ" at bounding box center [0, 0] width 0 height 0
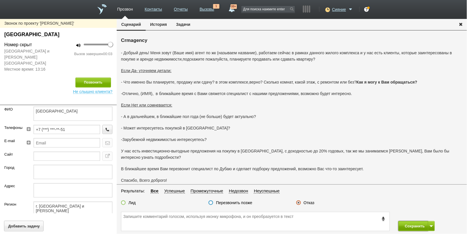
click at [415, 222] on button "Сохранить" at bounding box center [413, 226] width 30 height 10
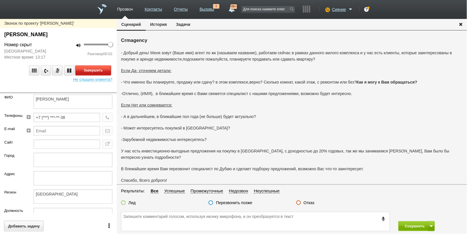
click at [105, 68] on button "Завершить" at bounding box center [93, 70] width 36 height 10
click at [311, 202] on label "Отказ" at bounding box center [309, 202] width 11 height 5
click at [0, 0] on input "Отказ" at bounding box center [0, 0] width 0 height 0
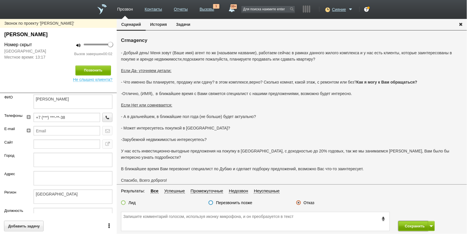
click at [407, 222] on button "Сохранить" at bounding box center [413, 226] width 30 height 10
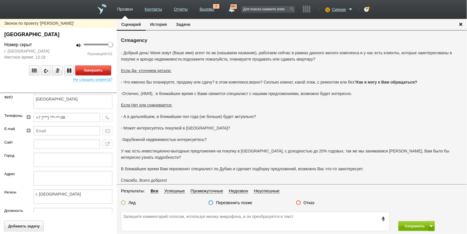
click at [89, 68] on button "Завершить" at bounding box center [93, 70] width 36 height 10
click at [306, 204] on label "Отказ" at bounding box center [309, 202] width 11 height 5
click at [0, 0] on input "Отказ" at bounding box center [0, 0] width 0 height 0
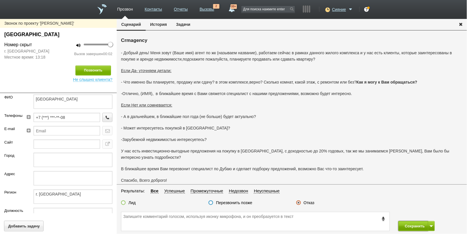
click at [416, 222] on button "Сохранить" at bounding box center [413, 226] width 30 height 10
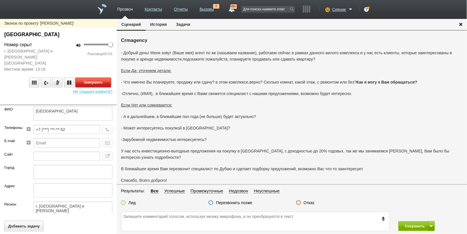
click at [108, 77] on button "Завершить" at bounding box center [93, 82] width 36 height 10
click at [313, 202] on label "Отказ" at bounding box center [309, 202] width 11 height 5
click at [0, 0] on input "Отказ" at bounding box center [0, 0] width 0 height 0
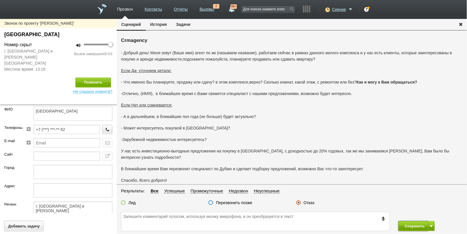
click at [403, 222] on button "Сохранить" at bounding box center [413, 226] width 30 height 10
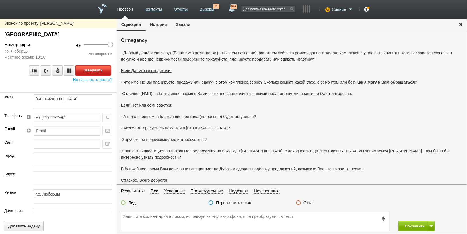
click at [85, 71] on button "Завершить" at bounding box center [93, 70] width 36 height 10
click at [312, 204] on label "Отказ" at bounding box center [309, 202] width 11 height 5
click at [0, 0] on input "Отказ" at bounding box center [0, 0] width 0 height 0
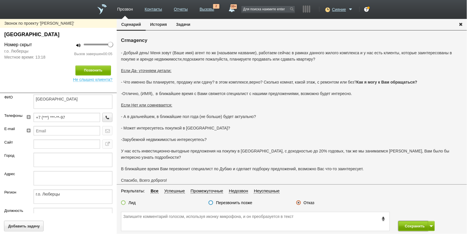
click at [409, 222] on button "Сохранить" at bounding box center [413, 226] width 30 height 10
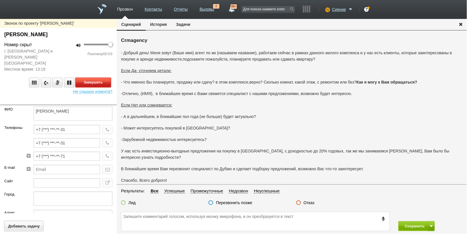
click at [85, 77] on button "Завершить" at bounding box center [93, 82] width 36 height 10
click at [305, 202] on label "Отказ" at bounding box center [309, 202] width 11 height 5
click at [0, 0] on input "Отказ" at bounding box center [0, 0] width 0 height 0
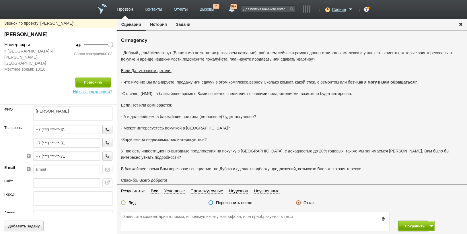
click at [413, 222] on button "Сохранить" at bounding box center [413, 226] width 30 height 10
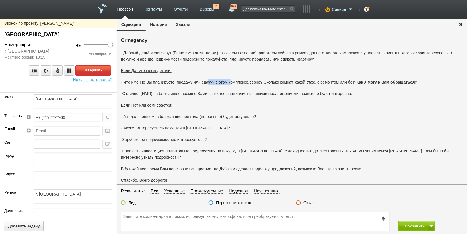
drag, startPoint x: 208, startPoint y: 84, endPoint x: 230, endPoint y: 80, distance: 22.2
click at [230, 80] on p "- Что именно Вы планируете, продажу или сдачу? в этом комплексе,верно? Сколько …" at bounding box center [292, 82] width 342 height 6
click at [232, 89] on div "- Добрый день! Меня зовут (Ваше имя) агент по жк (называем название), работаем …" at bounding box center [292, 128] width 342 height 157
click at [228, 98] on div "- Добрый день! Меня зовут (Ваше имя) агент по жк (называем название), работаем …" at bounding box center [292, 128] width 342 height 157
click at [97, 66] on button "Завершить" at bounding box center [93, 70] width 36 height 10
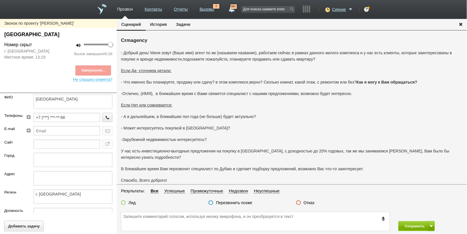
click at [309, 203] on label "Отказ" at bounding box center [309, 202] width 11 height 5
click at [311, 204] on label "Отказ" at bounding box center [309, 202] width 11 height 5
click at [0, 0] on input "Отказ" at bounding box center [0, 0] width 0 height 0
click at [399, 221] on button "Сохранить" at bounding box center [413, 226] width 30 height 10
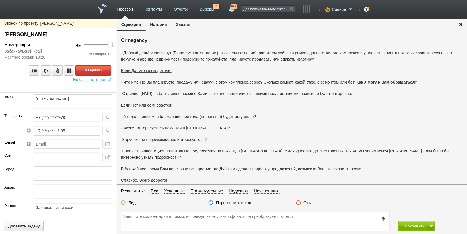
click at [108, 71] on button "Завершить" at bounding box center [93, 70] width 36 height 10
click at [307, 203] on label "Отказ" at bounding box center [309, 202] width 11 height 5
click at [0, 0] on input "Отказ" at bounding box center [0, 0] width 0 height 0
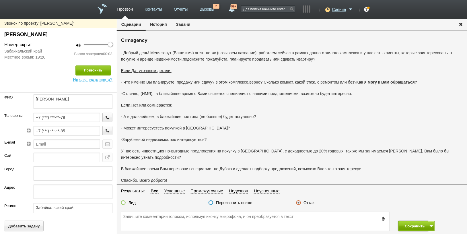
click at [411, 222] on button "Сохранить" at bounding box center [413, 226] width 30 height 10
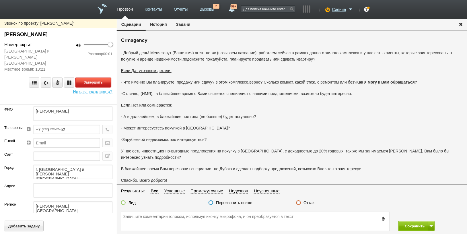
click at [100, 77] on button "Завершить" at bounding box center [93, 82] width 36 height 10
click at [308, 204] on label "Отказ" at bounding box center [309, 202] width 11 height 5
click at [0, 0] on input "Отказ" at bounding box center [0, 0] width 0 height 0
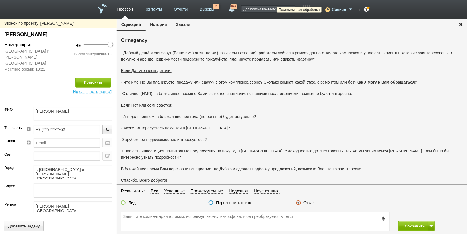
click at [324, 12] on icon at bounding box center [327, 10] width 8 height 6
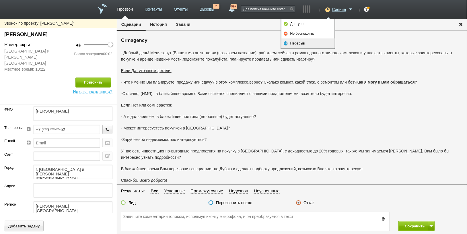
click at [315, 45] on link "Перерыв" at bounding box center [307, 43] width 53 height 10
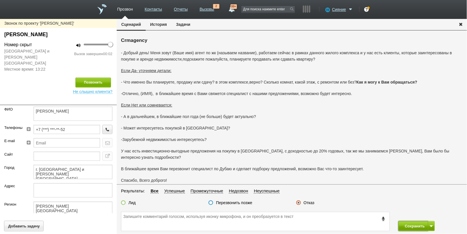
click at [415, 222] on button "Сохранить" at bounding box center [413, 226] width 30 height 10
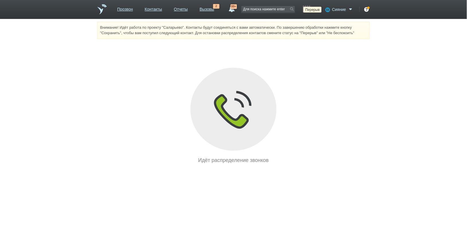
click at [328, 8] on icon at bounding box center [327, 10] width 8 height 6
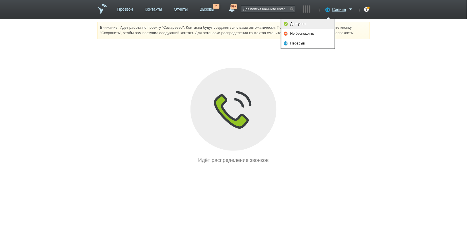
click at [316, 22] on link "Доступен" at bounding box center [307, 24] width 53 height 10
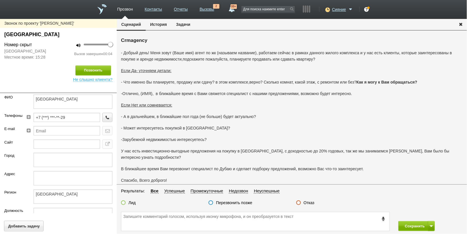
click at [309, 201] on label "Отказ" at bounding box center [309, 202] width 11 height 5
click at [0, 0] on input "Отказ" at bounding box center [0, 0] width 0 height 0
click at [409, 222] on button "Сохранить" at bounding box center [413, 226] width 30 height 10
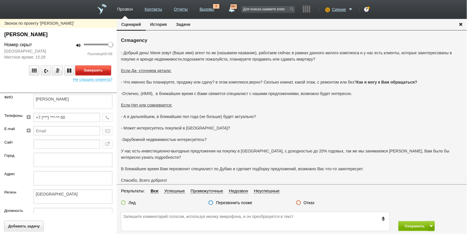
click at [95, 68] on button "Завершить" at bounding box center [93, 70] width 36 height 10
click at [306, 204] on label "Отказ" at bounding box center [309, 202] width 11 height 5
click at [0, 0] on input "Отказ" at bounding box center [0, 0] width 0 height 0
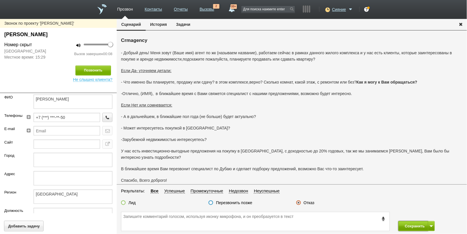
click at [414, 222] on button "Сохранить" at bounding box center [413, 226] width 30 height 10
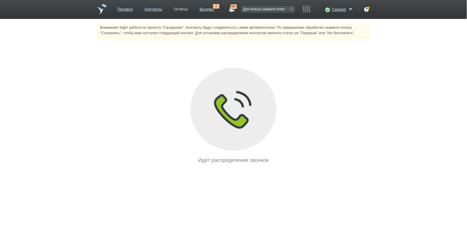
click at [181, 7] on link "Отчеты" at bounding box center [181, 8] width 14 height 8
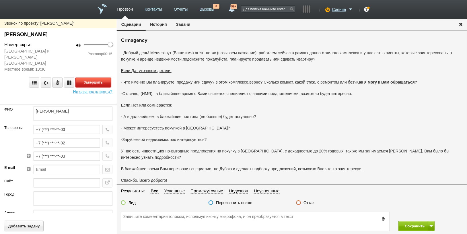
click at [93, 77] on button "Завершить" at bounding box center [93, 82] width 36 height 10
click at [310, 201] on label "Отказ" at bounding box center [309, 202] width 11 height 5
click at [0, 0] on input "Отказ" at bounding box center [0, 0] width 0 height 0
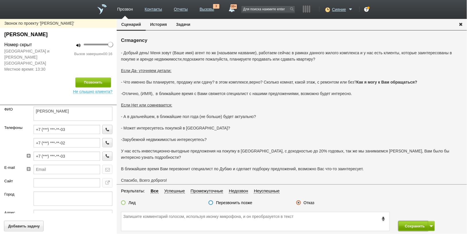
click at [411, 222] on button "Сохранить" at bounding box center [413, 226] width 30 height 10
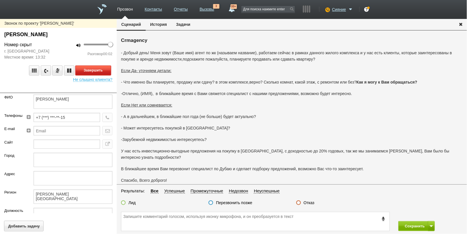
click at [103, 71] on button "Завершить" at bounding box center [93, 70] width 36 height 10
click at [305, 200] on label "Отказ" at bounding box center [309, 202] width 11 height 5
click at [0, 0] on input "Отказ" at bounding box center [0, 0] width 0 height 0
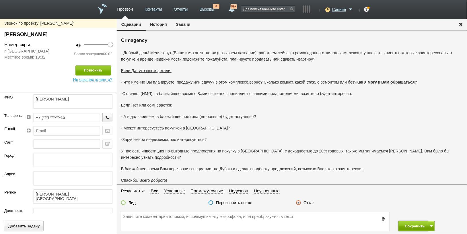
click at [412, 222] on button "Сохранить" at bounding box center [413, 226] width 30 height 10
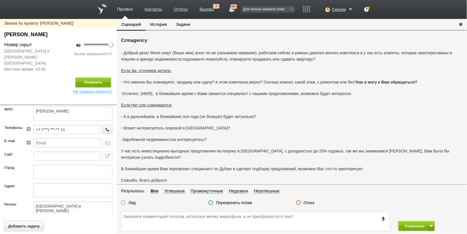
click at [308, 202] on label "Отказ" at bounding box center [309, 202] width 11 height 5
click at [0, 0] on input "Отказ" at bounding box center [0, 0] width 0 height 0
click at [411, 221] on button "Сохранить" at bounding box center [413, 226] width 30 height 10
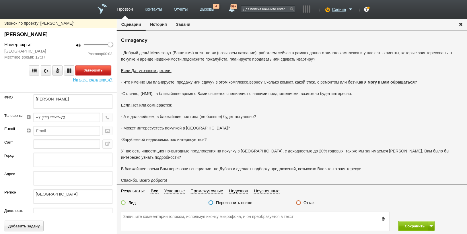
click at [93, 71] on button "Завершить" at bounding box center [93, 70] width 36 height 10
click at [313, 204] on label "Отказ" at bounding box center [309, 202] width 11 height 5
click at [0, 0] on input "Отказ" at bounding box center [0, 0] width 0 height 0
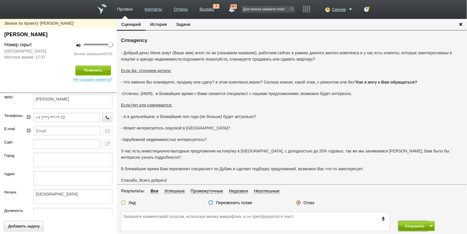
click at [405, 221] on button "Сохранить" at bounding box center [413, 226] width 30 height 10
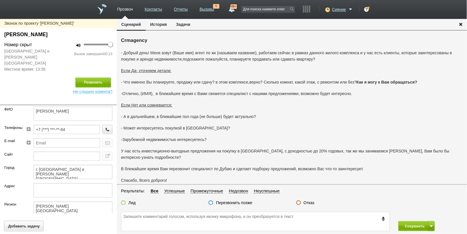
click at [304, 201] on label "Отказ" at bounding box center [309, 202] width 11 height 5
click at [0, 0] on input "Отказ" at bounding box center [0, 0] width 0 height 0
click at [407, 222] on button "Сохранить" at bounding box center [413, 226] width 30 height 10
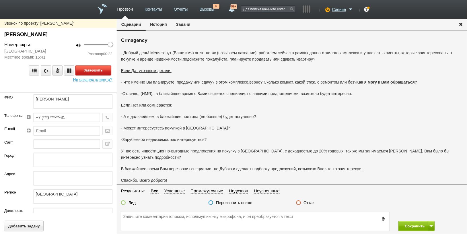
click at [99, 70] on button "Завершить" at bounding box center [93, 70] width 36 height 10
click at [312, 202] on label "Отказ" at bounding box center [309, 202] width 11 height 5
click at [0, 0] on input "Отказ" at bounding box center [0, 0] width 0 height 0
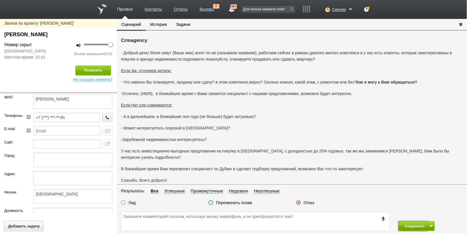
click at [410, 222] on button "Сохранить" at bounding box center [413, 226] width 30 height 10
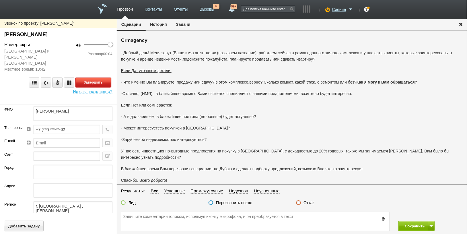
click at [100, 79] on button "Завершить" at bounding box center [93, 82] width 36 height 10
click at [307, 205] on label "Отказ" at bounding box center [309, 202] width 11 height 5
click at [0, 0] on input "Отказ" at bounding box center [0, 0] width 0 height 0
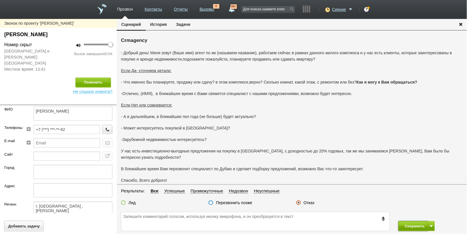
click at [421, 222] on button "Сохранить" at bounding box center [413, 226] width 30 height 10
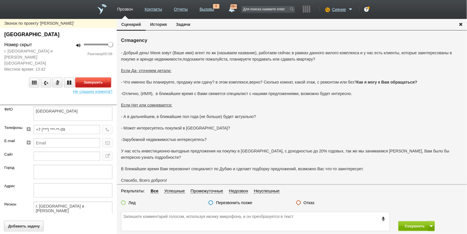
click at [105, 78] on button "Завершить" at bounding box center [93, 82] width 36 height 10
click at [311, 202] on label "Отказ" at bounding box center [309, 202] width 11 height 5
click at [0, 0] on input "Отказ" at bounding box center [0, 0] width 0 height 0
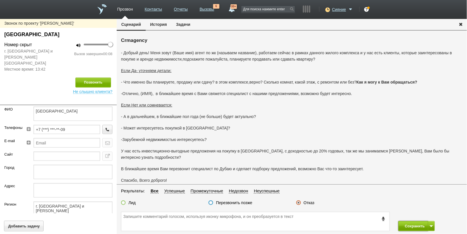
click at [416, 222] on button "Сохранить" at bounding box center [413, 226] width 30 height 10
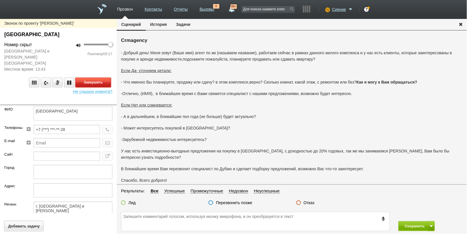
click at [97, 77] on button "Завершить" at bounding box center [93, 82] width 36 height 10
click at [309, 202] on label "Отказ" at bounding box center [309, 202] width 11 height 5
click at [0, 0] on input "Отказ" at bounding box center [0, 0] width 0 height 0
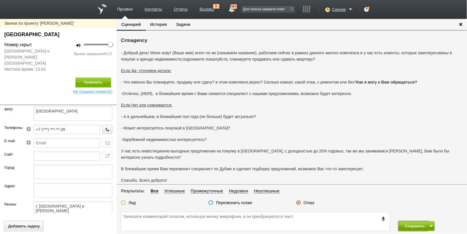
click at [410, 222] on button "Сохранить" at bounding box center [413, 226] width 30 height 10
click at [306, 202] on label "Отказ" at bounding box center [309, 202] width 11 height 5
click at [0, 0] on input "Отказ" at bounding box center [0, 0] width 0 height 0
click at [403, 222] on button "Сохранить" at bounding box center [413, 226] width 30 height 10
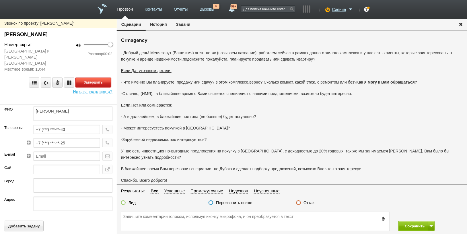
click at [92, 77] on button "Завершить" at bounding box center [93, 82] width 36 height 10
click at [313, 202] on label "Отказ" at bounding box center [309, 202] width 11 height 5
click at [0, 0] on input "Отказ" at bounding box center [0, 0] width 0 height 0
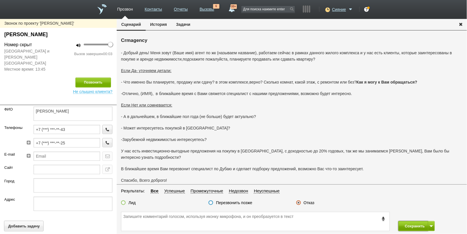
click at [404, 222] on button "Сохранить" at bounding box center [413, 226] width 30 height 10
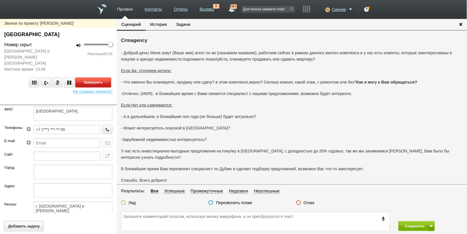
click at [91, 77] on button "Завершить" at bounding box center [93, 82] width 36 height 10
click at [309, 200] on label "Отказ" at bounding box center [309, 202] width 11 height 5
click at [0, 0] on input "Отказ" at bounding box center [0, 0] width 0 height 0
click at [405, 222] on button "Сохранить" at bounding box center [413, 226] width 30 height 10
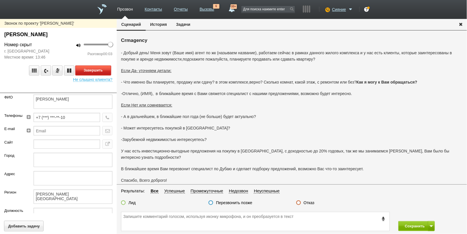
click at [89, 70] on button "Завершить" at bounding box center [93, 70] width 36 height 10
click at [309, 207] on div "Лид Перезвонить позже Отказ" at bounding box center [292, 204] width 350 height 8
click at [309, 204] on label "Отказ" at bounding box center [309, 202] width 11 height 5
click at [0, 0] on input "Отказ" at bounding box center [0, 0] width 0 height 0
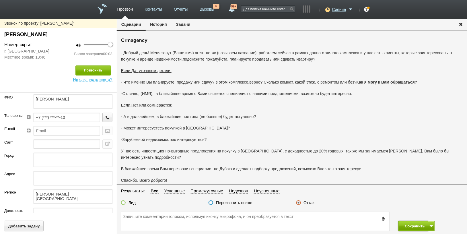
click at [406, 222] on button "Сохранить" at bounding box center [413, 226] width 30 height 10
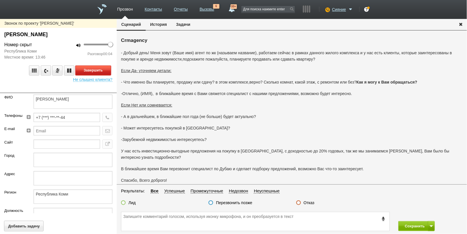
click at [92, 67] on button "Завершить" at bounding box center [93, 70] width 36 height 10
click at [309, 200] on label "Отказ" at bounding box center [309, 202] width 11 height 5
click at [0, 0] on input "Отказ" at bounding box center [0, 0] width 0 height 0
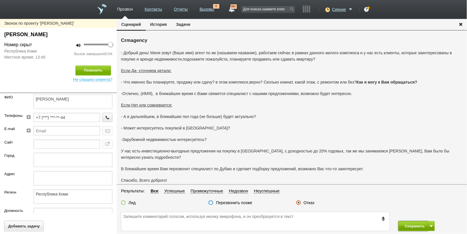
click at [409, 221] on button "Сохранить" at bounding box center [413, 226] width 30 height 10
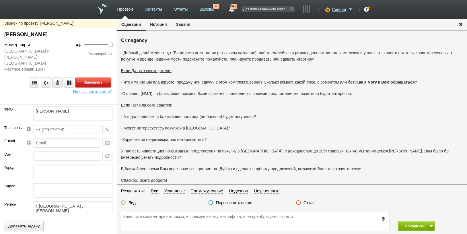
click at [93, 77] on button "Завершить" at bounding box center [93, 82] width 36 height 10
click at [306, 202] on label "Отказ" at bounding box center [309, 202] width 11 height 5
click at [0, 0] on input "Отказ" at bounding box center [0, 0] width 0 height 0
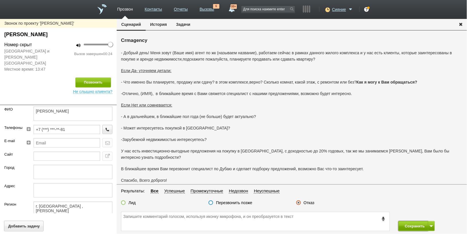
click at [407, 222] on button "Сохранить" at bounding box center [413, 226] width 30 height 10
click at [305, 201] on label "Отказ" at bounding box center [309, 202] width 11 height 5
click at [0, 0] on input "Отказ" at bounding box center [0, 0] width 0 height 0
click at [413, 221] on button "Сохранить" at bounding box center [413, 226] width 30 height 10
click at [311, 201] on label "Отказ" at bounding box center [309, 202] width 11 height 5
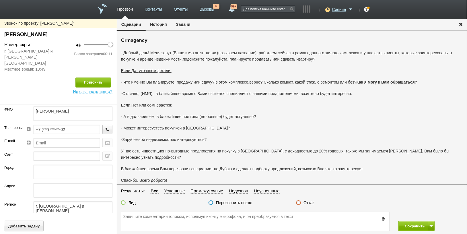
click at [0, 0] on input "Отказ" at bounding box center [0, 0] width 0 height 0
click at [405, 222] on button "Сохранить" at bounding box center [413, 226] width 30 height 10
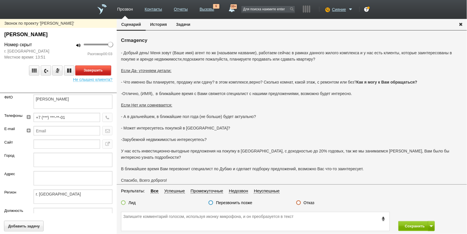
click at [95, 68] on button "Завершить" at bounding box center [93, 70] width 36 height 10
click at [311, 202] on label "Отказ" at bounding box center [309, 202] width 11 height 5
click at [0, 0] on input "Отказ" at bounding box center [0, 0] width 0 height 0
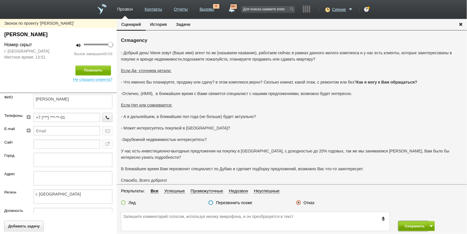
click at [411, 222] on button "Сохранить" at bounding box center [413, 226] width 30 height 10
click at [310, 202] on label "Отказ" at bounding box center [309, 202] width 11 height 5
click at [0, 0] on input "Отказ" at bounding box center [0, 0] width 0 height 0
click at [413, 222] on button "Сохранить" at bounding box center [413, 226] width 30 height 10
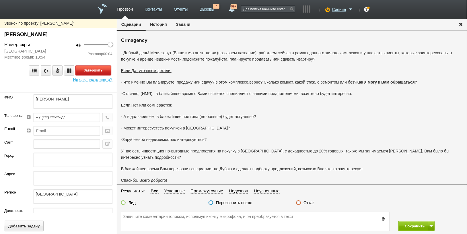
click at [97, 66] on button "Завершить" at bounding box center [93, 70] width 36 height 10
click at [306, 202] on label "Отказ" at bounding box center [309, 202] width 11 height 5
click at [0, 0] on input "Отказ" at bounding box center [0, 0] width 0 height 0
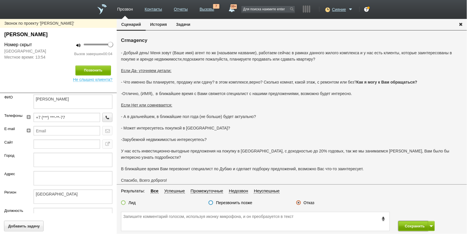
click at [409, 222] on button "Сохранить" at bounding box center [413, 226] width 30 height 10
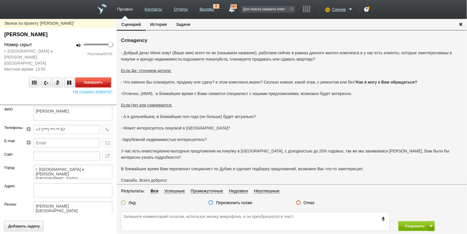
click at [104, 77] on button "Завершить" at bounding box center [93, 82] width 36 height 10
click at [307, 201] on label "Отказ" at bounding box center [309, 202] width 11 height 5
click at [0, 0] on input "Отказ" at bounding box center [0, 0] width 0 height 0
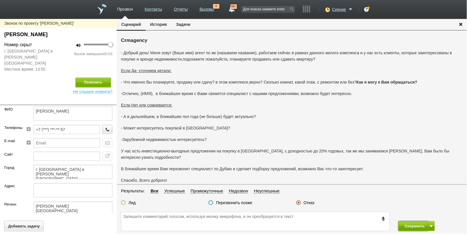
click at [408, 222] on button "Сохранить" at bounding box center [413, 226] width 30 height 10
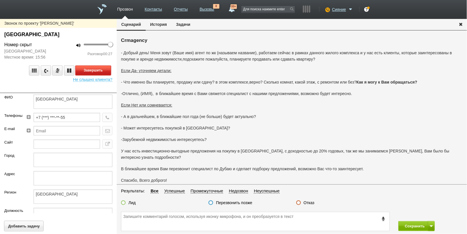
click at [99, 68] on button "Завершить" at bounding box center [93, 70] width 36 height 10
click at [309, 202] on label "Отказ" at bounding box center [309, 202] width 11 height 5
click at [0, 0] on input "Отказ" at bounding box center [0, 0] width 0 height 0
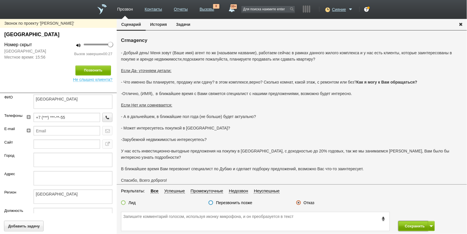
click at [409, 221] on button "Сохранить" at bounding box center [413, 226] width 30 height 10
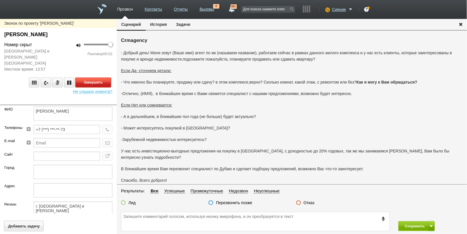
click at [85, 77] on button "Завершить" at bounding box center [93, 82] width 36 height 10
click at [307, 202] on label "Отказ" at bounding box center [309, 202] width 11 height 5
click at [0, 0] on input "Отказ" at bounding box center [0, 0] width 0 height 0
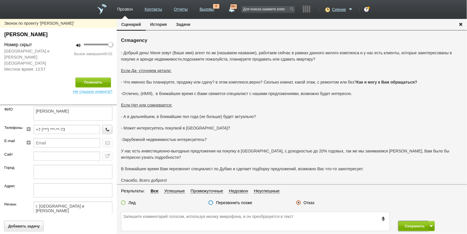
drag, startPoint x: 420, startPoint y: 225, endPoint x: 411, endPoint y: 214, distance: 13.3
click at [419, 222] on button "Сохранить" at bounding box center [413, 226] width 30 height 10
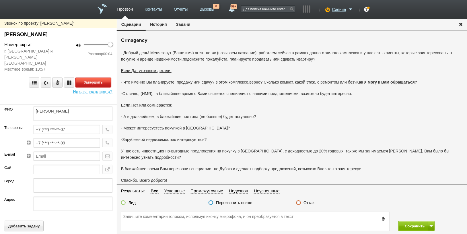
click at [95, 77] on button "Завершить" at bounding box center [93, 82] width 36 height 10
click at [309, 204] on label "Отказ" at bounding box center [309, 202] width 11 height 5
click at [0, 0] on input "Отказ" at bounding box center [0, 0] width 0 height 0
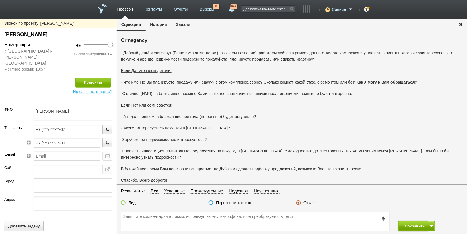
click at [409, 222] on button "Сохранить" at bounding box center [413, 226] width 30 height 10
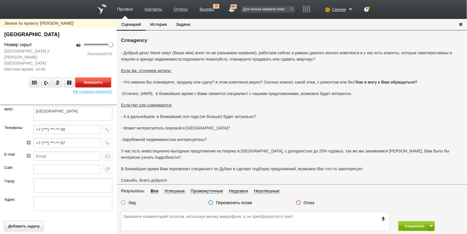
click at [104, 77] on button "Завершить" at bounding box center [93, 82] width 36 height 10
click at [310, 204] on label "Отказ" at bounding box center [309, 202] width 11 height 5
click at [0, 0] on input "Отказ" at bounding box center [0, 0] width 0 height 0
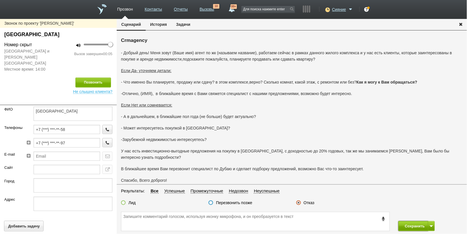
click at [410, 222] on button "Сохранить" at bounding box center [413, 226] width 30 height 10
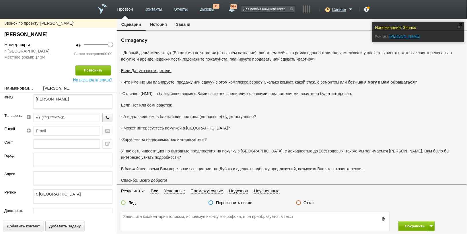
click at [309, 200] on label "Отказ" at bounding box center [309, 202] width 11 height 5
click at [0, 0] on input "Отказ" at bounding box center [0, 0] width 0 height 0
click at [407, 222] on button "Сохранить" at bounding box center [413, 226] width 30 height 10
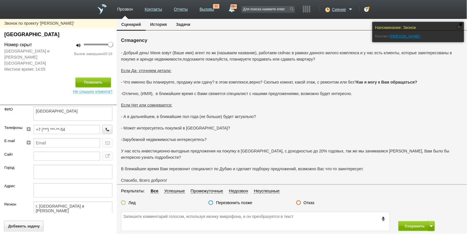
click at [310, 203] on label "Отказ" at bounding box center [309, 202] width 11 height 5
click at [0, 0] on input "Отказ" at bounding box center [0, 0] width 0 height 0
click at [403, 222] on button "Сохранить" at bounding box center [413, 226] width 30 height 10
click at [311, 204] on label "Отказ" at bounding box center [309, 202] width 11 height 5
click at [0, 0] on input "Отказ" at bounding box center [0, 0] width 0 height 0
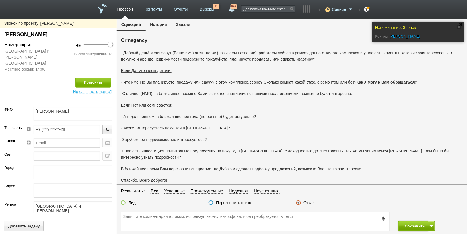
click at [409, 222] on button "Сохранить" at bounding box center [413, 226] width 30 height 10
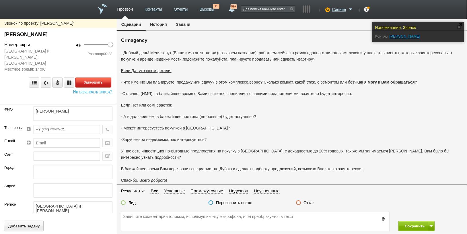
click at [89, 77] on button "Завершить" at bounding box center [93, 82] width 36 height 10
click at [311, 202] on label "Отказ" at bounding box center [309, 202] width 11 height 5
click at [0, 0] on input "Отказ" at bounding box center [0, 0] width 0 height 0
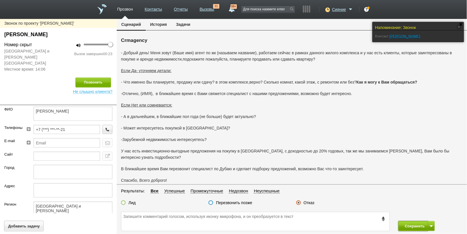
click at [411, 222] on button "Сохранить" at bounding box center [413, 226] width 30 height 10
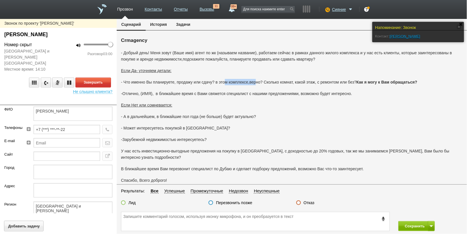
drag, startPoint x: 224, startPoint y: 81, endPoint x: 255, endPoint y: 82, distance: 31.3
click at [255, 82] on p "- Что именно Вы планируете, продажу или сдачу? в этом комплексе,верно? Сколько …" at bounding box center [292, 82] width 342 height 6
click at [269, 104] on p "Если Нет или сомневается:" at bounding box center [292, 105] width 342 height 6
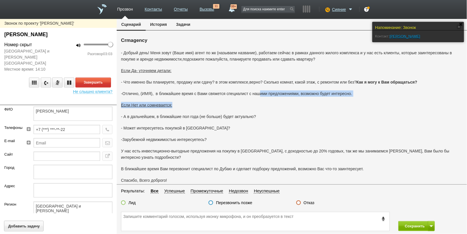
drag, startPoint x: 261, startPoint y: 93, endPoint x: 311, endPoint y: 97, distance: 50.3
click at [311, 97] on div "- Добрый день! Меня зовут (Ваше имя) агент по жк (называем название), работаем …" at bounding box center [292, 128] width 342 height 157
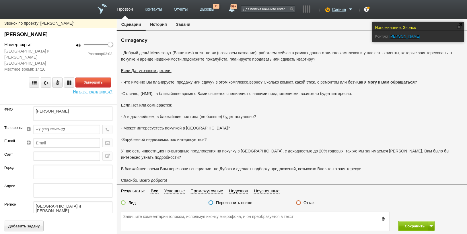
click at [307, 114] on p "- А в дальнейшем, в ближайшие пол года (не больше) будет актуально?" at bounding box center [292, 116] width 342 height 6
drag, startPoint x: 265, startPoint y: 95, endPoint x: 304, endPoint y: 97, distance: 39.6
click at [304, 97] on div "- Добрый день! Меня зовут (Ваше имя) агент по жк (называем название), работаем …" at bounding box center [292, 128] width 342 height 157
click at [306, 114] on p "- А в дальнейшем, в ближайшие пол года (не больше) будет актуально?" at bounding box center [292, 116] width 342 height 6
drag, startPoint x: 240, startPoint y: 93, endPoint x: 259, endPoint y: 93, distance: 18.9
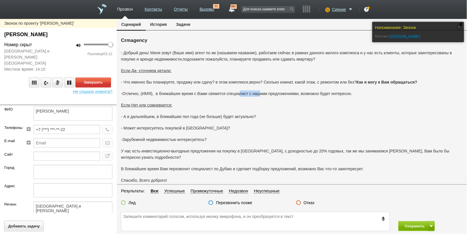
click at [259, 93] on p "-Отлично, (ИМЯ), в ближайшее время с Вами свяжется специалист с нашими предложе…" at bounding box center [292, 93] width 342 height 6
click at [268, 107] on p "Если Нет или сомневается:" at bounding box center [292, 105] width 342 height 6
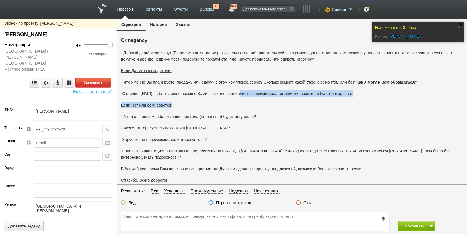
drag, startPoint x: 240, startPoint y: 95, endPoint x: 264, endPoint y: 97, distance: 24.4
click at [264, 97] on div "- Добрый день! Меня зовут (Ваше имя) агент по жк (называем название), работаем …" at bounding box center [292, 128] width 342 height 157
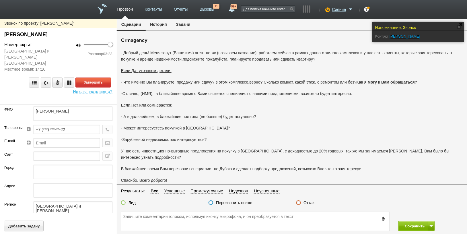
click at [276, 114] on p "- А в дальнейшем, в ближайшие пол года (не больше) будет актуально?" at bounding box center [292, 116] width 342 height 6
drag, startPoint x: 226, startPoint y: 93, endPoint x: 270, endPoint y: 108, distance: 46.3
click at [258, 95] on p "-Отлично, (ИМЯ), в ближайшее время с Вами свяжется специалист с нашими предложе…" at bounding box center [292, 93] width 342 height 6
click at [272, 110] on div "- Добрый день! Меня зовут (Ваше имя) агент по жк (называем название), работаем …" at bounding box center [292, 128] width 342 height 157
click at [272, 109] on div "- Добрый день! Меня зовут (Ваше имя) агент по жк (называем название), работаем …" at bounding box center [292, 128] width 342 height 157
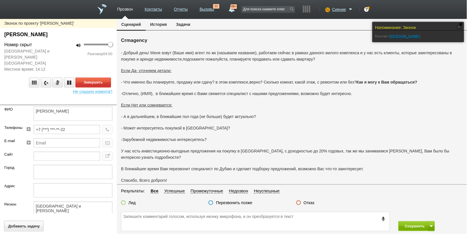
drag, startPoint x: 268, startPoint y: 64, endPoint x: 290, endPoint y: 64, distance: 22.9
click at [290, 64] on div "- Добрый день! Меня зовут (Ваше имя) агент по жк (называем название), работаем …" at bounding box center [292, 128] width 342 height 157
drag, startPoint x: 236, startPoint y: 93, endPoint x: 265, endPoint y: 93, distance: 29.5
click at [265, 93] on p "-Отлично, (ИМЯ), в ближайшее время с Вами свяжется специалист с нашими предложе…" at bounding box center [292, 93] width 342 height 6
click at [266, 109] on div "- Добрый день! Меня зовут (Ваше имя) агент по жк (называем название), работаем …" at bounding box center [292, 128] width 342 height 157
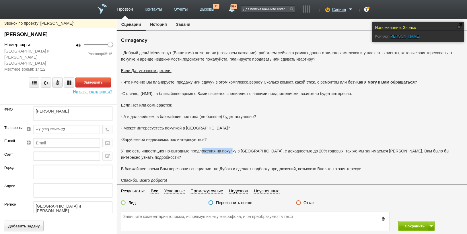
drag, startPoint x: 201, startPoint y: 151, endPoint x: 233, endPoint y: 151, distance: 31.5
click at [233, 151] on p "У нас есть инвестиционно-выгодные предложения на покупку в [GEOGRAPHIC_DATA], с…" at bounding box center [292, 154] width 342 height 13
click at [276, 117] on p "- А в дальнейшем, в ближайшие пол года (не больше) будет актуально?" at bounding box center [292, 116] width 342 height 6
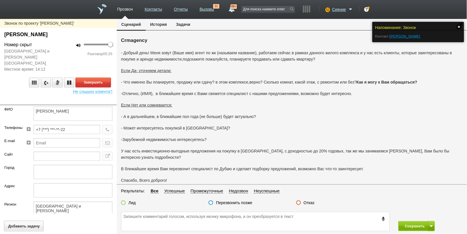
click at [459, 26] on link at bounding box center [459, 27] width 4 height 4
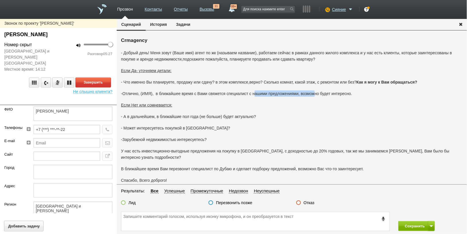
drag, startPoint x: 255, startPoint y: 90, endPoint x: 315, endPoint y: 97, distance: 61.3
click at [315, 95] on div "- Добрый день! Меня зовут (Ваше имя) агент по жк (называем название), работаем …" at bounding box center [292, 128] width 342 height 157
click at [315, 118] on p "- А в дальнейшем, в ближайшие пол года (не больше) будет актуально?" at bounding box center [292, 116] width 342 height 6
drag, startPoint x: 218, startPoint y: 78, endPoint x: 251, endPoint y: 79, distance: 33.3
click at [251, 79] on div "- Добрый день! Меня зовут (Ваше имя) агент по жк (называем название), работаем …" at bounding box center [292, 128] width 342 height 157
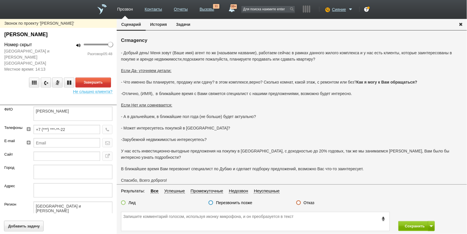
click at [258, 94] on p "-Отлично, (ИМЯ), в ближайшее время с Вами свяжется специалист с нашими предложе…" at bounding box center [292, 93] width 342 height 6
drag, startPoint x: 233, startPoint y: 93, endPoint x: 260, endPoint y: 93, distance: 27.2
click at [260, 93] on p "-Отлично, (ИМЯ), в ближайшее время с Вами свяжется специалист с нашими предложе…" at bounding box center [292, 93] width 342 height 6
click at [266, 105] on p "Если Нет или сомневается:" at bounding box center [292, 105] width 342 height 6
drag, startPoint x: 237, startPoint y: 94, endPoint x: 270, endPoint y: 93, distance: 33.6
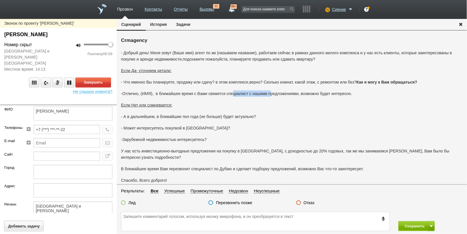
click at [270, 93] on p "-Отлично, (ИМЯ), в ближайшее время с Вами свяжется специалист с нашими предложе…" at bounding box center [292, 93] width 342 height 6
click at [302, 116] on p "- А в дальнейшем, в ближайшие пол года (не больше) будет актуально?" at bounding box center [292, 116] width 342 height 6
drag, startPoint x: 236, startPoint y: 90, endPoint x: 260, endPoint y: 92, distance: 23.9
click at [260, 92] on div "- Добрый день! Меня зовут (Ваше имя) агент по жк (называем название), работаем …" at bounding box center [292, 128] width 342 height 157
click at [267, 105] on p "Если Нет или сомневается:" at bounding box center [292, 105] width 342 height 6
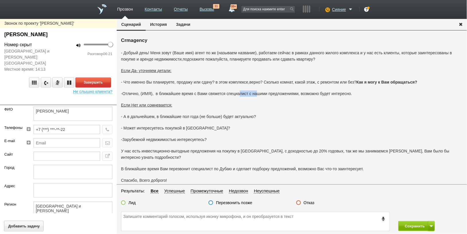
drag, startPoint x: 240, startPoint y: 94, endPoint x: 257, endPoint y: 94, distance: 17.5
click at [257, 94] on p "-Отлично, (ИМЯ), в ближайшее время с Вами свяжется специалист с нашими предложе…" at bounding box center [292, 93] width 342 height 6
click at [292, 129] on p "- Может интересуетесь покупкой в [GEOGRAPHIC_DATA]?" at bounding box center [292, 128] width 342 height 6
click at [94, 77] on button "Завершить" at bounding box center [93, 82] width 36 height 10
click at [310, 204] on label "Отказ" at bounding box center [309, 202] width 11 height 5
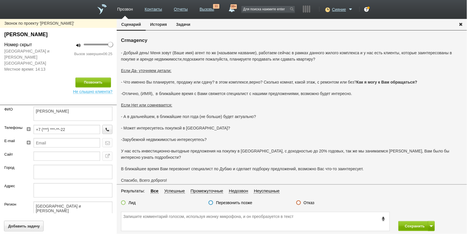
click at [0, 0] on input "Отказ" at bounding box center [0, 0] width 0 height 0
click at [410, 222] on button "Сохранить" at bounding box center [413, 226] width 30 height 10
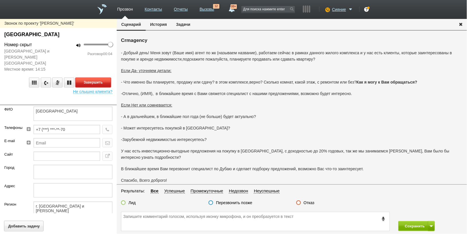
click at [104, 77] on button "Завершить" at bounding box center [93, 82] width 36 height 10
click at [309, 204] on label "Отказ" at bounding box center [309, 202] width 11 height 5
click at [0, 0] on input "Отказ" at bounding box center [0, 0] width 0 height 0
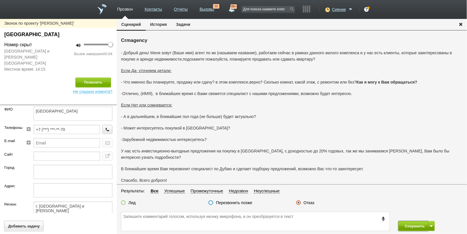
click at [405, 222] on button "Сохранить" at bounding box center [413, 226] width 30 height 10
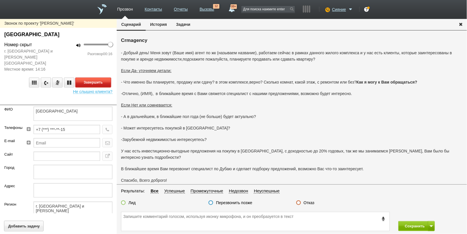
click at [98, 77] on button "Завершить" at bounding box center [93, 82] width 36 height 10
click at [308, 201] on label "Отказ" at bounding box center [309, 202] width 11 height 5
click at [0, 0] on input "Отказ" at bounding box center [0, 0] width 0 height 0
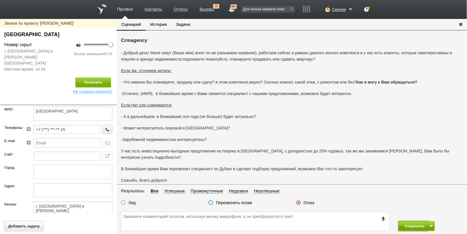
click at [410, 222] on button "Сохранить" at bounding box center [413, 226] width 30 height 10
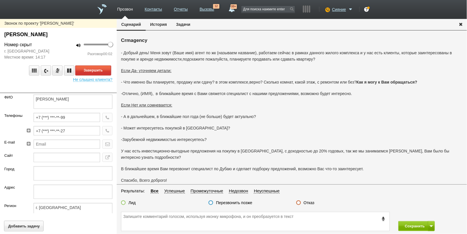
drag, startPoint x: 96, startPoint y: 66, endPoint x: 110, endPoint y: 82, distance: 20.8
click at [96, 66] on button "Завершить" at bounding box center [93, 70] width 36 height 10
click at [309, 201] on label "Отказ" at bounding box center [309, 202] width 11 height 5
click at [0, 0] on input "Отказ" at bounding box center [0, 0] width 0 height 0
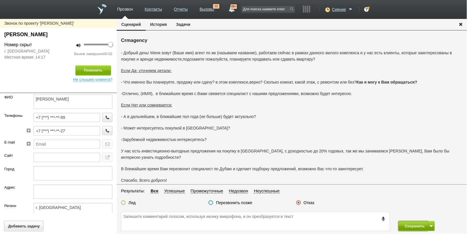
click at [405, 222] on button "Сохранить" at bounding box center [413, 226] width 30 height 10
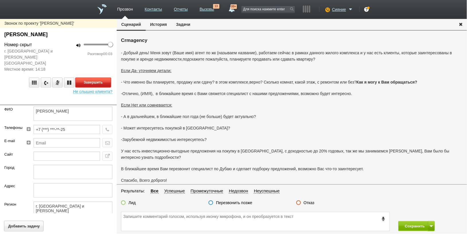
click at [98, 77] on button "Завершить" at bounding box center [93, 82] width 36 height 10
click at [312, 202] on label "Отказ" at bounding box center [309, 202] width 11 height 5
click at [0, 0] on input "Отказ" at bounding box center [0, 0] width 0 height 0
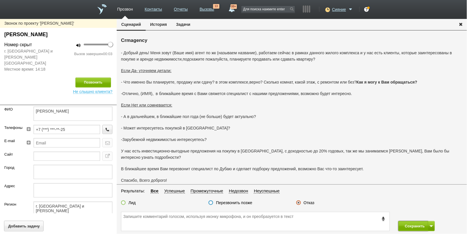
drag, startPoint x: 402, startPoint y: 225, endPoint x: 399, endPoint y: 219, distance: 6.0
click at [403, 222] on button "Сохранить" at bounding box center [413, 226] width 30 height 10
click at [313, 203] on label "Отказ" at bounding box center [309, 202] width 11 height 5
click at [0, 0] on input "Отказ" at bounding box center [0, 0] width 0 height 0
click at [403, 222] on button "Сохранить" at bounding box center [413, 226] width 30 height 10
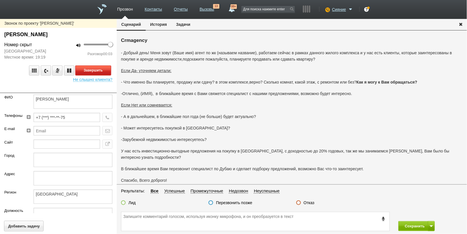
click at [95, 70] on button "Завершить" at bounding box center [93, 70] width 36 height 10
click at [311, 200] on label "Отказ" at bounding box center [309, 202] width 11 height 5
click at [0, 0] on input "Отказ" at bounding box center [0, 0] width 0 height 0
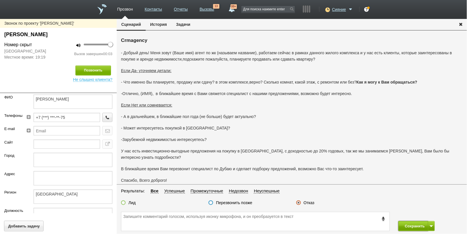
click at [402, 222] on button "Сохранить" at bounding box center [413, 226] width 30 height 10
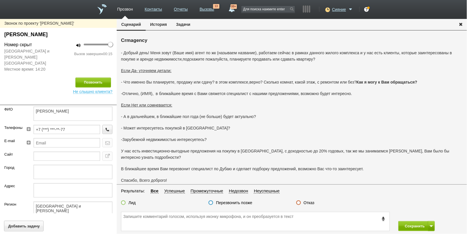
click at [303, 202] on div "Отказ" at bounding box center [305, 203] width 18 height 6
click at [311, 203] on label "Отказ" at bounding box center [309, 202] width 11 height 5
click at [0, 0] on input "Отказ" at bounding box center [0, 0] width 0 height 0
click at [406, 222] on button "Сохранить" at bounding box center [413, 226] width 30 height 10
click at [308, 204] on label "Отказ" at bounding box center [309, 202] width 11 height 5
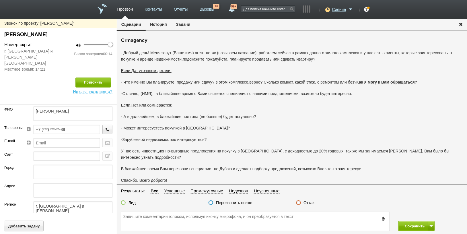
click at [0, 0] on input "Отказ" at bounding box center [0, 0] width 0 height 0
click at [403, 222] on button "Сохранить" at bounding box center [413, 226] width 30 height 10
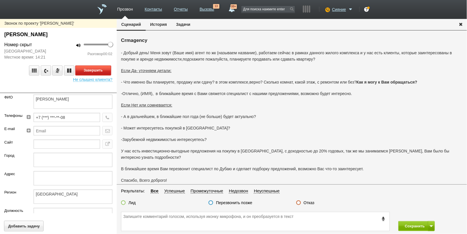
click at [88, 75] on button "Завершить" at bounding box center [93, 70] width 36 height 10
click at [308, 204] on label "Отказ" at bounding box center [309, 202] width 11 height 5
click at [0, 0] on input "Отказ" at bounding box center [0, 0] width 0 height 0
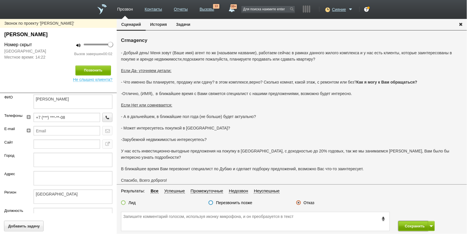
click at [406, 222] on button "Сохранить" at bounding box center [413, 226] width 30 height 10
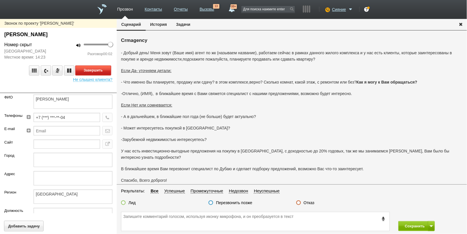
click at [96, 75] on button "Завершить" at bounding box center [93, 70] width 36 height 10
click at [313, 203] on label "Отказ" at bounding box center [309, 202] width 11 height 5
click at [0, 0] on input "Отказ" at bounding box center [0, 0] width 0 height 0
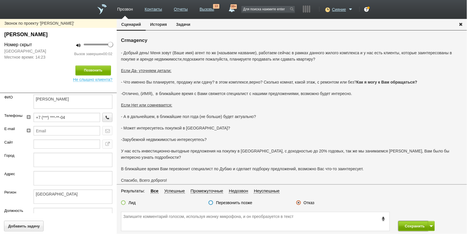
click at [405, 222] on button "Сохранить" at bounding box center [413, 226] width 30 height 10
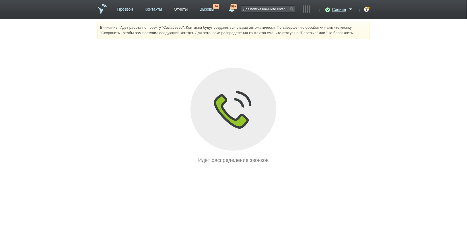
click at [177, 5] on link "Отчеты" at bounding box center [181, 8] width 14 height 8
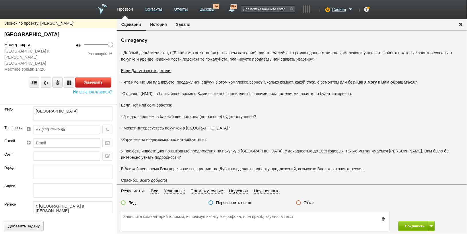
click at [104, 78] on button "Завершить" at bounding box center [93, 82] width 36 height 10
drag, startPoint x: 309, startPoint y: 204, endPoint x: 336, endPoint y: 210, distance: 28.3
click at [308, 203] on label "Отказ" at bounding box center [309, 202] width 11 height 5
click at [0, 0] on input "Отказ" at bounding box center [0, 0] width 0 height 0
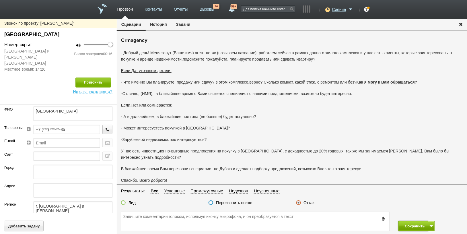
click at [407, 222] on button "Сохранить" at bounding box center [413, 226] width 30 height 10
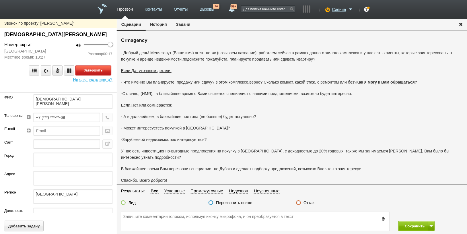
click at [103, 68] on button "Завершить" at bounding box center [93, 70] width 36 height 10
click at [312, 197] on fieldset "Результаты: Все Успешные Промежуточные Недозвон Неуспешные Лид Перезвонить позж…" at bounding box center [292, 198] width 350 height 22
click at [312, 202] on label "Отказ" at bounding box center [309, 202] width 11 height 5
click at [0, 0] on input "Отказ" at bounding box center [0, 0] width 0 height 0
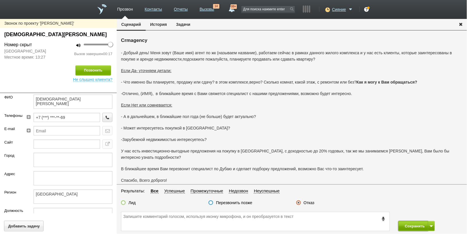
click at [419, 222] on button "Сохранить" at bounding box center [413, 226] width 30 height 10
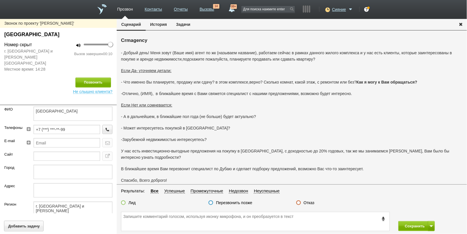
click at [311, 204] on label "Отказ" at bounding box center [309, 202] width 11 height 5
click at [0, 0] on input "Отказ" at bounding box center [0, 0] width 0 height 0
click at [412, 222] on button "Сохранить" at bounding box center [413, 226] width 30 height 10
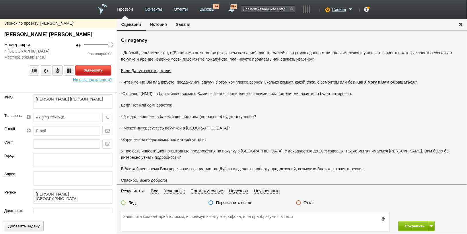
click at [94, 71] on button "Завершить" at bounding box center [93, 70] width 36 height 10
click at [307, 201] on label "Отказ" at bounding box center [309, 202] width 11 height 5
click at [0, 0] on input "Отказ" at bounding box center [0, 0] width 0 height 0
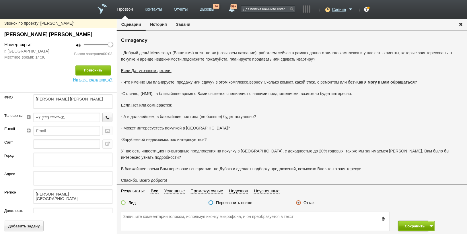
click at [409, 222] on button "Сохранить" at bounding box center [413, 226] width 30 height 10
click at [304, 201] on label "Отказ" at bounding box center [309, 202] width 11 height 5
click at [0, 0] on input "Отказ" at bounding box center [0, 0] width 0 height 0
click at [407, 222] on button "Сохранить" at bounding box center [413, 226] width 30 height 10
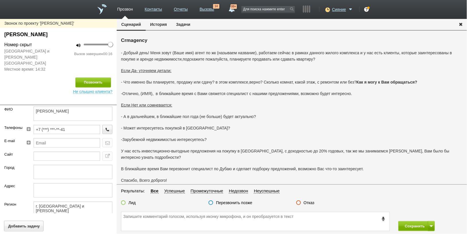
click at [304, 202] on label "Отказ" at bounding box center [309, 202] width 11 height 5
click at [0, 0] on input "Отказ" at bounding box center [0, 0] width 0 height 0
click at [411, 222] on button "Сохранить" at bounding box center [413, 226] width 30 height 10
click at [89, 77] on button "Завершить" at bounding box center [93, 82] width 36 height 10
click at [307, 201] on label "Отказ" at bounding box center [309, 202] width 11 height 5
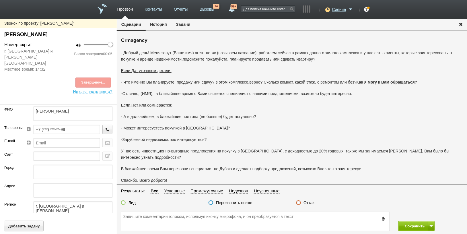
click at [0, 0] on input "Отказ" at bounding box center [0, 0] width 0 height 0
click at [411, 222] on button "Сохранить" at bounding box center [413, 226] width 30 height 10
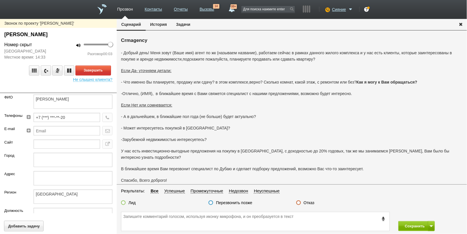
click at [98, 64] on div "Завершить Не слышно клиента?" at bounding box center [58, 71] width 117 height 22
click at [98, 67] on button "Завершить" at bounding box center [93, 70] width 36 height 10
click at [307, 201] on label "Отказ" at bounding box center [309, 202] width 11 height 5
click at [0, 0] on input "Отказ" at bounding box center [0, 0] width 0 height 0
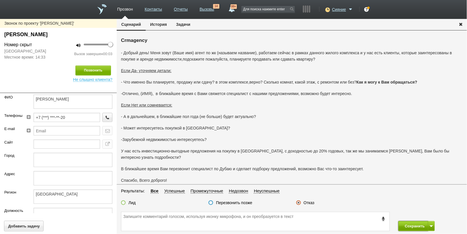
click at [406, 221] on button "Сохранить" at bounding box center [413, 226] width 30 height 10
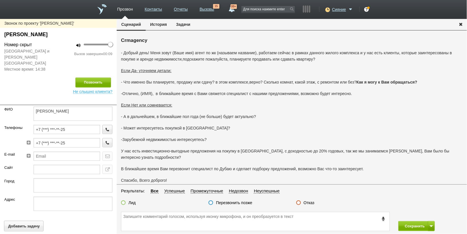
click at [305, 204] on label "Отказ" at bounding box center [309, 202] width 11 height 5
click at [310, 203] on label "Отказ" at bounding box center [309, 202] width 11 height 5
click at [0, 0] on input "Отказ" at bounding box center [0, 0] width 0 height 0
click at [405, 222] on button "Сохранить" at bounding box center [413, 226] width 30 height 10
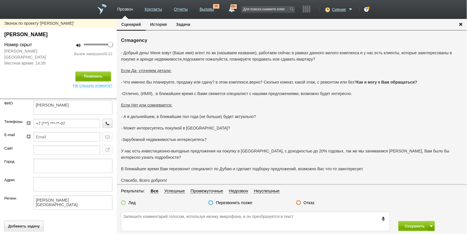
click at [313, 204] on label "Отказ" at bounding box center [309, 202] width 11 height 5
click at [0, 0] on input "Отказ" at bounding box center [0, 0] width 0 height 0
click at [412, 222] on button "Сохранить" at bounding box center [413, 226] width 30 height 10
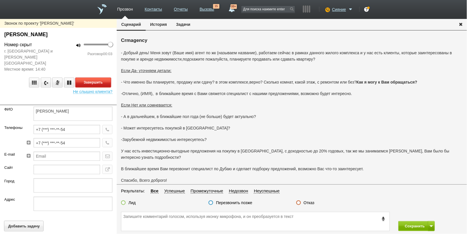
click at [108, 77] on button "Завершить" at bounding box center [93, 82] width 36 height 10
click at [308, 202] on label "Отказ" at bounding box center [309, 202] width 11 height 5
click at [0, 0] on input "Отказ" at bounding box center [0, 0] width 0 height 0
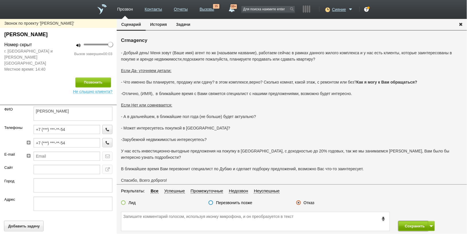
click at [402, 222] on button "Сохранить" at bounding box center [413, 226] width 30 height 10
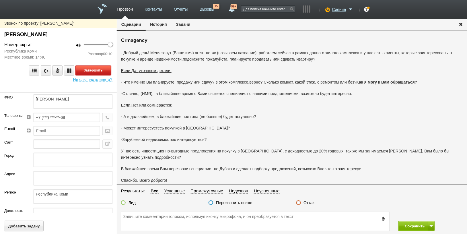
click at [98, 71] on button "Завершить" at bounding box center [93, 70] width 36 height 10
click at [311, 201] on label "Отказ" at bounding box center [309, 202] width 11 height 5
click at [0, 0] on input "Отказ" at bounding box center [0, 0] width 0 height 0
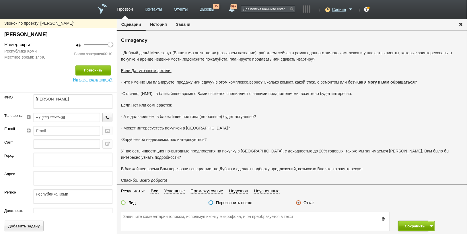
click at [418, 222] on button "Сохранить" at bounding box center [413, 226] width 30 height 10
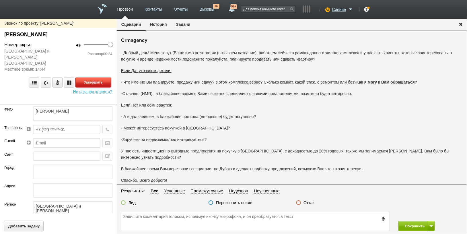
click at [94, 77] on button "Завершить" at bounding box center [93, 82] width 36 height 10
click at [310, 201] on label "Отказ" at bounding box center [309, 202] width 11 height 5
click at [0, 0] on input "Отказ" at bounding box center [0, 0] width 0 height 0
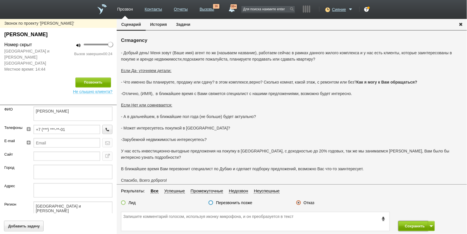
click at [409, 222] on button "Сохранить" at bounding box center [413, 226] width 30 height 10
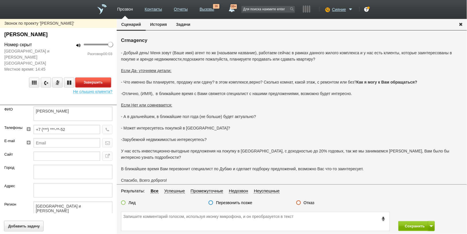
click at [84, 77] on button "Завершить" at bounding box center [93, 82] width 36 height 10
click at [304, 201] on label "Отказ" at bounding box center [309, 202] width 11 height 5
click at [0, 0] on input "Отказ" at bounding box center [0, 0] width 0 height 0
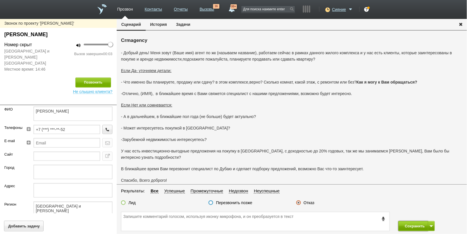
drag, startPoint x: 405, startPoint y: 225, endPoint x: 411, endPoint y: 223, distance: 6.3
click at [407, 222] on button "Сохранить" at bounding box center [413, 226] width 30 height 10
click at [309, 202] on label "Отказ" at bounding box center [309, 202] width 11 height 5
click at [0, 0] on input "Отказ" at bounding box center [0, 0] width 0 height 0
click at [401, 222] on button "Сохранить" at bounding box center [413, 226] width 30 height 10
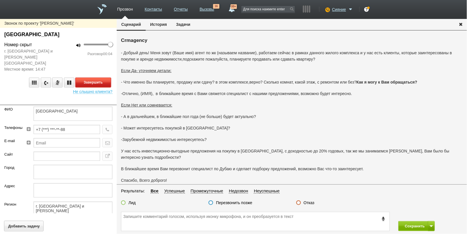
click at [110, 77] on button "Завершить" at bounding box center [93, 82] width 36 height 10
click at [312, 201] on label "Отказ" at bounding box center [309, 202] width 11 height 5
click at [0, 0] on input "Отказ" at bounding box center [0, 0] width 0 height 0
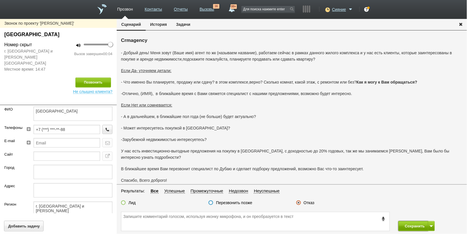
click at [406, 222] on button "Сохранить" at bounding box center [413, 226] width 30 height 10
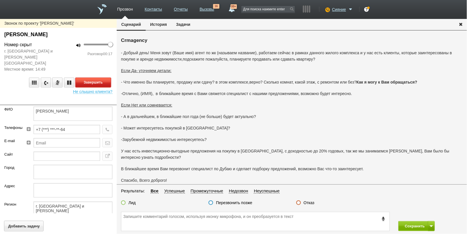
click at [89, 77] on button "Завершить" at bounding box center [93, 82] width 36 height 10
click at [310, 204] on label "Отказ" at bounding box center [309, 202] width 11 height 5
click at [0, 0] on input "Отказ" at bounding box center [0, 0] width 0 height 0
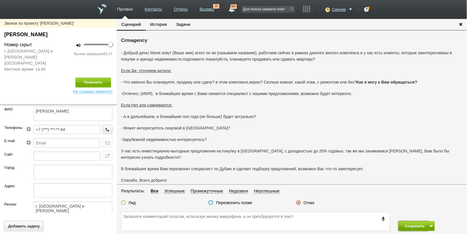
click at [420, 222] on button "Сохранить" at bounding box center [413, 226] width 30 height 10
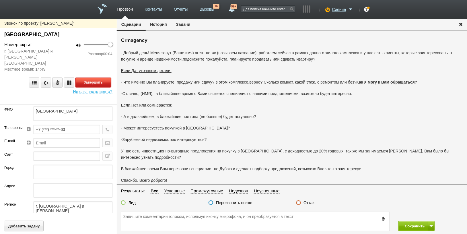
click at [98, 77] on button "Завершить" at bounding box center [93, 82] width 36 height 10
click at [311, 203] on label "Отказ" at bounding box center [309, 202] width 11 height 5
click at [0, 0] on input "Отказ" at bounding box center [0, 0] width 0 height 0
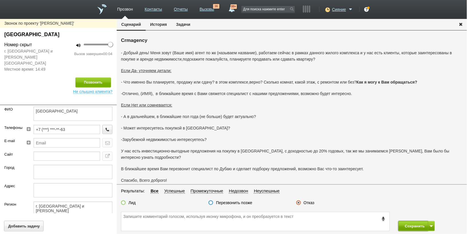
click at [405, 222] on button "Сохранить" at bounding box center [413, 226] width 30 height 10
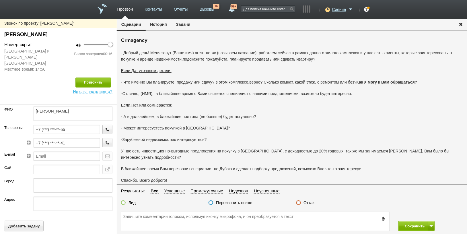
click at [224, 203] on label "Перезвонить позже" at bounding box center [234, 202] width 36 height 5
click at [0, 0] on input "Перезвонить позже" at bounding box center [0, 0] width 0 height 0
click at [306, 202] on label "Отказ" at bounding box center [309, 202] width 11 height 5
click at [0, 0] on input "Отказ" at bounding box center [0, 0] width 0 height 0
click at [402, 222] on button "Сохранить" at bounding box center [413, 226] width 30 height 10
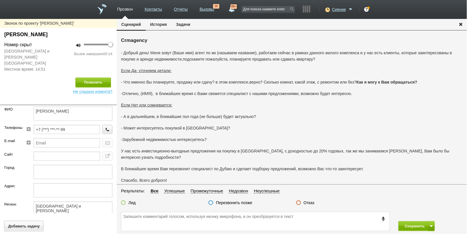
click at [308, 202] on label "Отказ" at bounding box center [309, 202] width 11 height 5
click at [0, 0] on input "Отказ" at bounding box center [0, 0] width 0 height 0
click at [417, 222] on button "Сохранить" at bounding box center [413, 226] width 30 height 10
drag, startPoint x: 310, startPoint y: 202, endPoint x: 325, endPoint y: 200, distance: 15.3
click at [310, 201] on label "Отказ" at bounding box center [309, 202] width 11 height 5
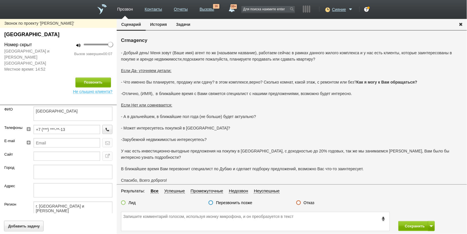
click at [0, 0] on input "Отказ" at bounding box center [0, 0] width 0 height 0
click at [405, 222] on button "Сохранить" at bounding box center [413, 226] width 30 height 10
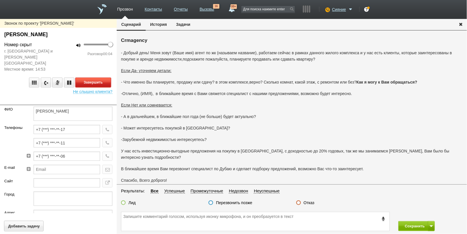
click at [101, 77] on button "Завершить" at bounding box center [93, 82] width 36 height 10
click at [310, 199] on fieldset "Результаты: Все Успешные Промежуточные Недозвон Неуспешные Лид Перезвонить позж…" at bounding box center [292, 198] width 350 height 22
click at [308, 203] on label "Отказ" at bounding box center [309, 202] width 11 height 5
click at [0, 0] on input "Отказ" at bounding box center [0, 0] width 0 height 0
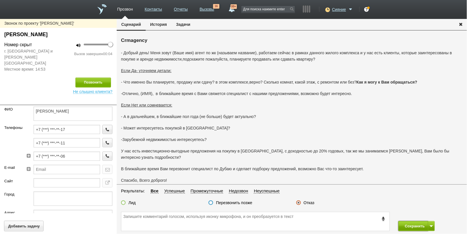
click at [401, 222] on button "Сохранить" at bounding box center [413, 226] width 30 height 10
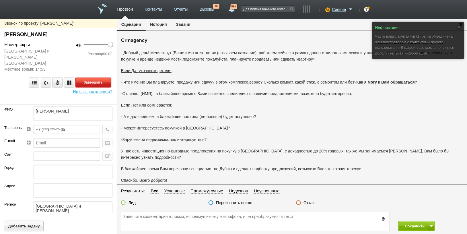
click at [102, 77] on button "Завершить" at bounding box center [93, 82] width 36 height 10
click at [306, 203] on label "Отказ" at bounding box center [309, 202] width 11 height 5
click at [0, 0] on input "Отказ" at bounding box center [0, 0] width 0 height 0
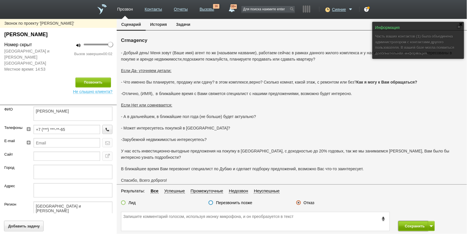
click at [403, 221] on button "Сохранить" at bounding box center [413, 226] width 30 height 10
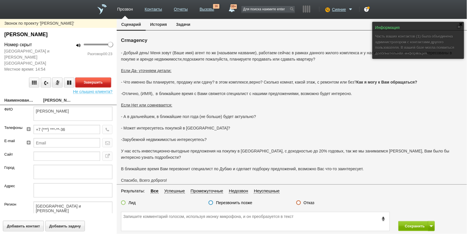
click at [95, 77] on button "Завершить" at bounding box center [93, 82] width 36 height 10
click at [309, 202] on label "Отказ" at bounding box center [309, 202] width 11 height 5
click at [0, 0] on input "Отказ" at bounding box center [0, 0] width 0 height 0
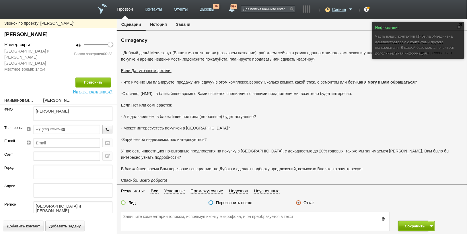
click at [402, 222] on button "Сохранить" at bounding box center [413, 226] width 30 height 10
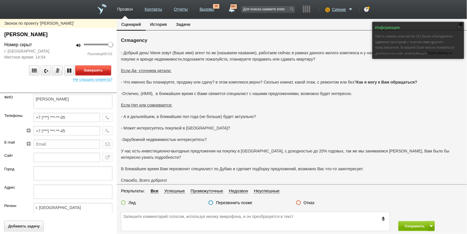
click at [95, 67] on button "Завершить" at bounding box center [93, 70] width 36 height 10
click at [309, 203] on label "Отказ" at bounding box center [309, 202] width 11 height 5
click at [0, 0] on input "Отказ" at bounding box center [0, 0] width 0 height 0
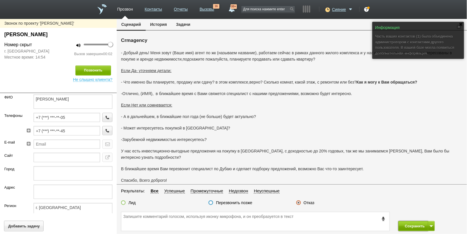
click at [420, 222] on button "Сохранить" at bounding box center [413, 226] width 30 height 10
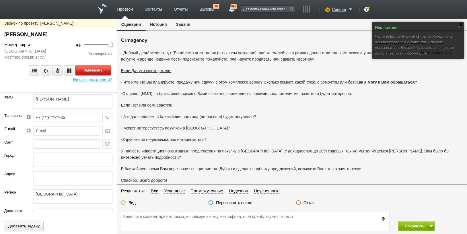
click at [104, 68] on button "Завершить" at bounding box center [93, 70] width 36 height 10
click at [308, 203] on label "Отказ" at bounding box center [309, 202] width 11 height 5
click at [0, 0] on input "Отказ" at bounding box center [0, 0] width 0 height 0
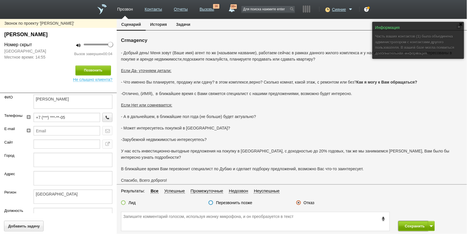
click at [416, 222] on button "Сохранить" at bounding box center [413, 226] width 30 height 10
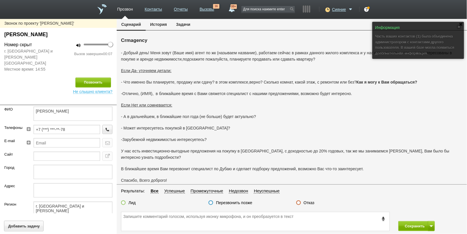
click at [309, 205] on div "Отказ" at bounding box center [305, 203] width 18 height 6
click at [305, 200] on label "Отказ" at bounding box center [309, 202] width 11 height 5
click at [0, 0] on input "Отказ" at bounding box center [0, 0] width 0 height 0
click at [415, 222] on button "Сохранить" at bounding box center [413, 226] width 30 height 10
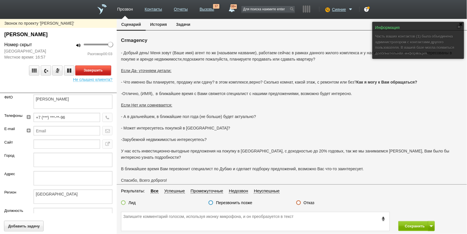
click at [100, 71] on button "Завершить" at bounding box center [93, 70] width 36 height 10
click at [309, 202] on label "Отказ" at bounding box center [309, 202] width 11 height 5
click at [309, 201] on label "Отказ" at bounding box center [309, 202] width 11 height 5
click at [0, 0] on input "Отказ" at bounding box center [0, 0] width 0 height 0
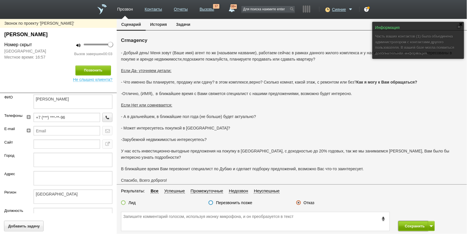
drag, startPoint x: 404, startPoint y: 225, endPoint x: 404, endPoint y: 221, distance: 4.6
click at [404, 222] on button "Сохранить" at bounding box center [413, 226] width 30 height 10
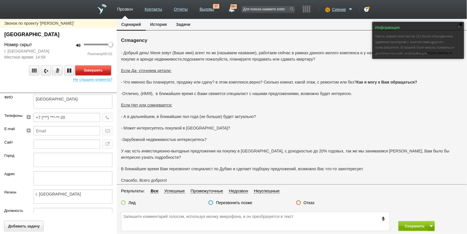
click at [99, 67] on button "Завершить" at bounding box center [93, 70] width 36 height 10
click at [312, 202] on label "Отказ" at bounding box center [309, 202] width 11 height 5
click at [0, 0] on input "Отказ" at bounding box center [0, 0] width 0 height 0
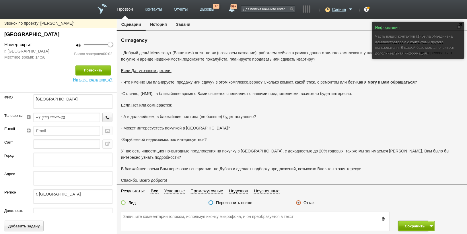
click at [405, 222] on button "Сохранить" at bounding box center [413, 226] width 30 height 10
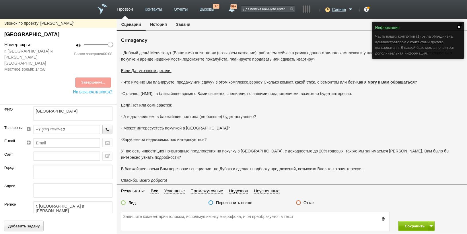
click at [459, 27] on link at bounding box center [459, 27] width 4 height 4
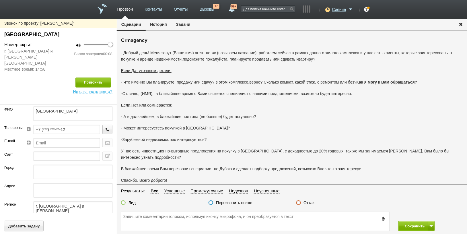
click at [311, 203] on label "Отказ" at bounding box center [309, 202] width 11 height 5
click at [0, 0] on input "Отказ" at bounding box center [0, 0] width 0 height 0
click at [410, 222] on button "Сохранить" at bounding box center [413, 226] width 30 height 10
click at [311, 203] on label "Отказ" at bounding box center [309, 202] width 11 height 5
click at [0, 0] on input "Отказ" at bounding box center [0, 0] width 0 height 0
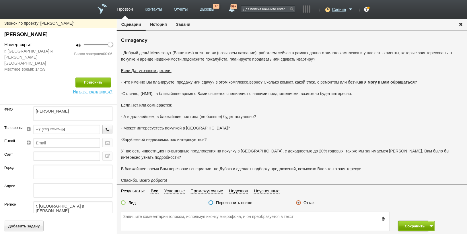
click at [411, 222] on button "Сохранить" at bounding box center [413, 226] width 30 height 10
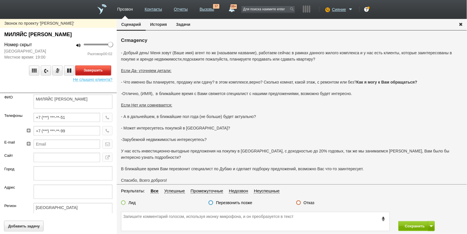
click at [84, 70] on button "Завершить" at bounding box center [93, 70] width 36 height 10
click at [312, 201] on label "Отказ" at bounding box center [309, 202] width 11 height 5
click at [0, 0] on input "Отказ" at bounding box center [0, 0] width 0 height 0
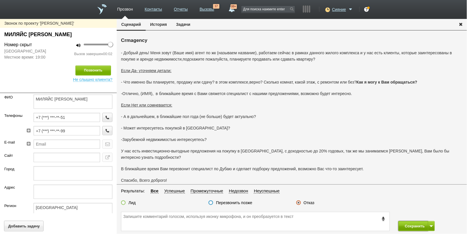
click at [405, 222] on button "Сохранить" at bounding box center [413, 226] width 30 height 10
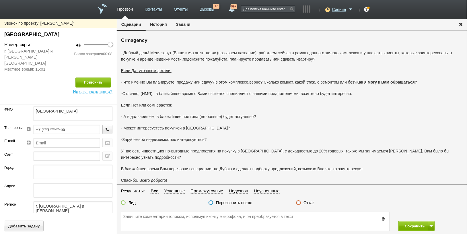
click at [309, 204] on label "Отказ" at bounding box center [309, 202] width 11 height 5
click at [0, 0] on input "Отказ" at bounding box center [0, 0] width 0 height 0
drag, startPoint x: 409, startPoint y: 229, endPoint x: 406, endPoint y: 220, distance: 9.1
click at [408, 222] on button "Сохранить" at bounding box center [413, 226] width 30 height 10
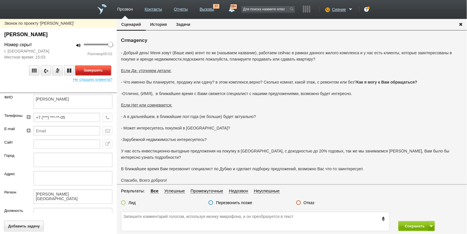
click at [85, 70] on button "Завершить" at bounding box center [93, 70] width 36 height 10
click at [309, 201] on label "Отказ" at bounding box center [309, 202] width 11 height 5
click at [0, 0] on input "Отказ" at bounding box center [0, 0] width 0 height 0
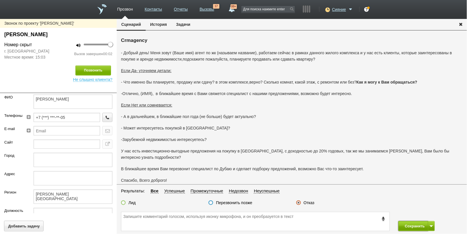
click at [403, 222] on button "Сохранить" at bounding box center [413, 226] width 30 height 10
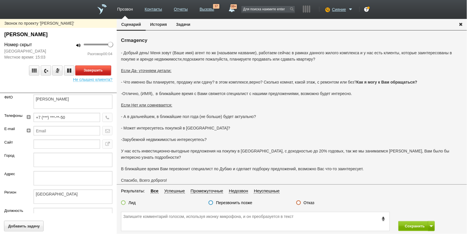
click at [100, 73] on button "Завершить" at bounding box center [93, 70] width 36 height 10
click at [305, 204] on label "Отказ" at bounding box center [309, 202] width 11 height 5
click at [0, 0] on input "Отказ" at bounding box center [0, 0] width 0 height 0
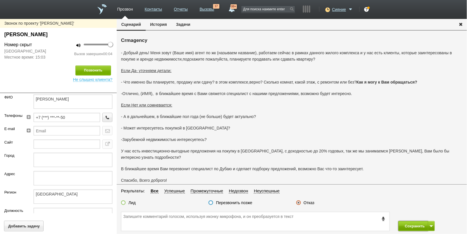
click at [406, 222] on button "Сохранить" at bounding box center [413, 226] width 30 height 10
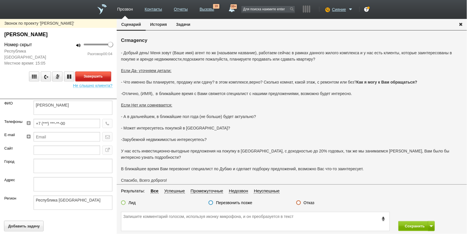
click at [105, 75] on button "Завершить" at bounding box center [93, 76] width 36 height 10
click at [313, 203] on label "Отказ" at bounding box center [309, 202] width 11 height 5
click at [0, 0] on input "Отказ" at bounding box center [0, 0] width 0 height 0
click at [415, 222] on button "Сохранить" at bounding box center [413, 226] width 30 height 10
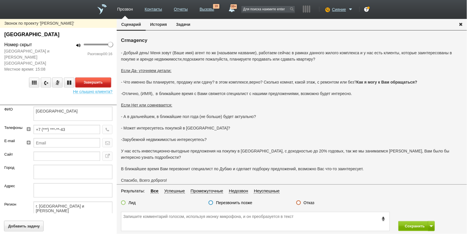
click at [95, 77] on button "Завершить" at bounding box center [93, 82] width 36 height 10
click at [308, 204] on label "Отказ" at bounding box center [309, 202] width 11 height 5
click at [0, 0] on input "Отказ" at bounding box center [0, 0] width 0 height 0
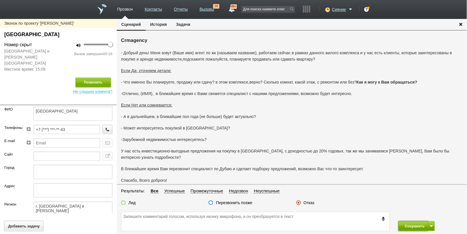
click at [405, 222] on button "Сохранить" at bounding box center [413, 226] width 30 height 10
click at [306, 201] on label "Отказ" at bounding box center [309, 202] width 11 height 5
click at [0, 0] on input "Отказ" at bounding box center [0, 0] width 0 height 0
click at [403, 222] on button "Сохранить" at bounding box center [413, 226] width 30 height 10
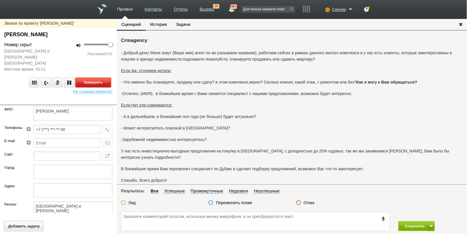
click at [87, 77] on button "Завершить" at bounding box center [93, 82] width 36 height 10
click at [313, 203] on label "Отказ" at bounding box center [309, 202] width 11 height 5
click at [0, 0] on input "Отказ" at bounding box center [0, 0] width 0 height 0
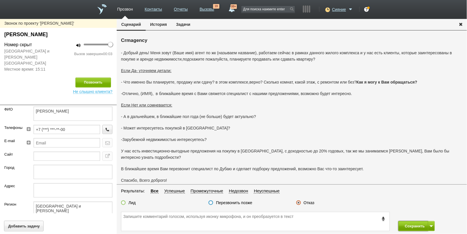
click at [416, 222] on button "Сохранить" at bounding box center [413, 226] width 30 height 10
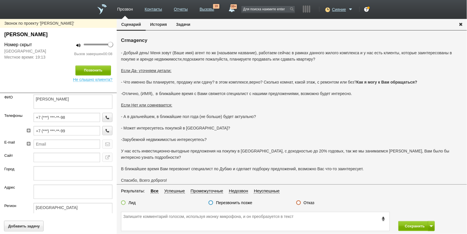
click at [304, 202] on label "Отказ" at bounding box center [309, 202] width 11 height 5
click at [0, 0] on input "Отказ" at bounding box center [0, 0] width 0 height 0
click at [403, 221] on button "Сохранить" at bounding box center [413, 226] width 30 height 10
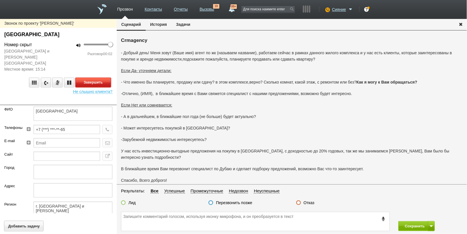
click at [108, 78] on button "Завершить" at bounding box center [93, 82] width 36 height 10
click at [311, 202] on label "Отказ" at bounding box center [309, 202] width 11 height 5
click at [0, 0] on input "Отказ" at bounding box center [0, 0] width 0 height 0
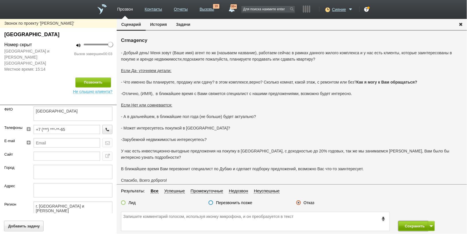
click at [407, 222] on button "Сохранить" at bounding box center [413, 226] width 30 height 10
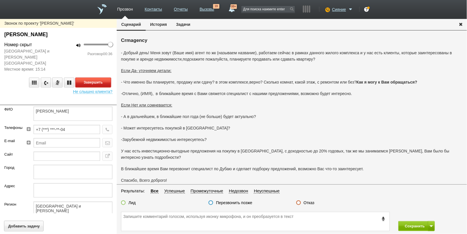
click at [100, 77] on button "Завершить" at bounding box center [93, 82] width 36 height 10
click at [307, 204] on label "Отказ" at bounding box center [309, 202] width 11 height 5
click at [0, 0] on input "Отказ" at bounding box center [0, 0] width 0 height 0
drag, startPoint x: 229, startPoint y: 198, endPoint x: 230, endPoint y: 201, distance: 3.3
click at [229, 201] on fieldset "Результаты: Все Успешные Промежуточные Недозвон Неуспешные Лид Перезвонить позж…" at bounding box center [292, 198] width 350 height 22
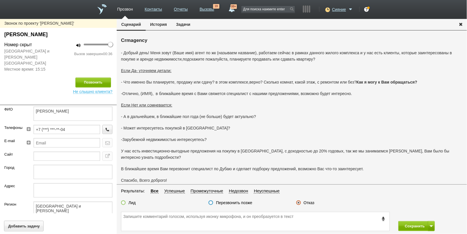
click at [230, 203] on label "Перезвонить позже" at bounding box center [234, 202] width 36 height 5
click at [0, 0] on input "Перезвонить позже" at bounding box center [0, 0] width 0 height 0
click at [34, 222] on button "Добавить задачу" at bounding box center [24, 226] width 40 height 11
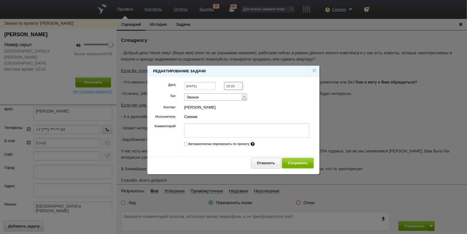
click at [229, 87] on input "15:15" at bounding box center [233, 86] width 18 height 8
click at [232, 101] on li "15:30" at bounding box center [240, 100] width 30 height 7
type input "15:30"
click at [299, 161] on button "Сохранить" at bounding box center [298, 163] width 32 height 11
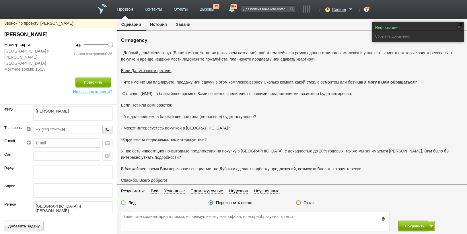
click at [422, 222] on button "Сохранить" at bounding box center [413, 226] width 30 height 10
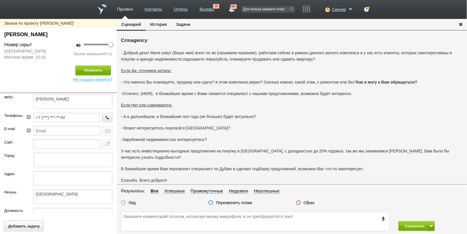
click at [308, 204] on label "Отказ" at bounding box center [309, 202] width 11 height 5
click at [312, 202] on label "Отказ" at bounding box center [309, 202] width 11 height 5
click at [0, 0] on input "Отказ" at bounding box center [0, 0] width 0 height 0
click at [413, 222] on button "Сохранить" at bounding box center [413, 226] width 30 height 10
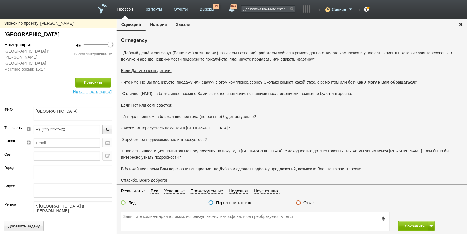
click at [307, 204] on label "Отказ" at bounding box center [309, 202] width 11 height 5
click at [0, 0] on input "Отказ" at bounding box center [0, 0] width 0 height 0
click at [407, 222] on button "Сохранить" at bounding box center [413, 226] width 30 height 10
click at [312, 202] on label "Отказ" at bounding box center [309, 202] width 11 height 5
click at [0, 0] on input "Отказ" at bounding box center [0, 0] width 0 height 0
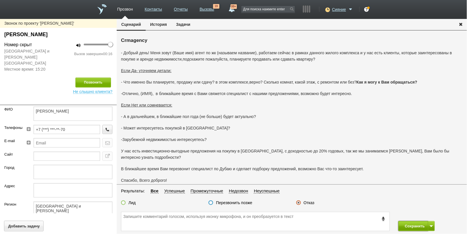
click at [407, 222] on button "Сохранить" at bounding box center [413, 226] width 30 height 10
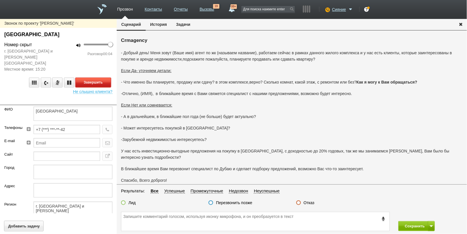
click at [101, 78] on button "Завершить" at bounding box center [93, 82] width 36 height 10
click at [315, 202] on div "Отказ" at bounding box center [335, 203] width 87 height 6
click at [313, 203] on label "Отказ" at bounding box center [309, 202] width 11 height 5
click at [0, 0] on input "Отказ" at bounding box center [0, 0] width 0 height 0
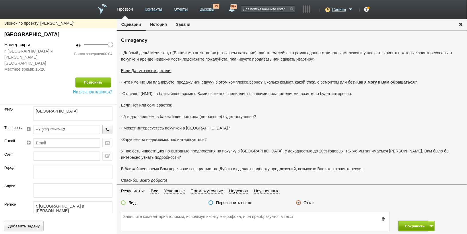
click at [420, 222] on button "Сохранить" at bounding box center [413, 226] width 30 height 10
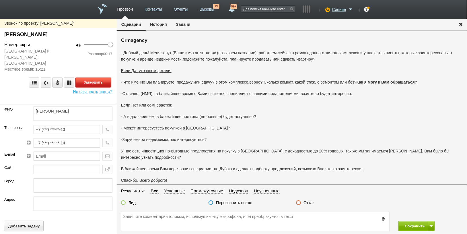
click at [107, 78] on button "Завершить" at bounding box center [93, 82] width 36 height 10
click at [310, 201] on label "Отказ" at bounding box center [309, 202] width 11 height 5
click at [0, 0] on input "Отказ" at bounding box center [0, 0] width 0 height 0
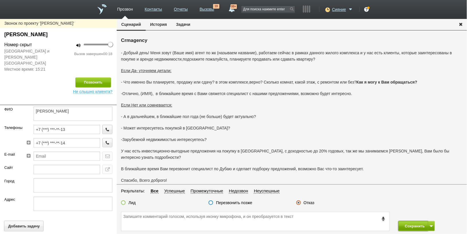
click at [413, 222] on button "Сохранить" at bounding box center [413, 226] width 30 height 10
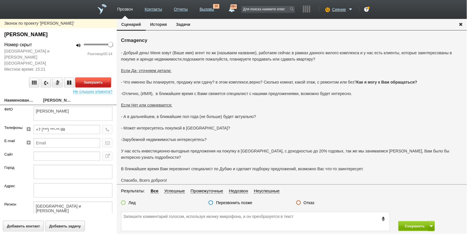
click at [97, 77] on button "Завершить" at bounding box center [93, 82] width 36 height 10
click at [310, 202] on label "Отказ" at bounding box center [309, 202] width 11 height 5
click at [0, 0] on input "Отказ" at bounding box center [0, 0] width 0 height 0
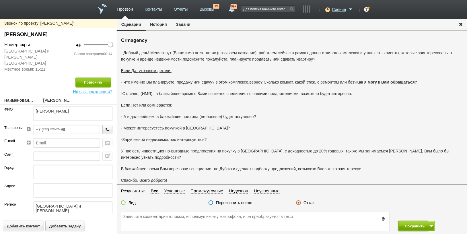
click at [414, 222] on button "Сохранить" at bounding box center [413, 226] width 30 height 10
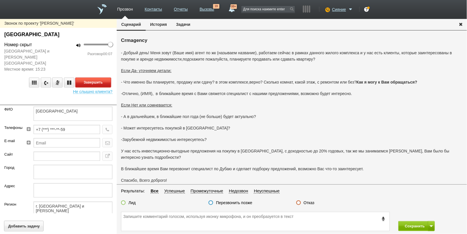
click at [101, 77] on button "Завершить" at bounding box center [93, 82] width 36 height 10
click at [303, 199] on fieldset "Результаты: Все Успешные Промежуточные Недозвон Неуспешные Лид Перезвонить позж…" at bounding box center [292, 198] width 350 height 22
click at [305, 200] on label "Отказ" at bounding box center [309, 202] width 11 height 5
click at [0, 0] on input "Отказ" at bounding box center [0, 0] width 0 height 0
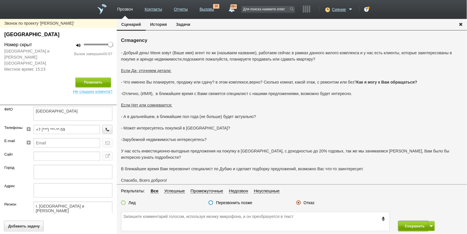
click at [400, 222] on button "Сохранить" at bounding box center [413, 226] width 30 height 10
click at [305, 201] on label "Отказ" at bounding box center [309, 202] width 11 height 5
click at [0, 0] on input "Отказ" at bounding box center [0, 0] width 0 height 0
click at [413, 222] on button "Сохранить" at bounding box center [413, 226] width 30 height 10
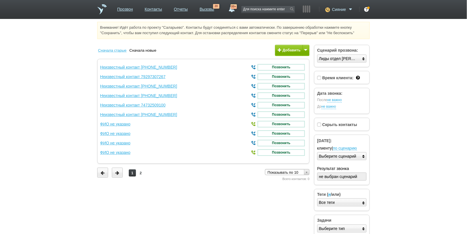
click at [348, 11] on span at bounding box center [350, 10] width 7 height 6
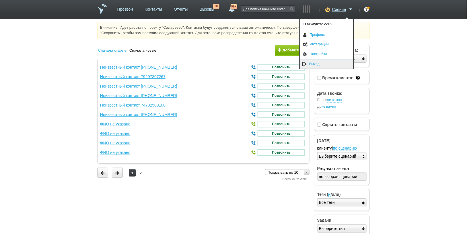
click at [330, 64] on link "Выход" at bounding box center [326, 63] width 53 height 9
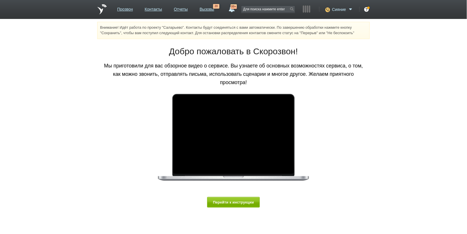
click at [350, 9] on span at bounding box center [350, 10] width 7 height 6
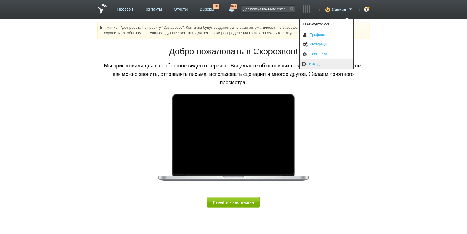
click at [328, 60] on link "Выход" at bounding box center [326, 63] width 53 height 9
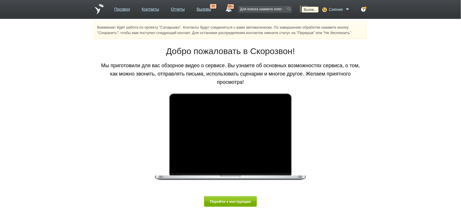
click at [325, 12] on icon at bounding box center [324, 10] width 8 height 6
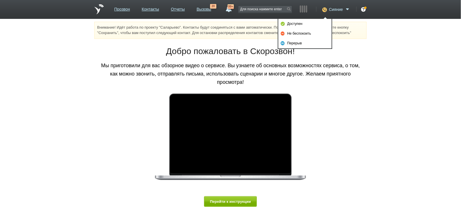
click at [336, 10] on span "Сияние" at bounding box center [336, 10] width 14 height 6
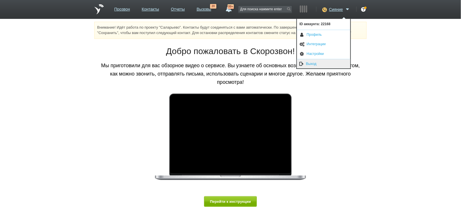
click at [327, 63] on link "Выход" at bounding box center [323, 63] width 53 height 9
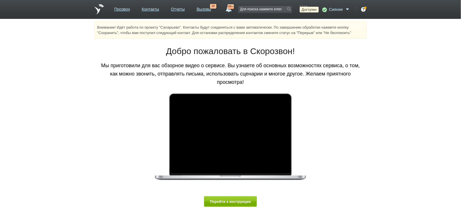
click at [325, 11] on icon at bounding box center [324, 10] width 8 height 6
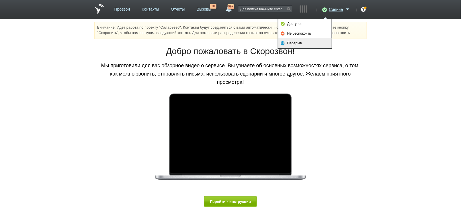
click at [307, 40] on link "Перерыв" at bounding box center [304, 43] width 53 height 10
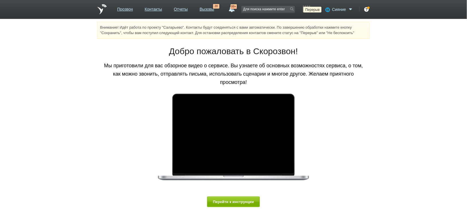
click at [328, 9] on icon at bounding box center [327, 10] width 8 height 6
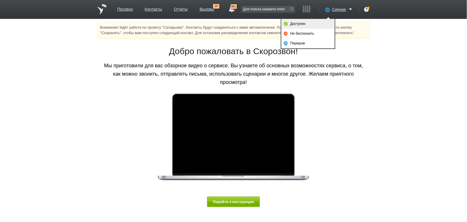
click at [315, 25] on link "Доступен" at bounding box center [307, 24] width 53 height 10
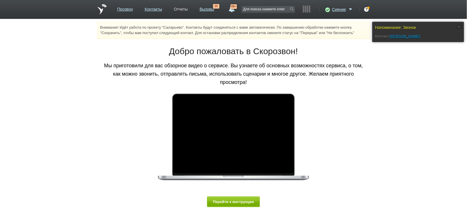
click at [180, 9] on link "Отчеты" at bounding box center [181, 8] width 14 height 8
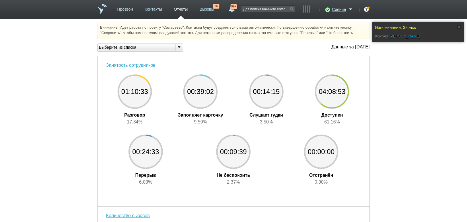
drag, startPoint x: 211, startPoint y: 12, endPoint x: 193, endPoint y: 19, distance: 19.5
click at [212, 12] on link "Вызовы" at bounding box center [207, 8] width 15 height 8
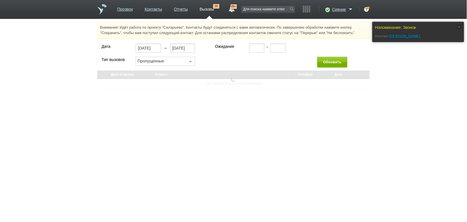
select select "30"
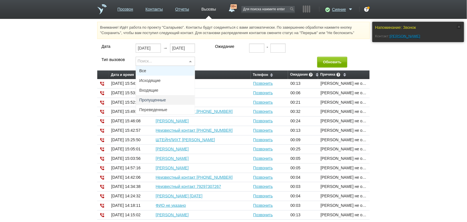
click at [178, 75] on span "Все" at bounding box center [165, 71] width 59 height 10
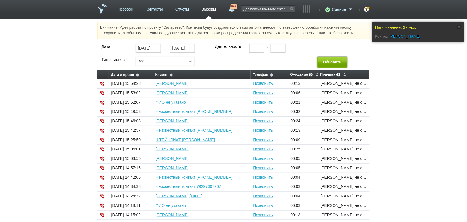
click at [323, 61] on button "Обновить" at bounding box center [332, 62] width 30 height 11
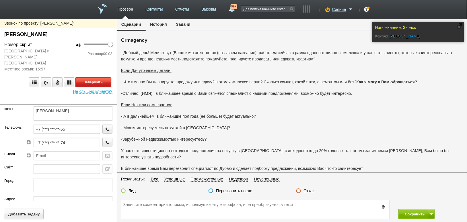
click at [97, 77] on button "Завершить" at bounding box center [93, 82] width 36 height 10
click at [312, 190] on label "Отказ" at bounding box center [309, 190] width 11 height 5
click at [0, 0] on input "Отказ" at bounding box center [0, 0] width 0 height 0
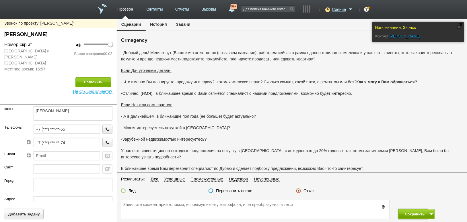
click at [406, 210] on button "Сохранить" at bounding box center [413, 214] width 30 height 10
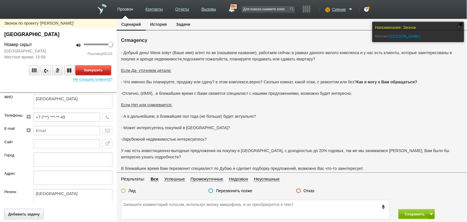
click at [90, 67] on button "Завершить" at bounding box center [93, 70] width 36 height 10
click at [308, 188] on label "Отказ" at bounding box center [309, 190] width 11 height 5
click at [0, 0] on input "Отказ" at bounding box center [0, 0] width 0 height 0
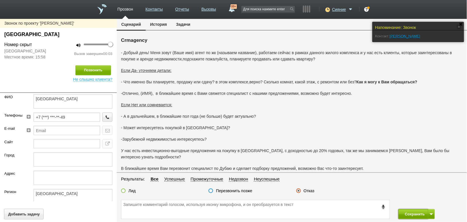
click at [406, 212] on button "Сохранить" at bounding box center [413, 214] width 30 height 10
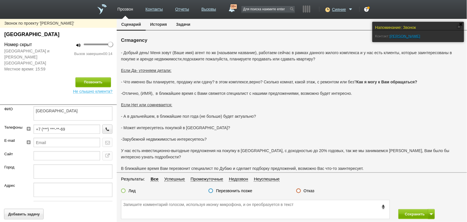
click at [313, 189] on label "Отказ" at bounding box center [309, 190] width 11 height 5
click at [0, 0] on input "Отказ" at bounding box center [0, 0] width 0 height 0
click at [406, 210] on button "Сохранить" at bounding box center [413, 214] width 30 height 10
click at [309, 190] on label "Отказ" at bounding box center [309, 190] width 11 height 5
click at [0, 0] on input "Отказ" at bounding box center [0, 0] width 0 height 0
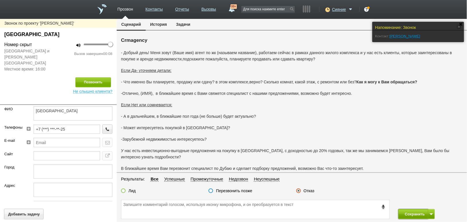
click at [408, 214] on button "Сохранить" at bounding box center [413, 214] width 30 height 10
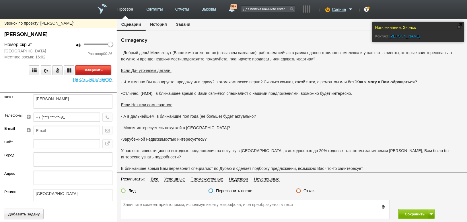
click at [100, 68] on button "Завершить" at bounding box center [93, 70] width 36 height 10
click at [313, 194] on label "Отказ" at bounding box center [309, 190] width 11 height 5
click at [0, 0] on input "Отказ" at bounding box center [0, 0] width 0 height 0
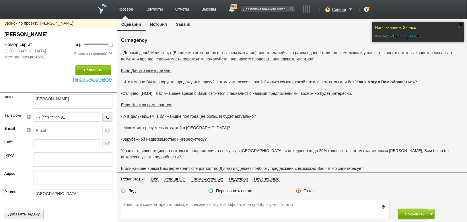
click at [410, 214] on button "Сохранить" at bounding box center [413, 214] width 30 height 10
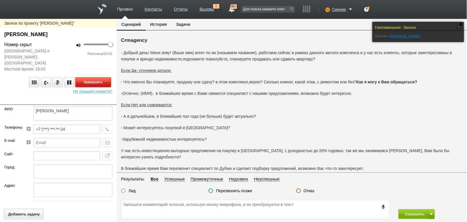
click at [88, 77] on button "Завершить" at bounding box center [93, 82] width 36 height 10
click at [309, 191] on label "Отказ" at bounding box center [309, 190] width 11 height 5
click at [0, 0] on input "Отказ" at bounding box center [0, 0] width 0 height 0
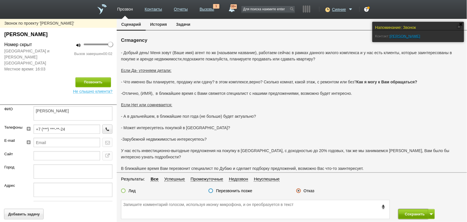
click at [405, 214] on button "Сохранить" at bounding box center [413, 214] width 30 height 10
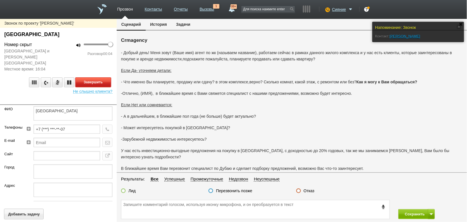
click at [109, 77] on button "Завершить" at bounding box center [93, 82] width 36 height 10
click at [309, 189] on label "Отказ" at bounding box center [309, 190] width 11 height 5
click at [0, 0] on input "Отказ" at bounding box center [0, 0] width 0 height 0
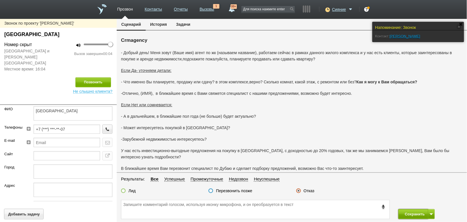
click at [402, 211] on button "Сохранить" at bounding box center [413, 214] width 30 height 10
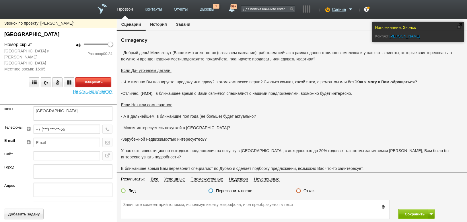
click at [85, 77] on button "Завершить" at bounding box center [93, 82] width 36 height 10
click at [309, 191] on label "Отказ" at bounding box center [309, 190] width 11 height 5
click at [0, 0] on input "Отказ" at bounding box center [0, 0] width 0 height 0
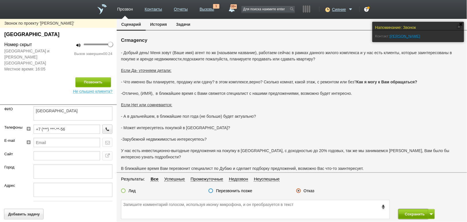
click at [406, 214] on button "Сохранить" at bounding box center [413, 214] width 30 height 10
click at [311, 190] on label "Отказ" at bounding box center [309, 190] width 11 height 5
click at [0, 0] on input "Отказ" at bounding box center [0, 0] width 0 height 0
click at [406, 213] on button "Сохранить" at bounding box center [413, 214] width 30 height 10
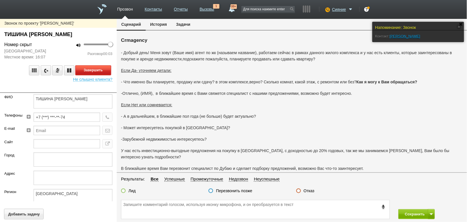
click at [104, 69] on button "Завершить" at bounding box center [93, 70] width 36 height 10
click at [315, 194] on div "Отказ" at bounding box center [335, 191] width 87 height 6
click at [308, 192] on label "Отказ" at bounding box center [309, 190] width 11 height 5
click at [0, 0] on input "Отказ" at bounding box center [0, 0] width 0 height 0
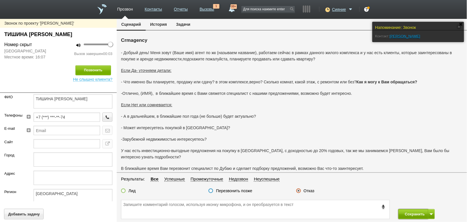
click at [406, 212] on button "Сохранить" at bounding box center [413, 214] width 30 height 10
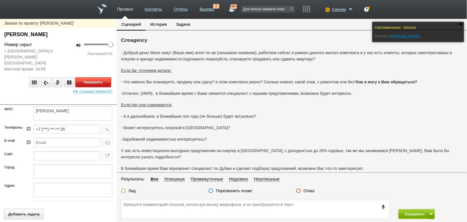
click at [102, 78] on button "Завершить" at bounding box center [93, 82] width 36 height 10
click at [305, 192] on label "Отказ" at bounding box center [309, 190] width 11 height 5
click at [0, 0] on input "Отказ" at bounding box center [0, 0] width 0 height 0
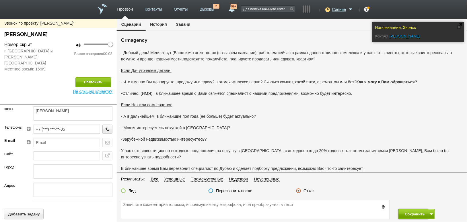
click at [411, 214] on button "Сохранить" at bounding box center [413, 214] width 30 height 10
click at [309, 193] on label "Отказ" at bounding box center [309, 190] width 11 height 5
click at [0, 0] on input "Отказ" at bounding box center [0, 0] width 0 height 0
click at [401, 214] on button "Сохранить" at bounding box center [413, 214] width 30 height 10
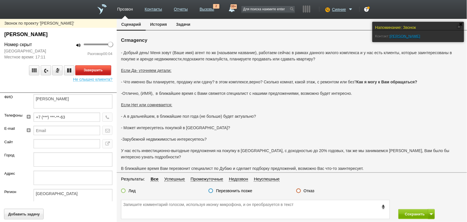
click at [105, 69] on button "Завершить" at bounding box center [93, 70] width 36 height 10
click at [310, 192] on label "Отказ" at bounding box center [309, 190] width 11 height 5
click at [0, 0] on input "Отказ" at bounding box center [0, 0] width 0 height 0
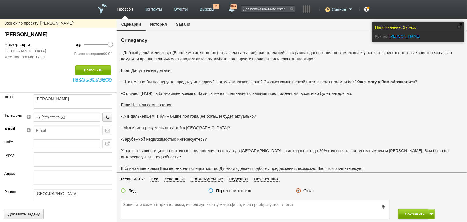
click at [409, 214] on button "Сохранить" at bounding box center [413, 214] width 30 height 10
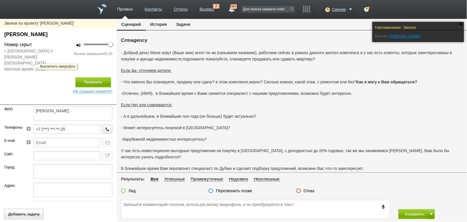
click at [309, 193] on label "Отказ" at bounding box center [309, 190] width 11 height 5
click at [0, 0] on input "Отказ" at bounding box center [0, 0] width 0 height 0
click at [405, 211] on button "Сохранить" at bounding box center [413, 214] width 30 height 10
click at [306, 191] on label "Отказ" at bounding box center [309, 190] width 11 height 5
click at [0, 0] on input "Отказ" at bounding box center [0, 0] width 0 height 0
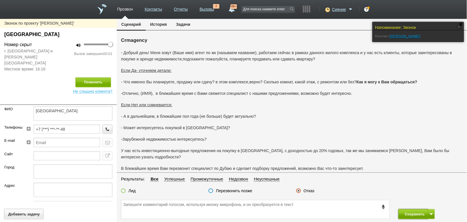
click at [407, 214] on button "Сохранить" at bounding box center [413, 214] width 30 height 10
click at [311, 193] on label "Отказ" at bounding box center [309, 190] width 11 height 5
click at [0, 0] on input "Отказ" at bounding box center [0, 0] width 0 height 0
drag, startPoint x: 408, startPoint y: 214, endPoint x: 399, endPoint y: 213, distance: 9.5
click at [407, 214] on button "Сохранить" at bounding box center [413, 214] width 30 height 10
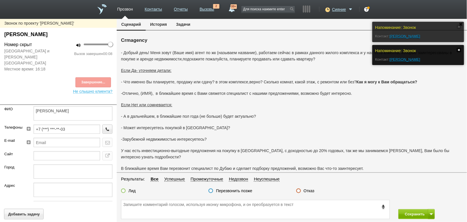
click at [461, 49] on link at bounding box center [459, 50] width 4 height 4
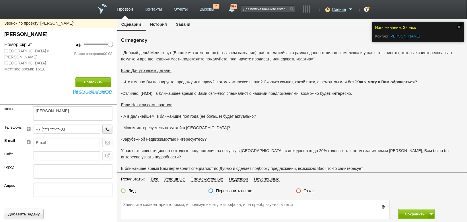
click at [458, 29] on div "Напоминание: Звонок" at bounding box center [418, 28] width 86 height 6
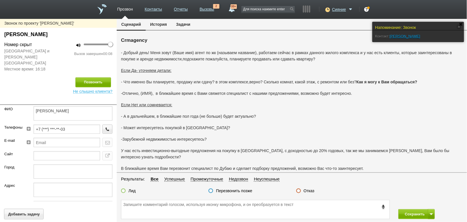
click at [310, 192] on label "Отказ" at bounding box center [309, 190] width 11 height 5
click at [0, 0] on input "Отказ" at bounding box center [0, 0] width 0 height 0
click at [406, 214] on button "Сохранить" at bounding box center [413, 214] width 30 height 10
click at [310, 194] on div "Отказ" at bounding box center [305, 191] width 18 height 6
click at [311, 191] on label "Отказ" at bounding box center [309, 190] width 11 height 5
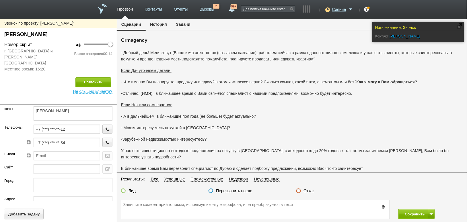
click at [0, 0] on input "Отказ" at bounding box center [0, 0] width 0 height 0
drag, startPoint x: 404, startPoint y: 213, endPoint x: 403, endPoint y: 210, distance: 3.4
click at [405, 214] on button "Сохранить" at bounding box center [413, 214] width 30 height 10
click at [303, 184] on div "Результаты: Все Успешные Промежуточные Недозвон Неуспешные" at bounding box center [292, 181] width 350 height 10
click at [313, 189] on label "Отказ" at bounding box center [309, 190] width 11 height 5
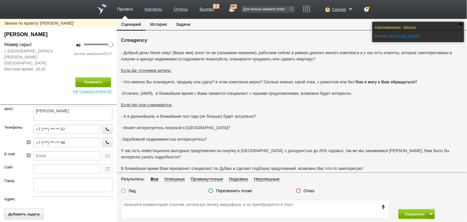
click at [0, 0] on input "Отказ" at bounding box center [0, 0] width 0 height 0
click at [313, 189] on label "Отказ" at bounding box center [309, 190] width 11 height 5
click at [0, 0] on input "Отказ" at bounding box center [0, 0] width 0 height 0
click at [409, 213] on button "Сохранить" at bounding box center [413, 214] width 30 height 10
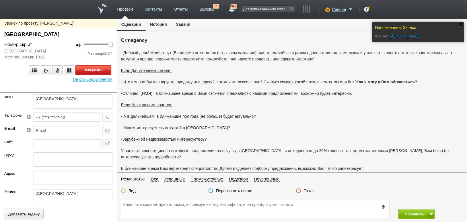
click at [92, 72] on button "Завершить" at bounding box center [93, 70] width 36 height 10
click at [304, 189] on label "Отказ" at bounding box center [309, 190] width 11 height 5
click at [0, 0] on input "Отказ" at bounding box center [0, 0] width 0 height 0
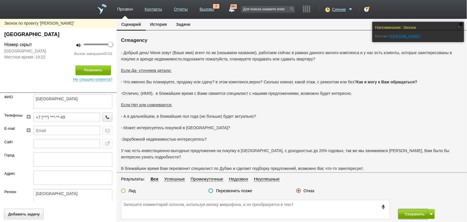
click at [407, 214] on button "Сохранить" at bounding box center [413, 214] width 30 height 10
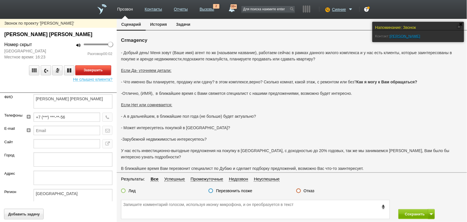
click at [99, 71] on button "Завершить" at bounding box center [93, 70] width 36 height 10
click at [310, 192] on label "Отказ" at bounding box center [309, 190] width 11 height 5
click at [0, 0] on input "Отказ" at bounding box center [0, 0] width 0 height 0
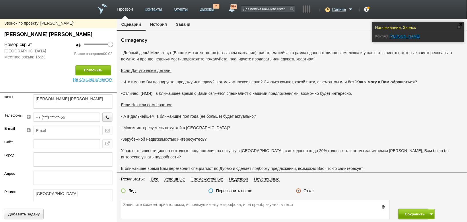
click at [406, 212] on button "Сохранить" at bounding box center [413, 214] width 30 height 10
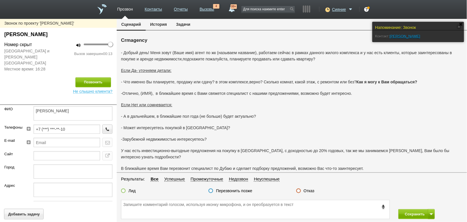
click at [307, 192] on label "Отказ" at bounding box center [309, 190] width 11 height 5
click at [0, 0] on input "Отказ" at bounding box center [0, 0] width 0 height 0
click at [405, 211] on button "Сохранить" at bounding box center [413, 214] width 30 height 10
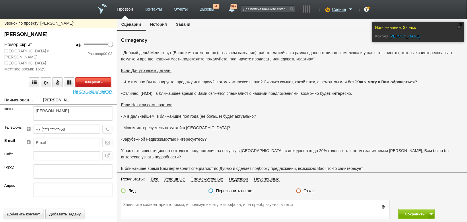
click at [95, 77] on button "Завершить" at bounding box center [93, 82] width 36 height 10
click at [309, 194] on div "Отказ" at bounding box center [305, 191] width 18 height 6
click at [309, 191] on label "Отказ" at bounding box center [309, 190] width 11 height 5
click at [0, 0] on input "Отказ" at bounding box center [0, 0] width 0 height 0
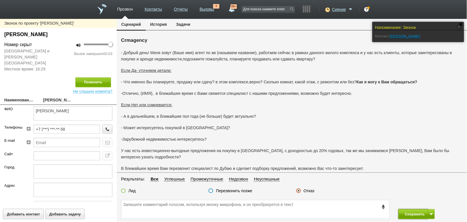
click at [416, 214] on button "Сохранить" at bounding box center [413, 214] width 30 height 10
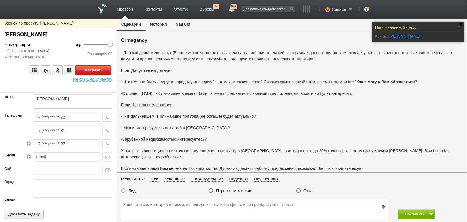
click at [81, 72] on button "Завершить" at bounding box center [93, 70] width 36 height 10
click at [306, 190] on label "Отказ" at bounding box center [309, 190] width 11 height 5
click at [0, 0] on input "Отказ" at bounding box center [0, 0] width 0 height 0
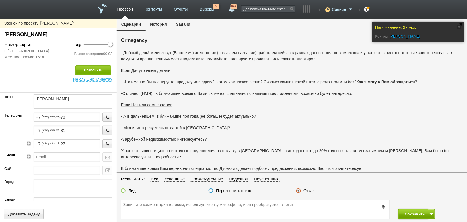
click at [411, 211] on button "Сохранить" at bounding box center [413, 214] width 30 height 10
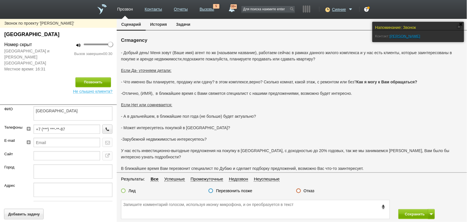
click at [309, 193] on label "Отказ" at bounding box center [309, 190] width 11 height 5
click at [0, 0] on input "Отказ" at bounding box center [0, 0] width 0 height 0
click at [416, 213] on button "Сохранить" at bounding box center [413, 214] width 30 height 10
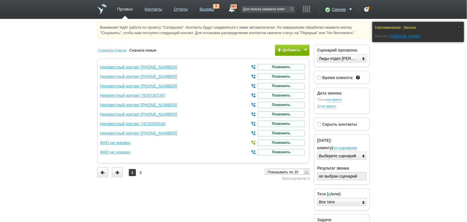
click at [239, 49] on div "Сначала старые Сначала новые Добавить Организацию Контакт" at bounding box center [203, 49] width 212 height 9
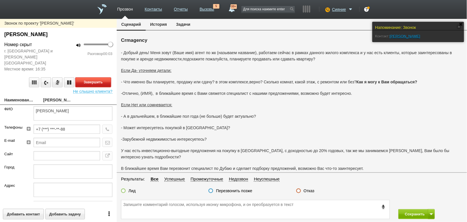
click at [102, 77] on button "Завершить" at bounding box center [93, 82] width 36 height 10
click at [307, 193] on label "Отказ" at bounding box center [309, 190] width 11 height 5
click at [0, 0] on input "Отказ" at bounding box center [0, 0] width 0 height 0
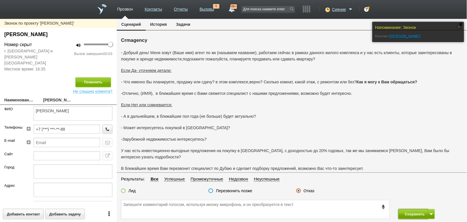
click at [405, 214] on button "Сохранить" at bounding box center [413, 214] width 30 height 10
click at [305, 190] on label "Отказ" at bounding box center [309, 190] width 11 height 5
click at [0, 0] on input "Отказ" at bounding box center [0, 0] width 0 height 0
click at [410, 214] on button "Сохранить" at bounding box center [413, 214] width 30 height 10
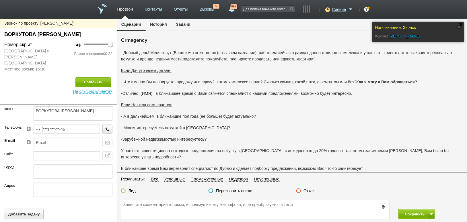
click at [307, 188] on fieldset "Результаты: Все Успешные Промежуточные Недозвон Неуспешные Лид Перезвонить позж…" at bounding box center [292, 187] width 350 height 22
click at [309, 191] on label "Отказ" at bounding box center [309, 190] width 11 height 5
click at [0, 0] on input "Отказ" at bounding box center [0, 0] width 0 height 0
click at [413, 214] on button "Сохранить" at bounding box center [413, 214] width 30 height 10
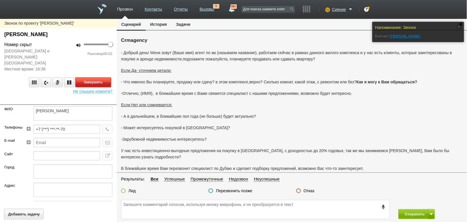
click at [95, 77] on button "Завершить" at bounding box center [93, 82] width 36 height 10
click at [311, 191] on label "Отказ" at bounding box center [309, 190] width 11 height 5
click at [0, 0] on input "Отказ" at bounding box center [0, 0] width 0 height 0
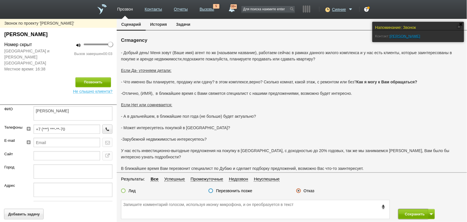
click at [409, 212] on button "Сохранить" at bounding box center [413, 214] width 30 height 10
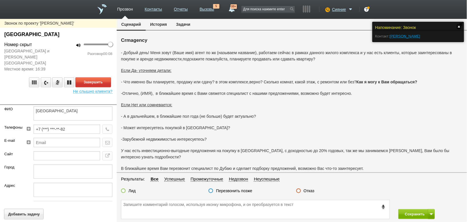
click at [458, 25] on link at bounding box center [459, 27] width 4 height 4
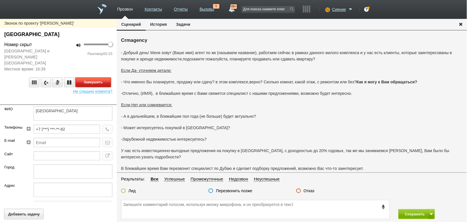
click at [101, 77] on button "Завершить" at bounding box center [93, 82] width 36 height 10
click at [309, 192] on label "Отказ" at bounding box center [309, 190] width 11 height 5
click at [0, 0] on input "Отказ" at bounding box center [0, 0] width 0 height 0
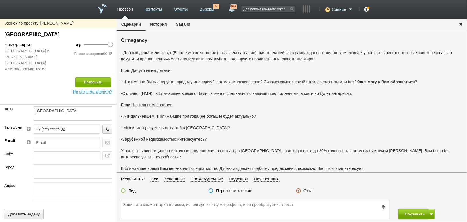
click at [415, 214] on button "Сохранить" at bounding box center [413, 214] width 30 height 10
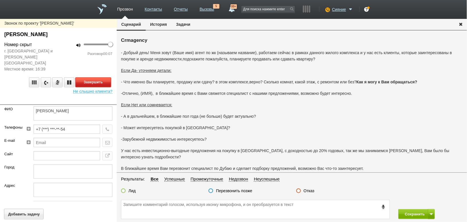
click at [87, 77] on button "Завершить" at bounding box center [93, 82] width 36 height 10
click at [305, 194] on label "Отказ" at bounding box center [309, 190] width 11 height 5
click at [0, 0] on input "Отказ" at bounding box center [0, 0] width 0 height 0
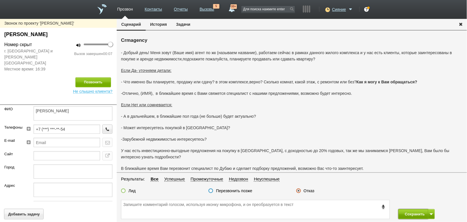
click at [409, 210] on button "Сохранить" at bounding box center [413, 214] width 30 height 10
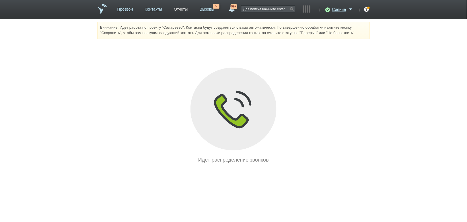
click at [184, 7] on link "Отчеты" at bounding box center [181, 8] width 14 height 8
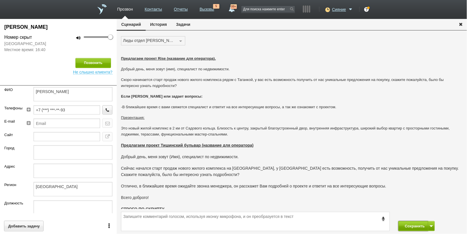
click at [409, 225] on button "Сохранить" at bounding box center [413, 226] width 30 height 10
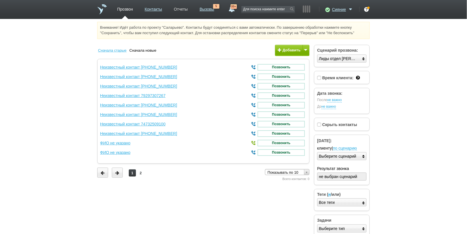
click at [175, 8] on link "Отчеты" at bounding box center [181, 8] width 14 height 8
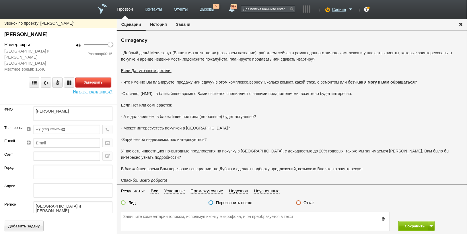
click at [86, 77] on button "Завершить" at bounding box center [93, 82] width 36 height 10
click at [306, 200] on label "Отказ" at bounding box center [309, 202] width 11 height 5
click at [0, 0] on input "Отказ" at bounding box center [0, 0] width 0 height 0
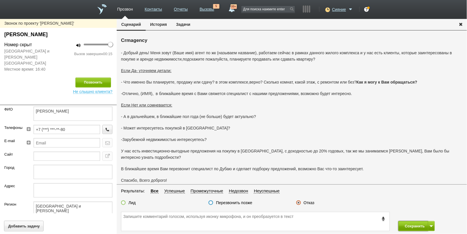
click at [414, 227] on button "Сохранить" at bounding box center [413, 226] width 30 height 10
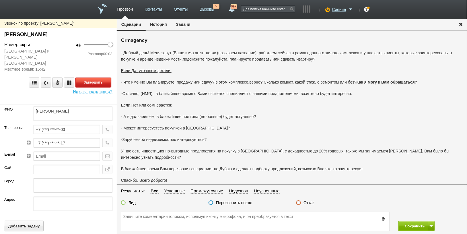
click at [109, 86] on button "Завершить" at bounding box center [93, 82] width 36 height 10
click at [310, 204] on label "Отказ" at bounding box center [309, 202] width 11 height 5
click at [0, 0] on input "Отказ" at bounding box center [0, 0] width 0 height 0
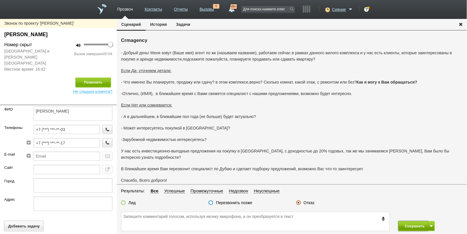
click at [409, 224] on button "Сохранить" at bounding box center [413, 226] width 30 height 10
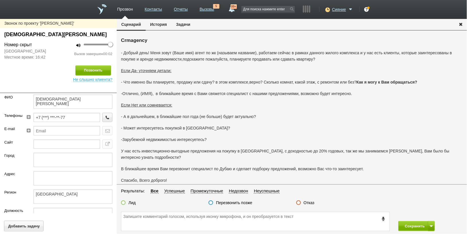
click at [306, 201] on label "Отказ" at bounding box center [309, 202] width 11 height 5
click at [0, 0] on input "Отказ" at bounding box center [0, 0] width 0 height 0
click at [407, 224] on button "Сохранить" at bounding box center [413, 226] width 30 height 10
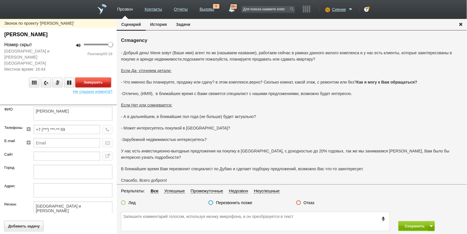
click at [92, 79] on button "Завершить" at bounding box center [93, 82] width 36 height 10
click at [307, 204] on label "Отказ" at bounding box center [309, 202] width 11 height 5
click at [0, 0] on input "Отказ" at bounding box center [0, 0] width 0 height 0
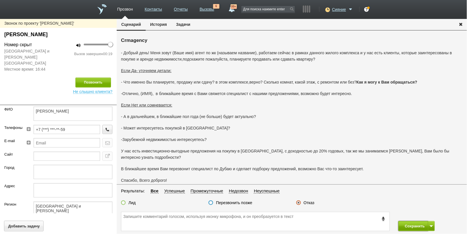
click at [414, 226] on button "Сохранить" at bounding box center [413, 226] width 30 height 10
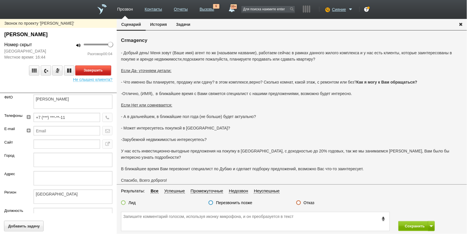
click at [87, 68] on button "Завершить" at bounding box center [93, 70] width 36 height 10
click at [305, 200] on label "Отказ" at bounding box center [309, 202] width 11 height 5
click at [0, 0] on input "Отказ" at bounding box center [0, 0] width 0 height 0
click at [306, 201] on label "Отказ" at bounding box center [309, 202] width 11 height 5
click at [0, 0] on input "Отказ" at bounding box center [0, 0] width 0 height 0
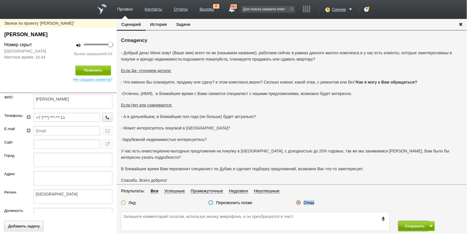
click at [411, 229] on button "Сохранить" at bounding box center [413, 226] width 30 height 10
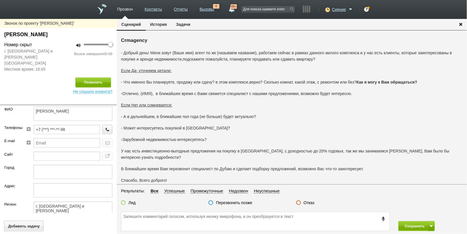
click at [313, 204] on label "Отказ" at bounding box center [309, 202] width 11 height 5
click at [0, 0] on input "Отказ" at bounding box center [0, 0] width 0 height 0
click at [416, 227] on button "Сохранить" at bounding box center [413, 226] width 30 height 10
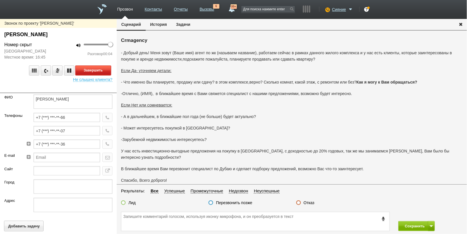
click at [100, 72] on button "Завершить" at bounding box center [93, 70] width 36 height 10
click at [311, 204] on label "Отказ" at bounding box center [309, 202] width 11 height 5
click at [0, 0] on input "Отказ" at bounding box center [0, 0] width 0 height 0
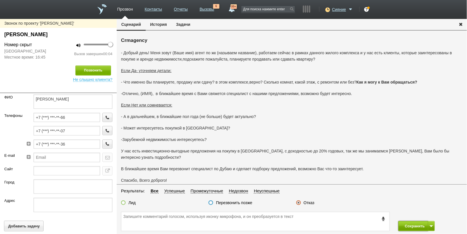
click at [400, 226] on button "Сохранить" at bounding box center [413, 226] width 30 height 10
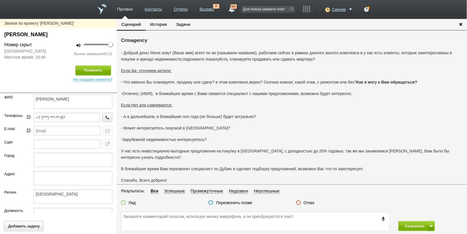
click at [307, 198] on fieldset "Результаты: Все Успешные Промежуточные Недозвон Неуспешные Лид Перезвонить позж…" at bounding box center [292, 198] width 350 height 22
click at [309, 204] on label "Отказ" at bounding box center [309, 202] width 11 height 5
click at [0, 0] on input "Отказ" at bounding box center [0, 0] width 0 height 0
click at [408, 228] on button "Сохранить" at bounding box center [413, 226] width 30 height 10
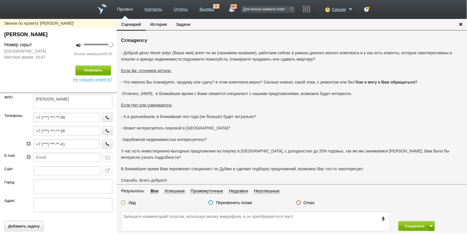
click at [308, 203] on label "Отказ" at bounding box center [309, 202] width 11 height 5
click at [0, 0] on input "Отказ" at bounding box center [0, 0] width 0 height 0
click at [406, 218] on div "Сохранить" at bounding box center [292, 221] width 350 height 25
click at [406, 221] on button "Сохранить" at bounding box center [413, 226] width 30 height 10
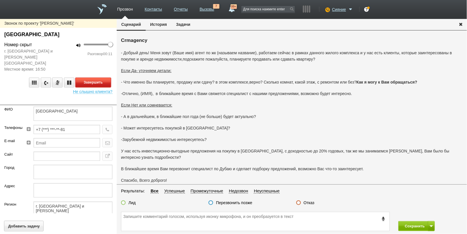
click at [106, 77] on button "Завершить" at bounding box center [93, 82] width 36 height 10
click at [310, 201] on label "Отказ" at bounding box center [309, 202] width 11 height 5
click at [0, 0] on input "Отказ" at bounding box center [0, 0] width 0 height 0
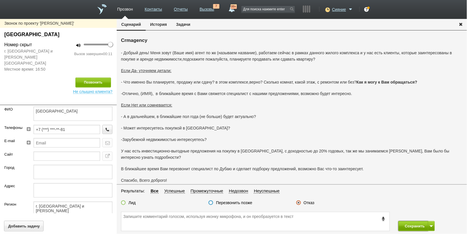
click at [404, 223] on button "Сохранить" at bounding box center [413, 226] width 30 height 10
click at [179, 8] on link "Отчеты" at bounding box center [181, 8] width 14 height 8
click at [309, 204] on label "Отказ" at bounding box center [309, 202] width 11 height 5
click at [0, 0] on input "Отказ" at bounding box center [0, 0] width 0 height 0
click at [424, 227] on button "Сохранить" at bounding box center [413, 226] width 30 height 10
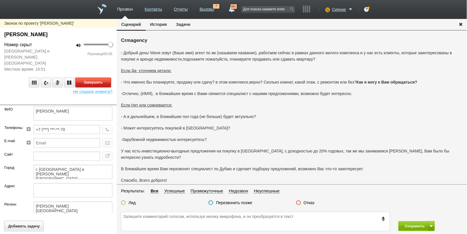
click at [96, 79] on button "Завершить" at bounding box center [93, 82] width 36 height 10
click at [314, 198] on fieldset "Результаты: Все Успешные Промежуточные Недозвон Неуспешные Лид Перезвонить позж…" at bounding box center [292, 198] width 350 height 22
click at [311, 200] on label "Отказ" at bounding box center [309, 202] width 11 height 5
click at [0, 0] on input "Отказ" at bounding box center [0, 0] width 0 height 0
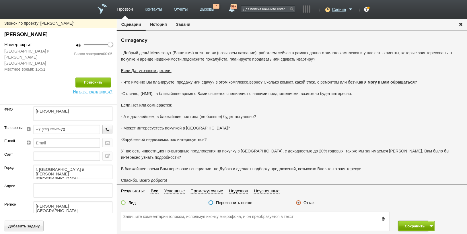
click at [405, 228] on button "Сохранить" at bounding box center [413, 226] width 30 height 10
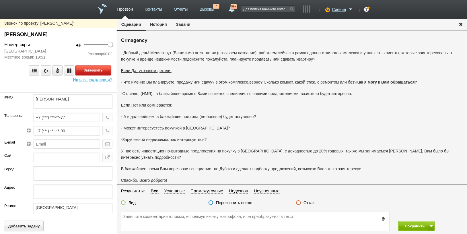
click at [93, 68] on button "Завершить" at bounding box center [93, 70] width 36 height 10
click at [310, 205] on div "Отказ" at bounding box center [305, 203] width 18 height 6
click at [310, 204] on label "Отказ" at bounding box center [309, 202] width 11 height 5
click at [0, 0] on input "Отказ" at bounding box center [0, 0] width 0 height 0
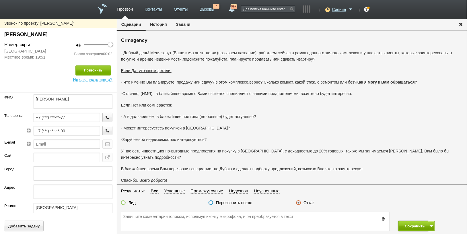
click at [406, 224] on button "Сохранить" at bounding box center [413, 226] width 30 height 10
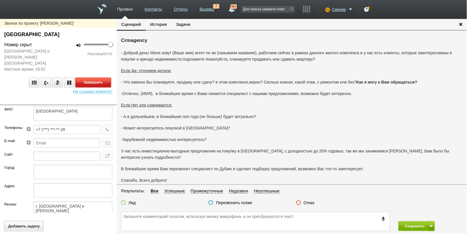
click at [106, 77] on button "Завершить" at bounding box center [93, 82] width 36 height 10
click at [313, 203] on label "Отказ" at bounding box center [309, 202] width 11 height 5
click at [0, 0] on input "Отказ" at bounding box center [0, 0] width 0 height 0
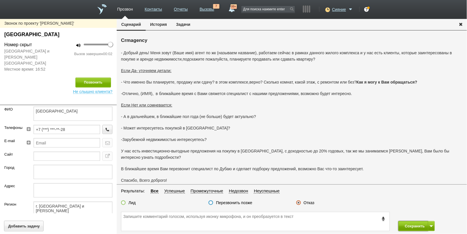
click at [409, 228] on button "Сохранить" at bounding box center [413, 226] width 30 height 10
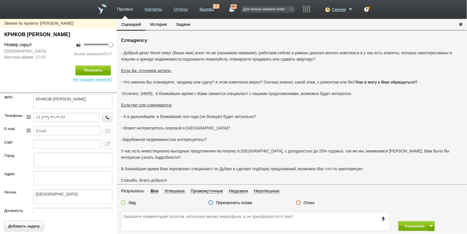
click at [310, 200] on label "Отказ" at bounding box center [309, 202] width 11 height 5
click at [0, 0] on input "Отказ" at bounding box center [0, 0] width 0 height 0
click at [405, 221] on button "Сохранить" at bounding box center [413, 226] width 30 height 10
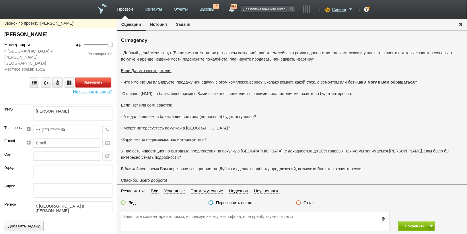
click at [88, 77] on button "Завершить" at bounding box center [93, 82] width 36 height 10
click at [307, 204] on label "Отказ" at bounding box center [309, 202] width 11 height 5
click at [0, 0] on input "Отказ" at bounding box center [0, 0] width 0 height 0
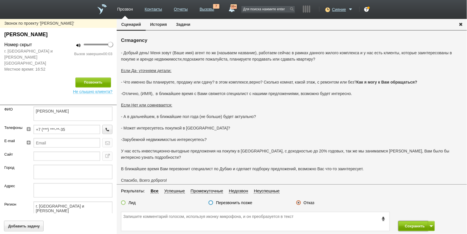
click at [405, 227] on button "Сохранить" at bounding box center [413, 226] width 30 height 10
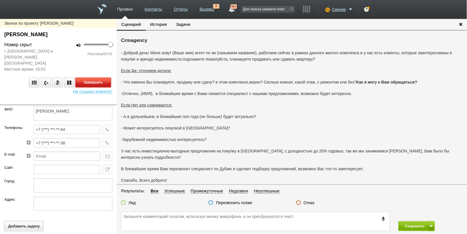
click at [98, 77] on button "Завершить" at bounding box center [93, 82] width 36 height 10
click at [309, 201] on label "Отказ" at bounding box center [309, 202] width 11 height 5
click at [0, 0] on input "Отказ" at bounding box center [0, 0] width 0 height 0
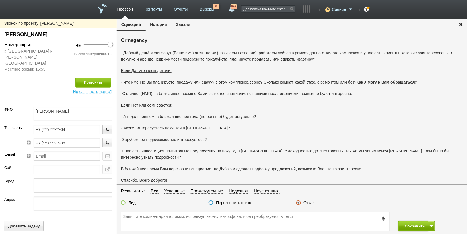
click at [406, 223] on button "Сохранить" at bounding box center [413, 226] width 30 height 10
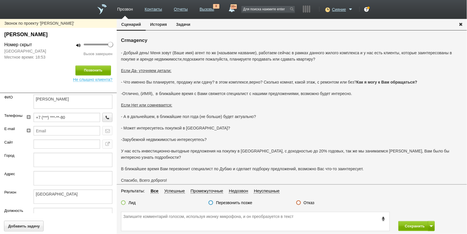
click at [307, 204] on label "Отказ" at bounding box center [309, 202] width 11 height 5
click at [0, 0] on input "Отказ" at bounding box center [0, 0] width 0 height 0
click at [407, 224] on button "Сохранить" at bounding box center [413, 226] width 30 height 10
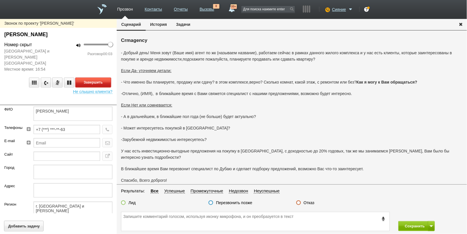
click at [92, 77] on button "Завершить" at bounding box center [93, 82] width 36 height 10
click at [311, 202] on label "Отказ" at bounding box center [309, 202] width 11 height 5
click at [0, 0] on input "Отказ" at bounding box center [0, 0] width 0 height 0
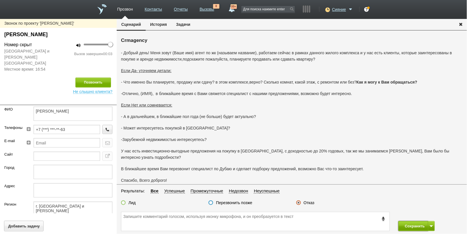
click at [424, 224] on button "Сохранить" at bounding box center [413, 226] width 30 height 10
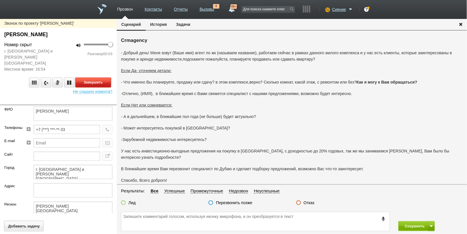
click at [94, 77] on button "Завершить" at bounding box center [93, 82] width 36 height 10
click at [307, 204] on label "Отказ" at bounding box center [309, 202] width 11 height 5
click at [0, 0] on input "Отказ" at bounding box center [0, 0] width 0 height 0
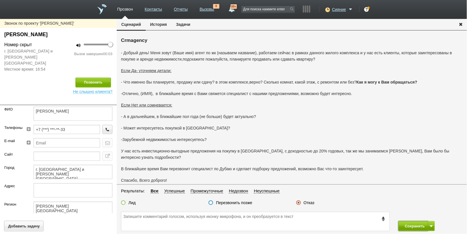
click at [405, 226] on button "Сохранить" at bounding box center [413, 226] width 30 height 10
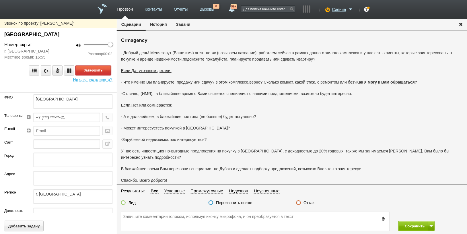
click at [89, 68] on button "Завершить" at bounding box center [93, 70] width 36 height 10
click at [311, 204] on label "Отказ" at bounding box center [309, 202] width 11 height 5
click at [0, 0] on input "Отказ" at bounding box center [0, 0] width 0 height 0
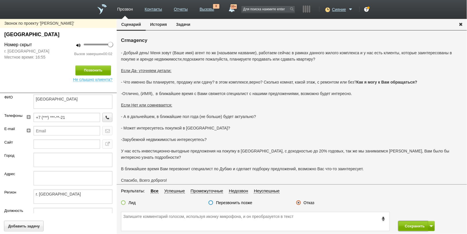
drag, startPoint x: 416, startPoint y: 222, endPoint x: 416, endPoint y: 219, distance: 2.9
click at [416, 221] on button "Сохранить" at bounding box center [413, 226] width 30 height 10
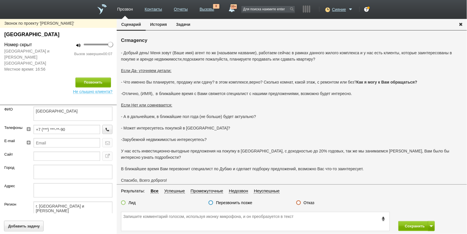
click at [310, 204] on label "Отказ" at bounding box center [309, 202] width 11 height 5
click at [0, 0] on input "Отказ" at bounding box center [0, 0] width 0 height 0
click at [409, 226] on button "Сохранить" at bounding box center [413, 226] width 30 height 10
click at [312, 204] on label "Отказ" at bounding box center [309, 202] width 11 height 5
click at [0, 0] on input "Отказ" at bounding box center [0, 0] width 0 height 0
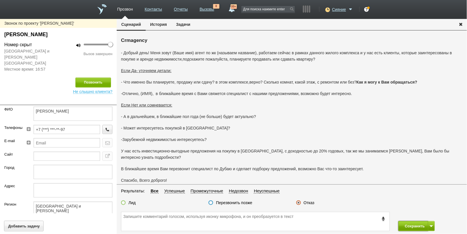
click at [415, 225] on button "Сохранить" at bounding box center [413, 226] width 30 height 10
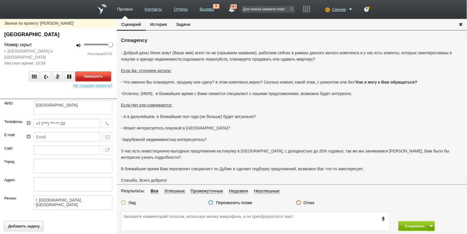
click at [84, 73] on button "Завершить" at bounding box center [93, 76] width 36 height 10
click at [305, 201] on label "Отказ" at bounding box center [309, 202] width 11 height 5
click at [0, 0] on input "Отказ" at bounding box center [0, 0] width 0 height 0
click at [412, 223] on button "Сохранить" at bounding box center [413, 226] width 30 height 10
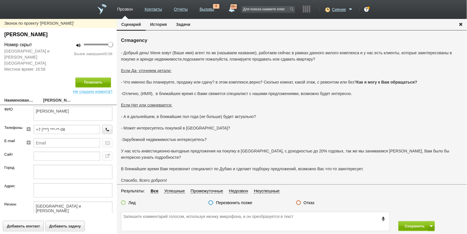
click at [309, 204] on label "Отказ" at bounding box center [309, 202] width 11 height 5
click at [0, 0] on input "Отказ" at bounding box center [0, 0] width 0 height 0
click at [420, 227] on button "Сохранить" at bounding box center [413, 226] width 30 height 10
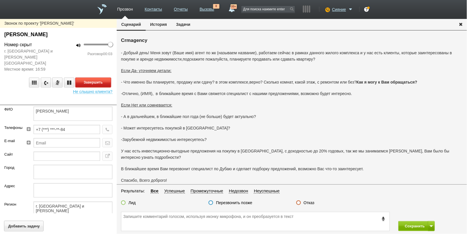
click at [100, 78] on button "Завершить" at bounding box center [93, 82] width 36 height 10
click at [314, 203] on div "Отказ" at bounding box center [335, 203] width 87 height 6
click at [310, 204] on label "Отказ" at bounding box center [309, 202] width 11 height 5
click at [0, 0] on input "Отказ" at bounding box center [0, 0] width 0 height 0
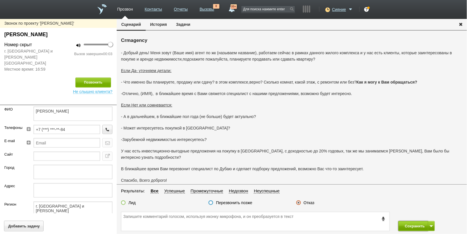
click at [413, 226] on button "Сохранить" at bounding box center [413, 226] width 30 height 10
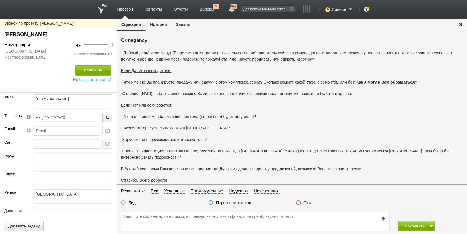
click at [310, 202] on label "Отказ" at bounding box center [309, 202] width 11 height 5
click at [0, 0] on input "Отказ" at bounding box center [0, 0] width 0 height 0
click at [414, 227] on button "Сохранить" at bounding box center [413, 226] width 30 height 10
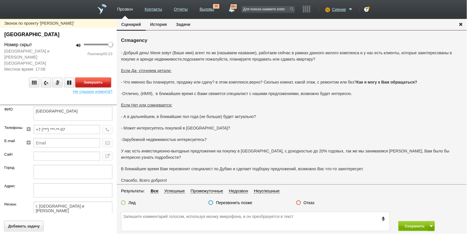
click at [96, 77] on button "Завершить" at bounding box center [93, 82] width 36 height 10
click at [308, 202] on label "Отказ" at bounding box center [309, 202] width 11 height 5
click at [0, 0] on input "Отказ" at bounding box center [0, 0] width 0 height 0
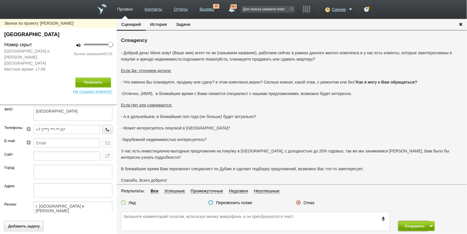
click at [401, 222] on button "Сохранить" at bounding box center [413, 226] width 30 height 10
click at [313, 204] on label "Отказ" at bounding box center [309, 202] width 11 height 5
click at [0, 0] on input "Отказ" at bounding box center [0, 0] width 0 height 0
click at [411, 225] on button "Сохранить" at bounding box center [413, 226] width 30 height 10
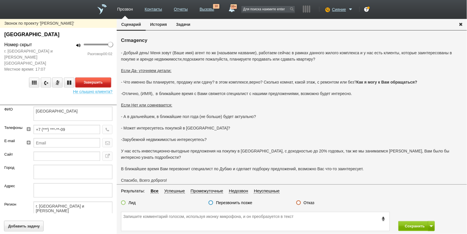
click at [101, 77] on button "Завершить" at bounding box center [93, 82] width 36 height 10
click at [308, 204] on label "Отказ" at bounding box center [309, 202] width 11 height 5
click at [0, 0] on input "Отказ" at bounding box center [0, 0] width 0 height 0
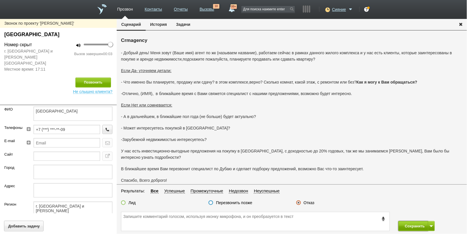
click at [416, 221] on button "Сохранить" at bounding box center [413, 226] width 30 height 10
click at [304, 203] on label "Отказ" at bounding box center [309, 202] width 11 height 5
click at [0, 0] on input "Отказ" at bounding box center [0, 0] width 0 height 0
click at [417, 227] on button "Сохранить" at bounding box center [413, 226] width 30 height 10
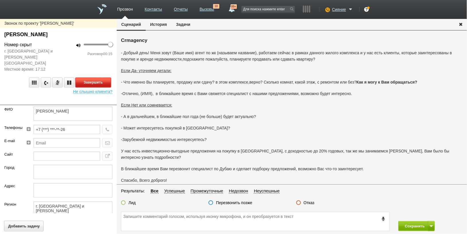
click at [97, 77] on button "Завершить" at bounding box center [93, 82] width 36 height 10
click at [305, 203] on label "Отказ" at bounding box center [309, 202] width 11 height 5
click at [310, 202] on label "Отказ" at bounding box center [309, 202] width 11 height 5
click at [0, 0] on input "Отказ" at bounding box center [0, 0] width 0 height 0
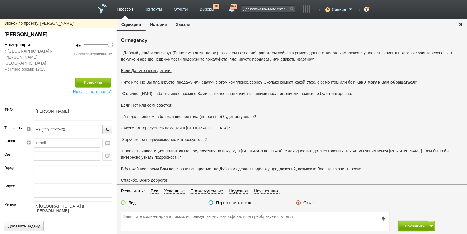
click at [424, 227] on button "Сохранить" at bounding box center [413, 226] width 30 height 10
click at [309, 200] on label "Отказ" at bounding box center [309, 202] width 11 height 5
click at [0, 0] on input "Отказ" at bounding box center [0, 0] width 0 height 0
click at [407, 223] on button "Сохранить" at bounding box center [413, 226] width 30 height 10
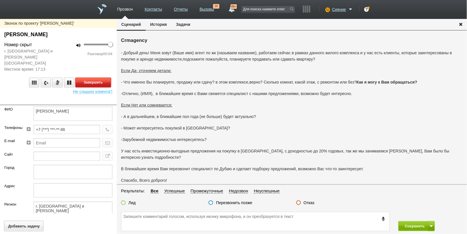
click at [87, 81] on button "Завершить" at bounding box center [93, 82] width 36 height 10
click at [311, 201] on label "Отказ" at bounding box center [309, 202] width 11 height 5
click at [0, 0] on input "Отказ" at bounding box center [0, 0] width 0 height 0
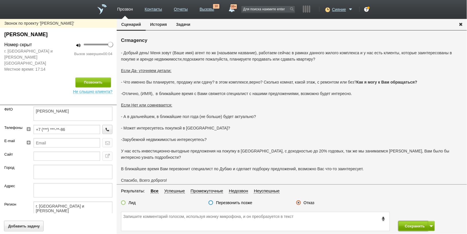
click at [409, 224] on button "Сохранить" at bounding box center [413, 226] width 30 height 10
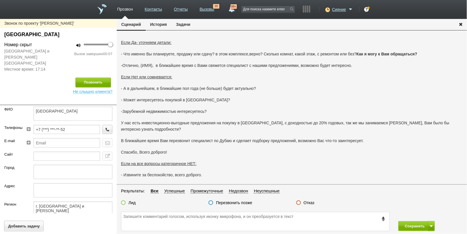
click at [307, 205] on label "Отказ" at bounding box center [309, 202] width 11 height 5
click at [0, 0] on input "Отказ" at bounding box center [0, 0] width 0 height 0
click at [412, 227] on button "Сохранить" at bounding box center [413, 226] width 30 height 10
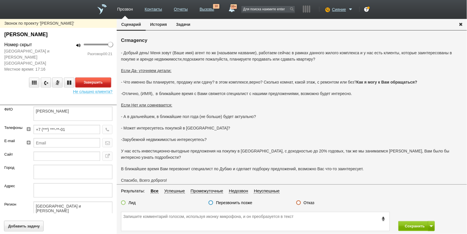
click at [86, 77] on button "Завершить" at bounding box center [93, 82] width 36 height 10
click at [307, 203] on label "Отказ" at bounding box center [309, 202] width 11 height 5
click at [0, 0] on input "Отказ" at bounding box center [0, 0] width 0 height 0
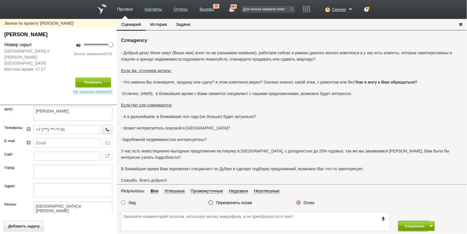
click at [403, 221] on button "Сохранить" at bounding box center [413, 226] width 30 height 10
click at [311, 205] on div "Отказ" at bounding box center [305, 203] width 18 height 6
click at [309, 204] on label "Отказ" at bounding box center [309, 202] width 11 height 5
click at [296, 164] on div "- Добрый день! Меня зовут (Ваше имя) агент по жк (называем название), работаем …" at bounding box center [292, 128] width 342 height 157
click at [314, 201] on label "Отказ" at bounding box center [309, 202] width 11 height 5
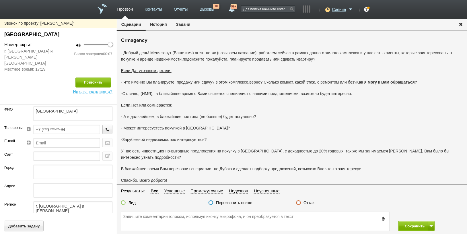
click at [0, 0] on input "Отказ" at bounding box center [0, 0] width 0 height 0
click at [327, 9] on icon at bounding box center [327, 10] width 8 height 6
click at [325, 35] on link "Не беспокоить" at bounding box center [307, 34] width 53 height 10
click at [415, 226] on button "Сохранить" at bounding box center [413, 226] width 30 height 10
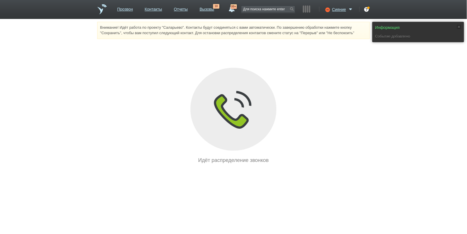
drag, startPoint x: 174, startPoint y: 6, endPoint x: 177, endPoint y: 28, distance: 22.0
click at [175, 6] on link "Отчеты" at bounding box center [181, 8] width 14 height 8
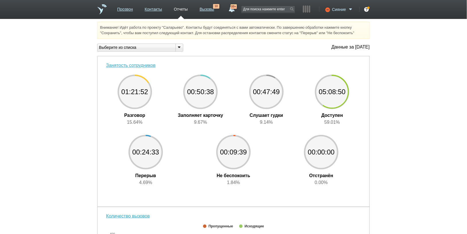
click at [352, 9] on span at bounding box center [350, 10] width 7 height 6
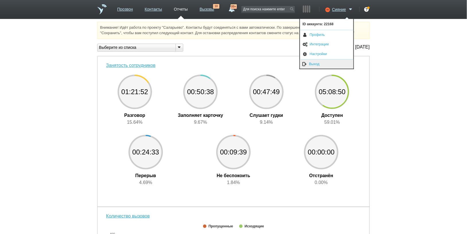
click at [326, 60] on link "Выход" at bounding box center [326, 63] width 53 height 9
